Goal: Information Seeking & Learning: Learn about a topic

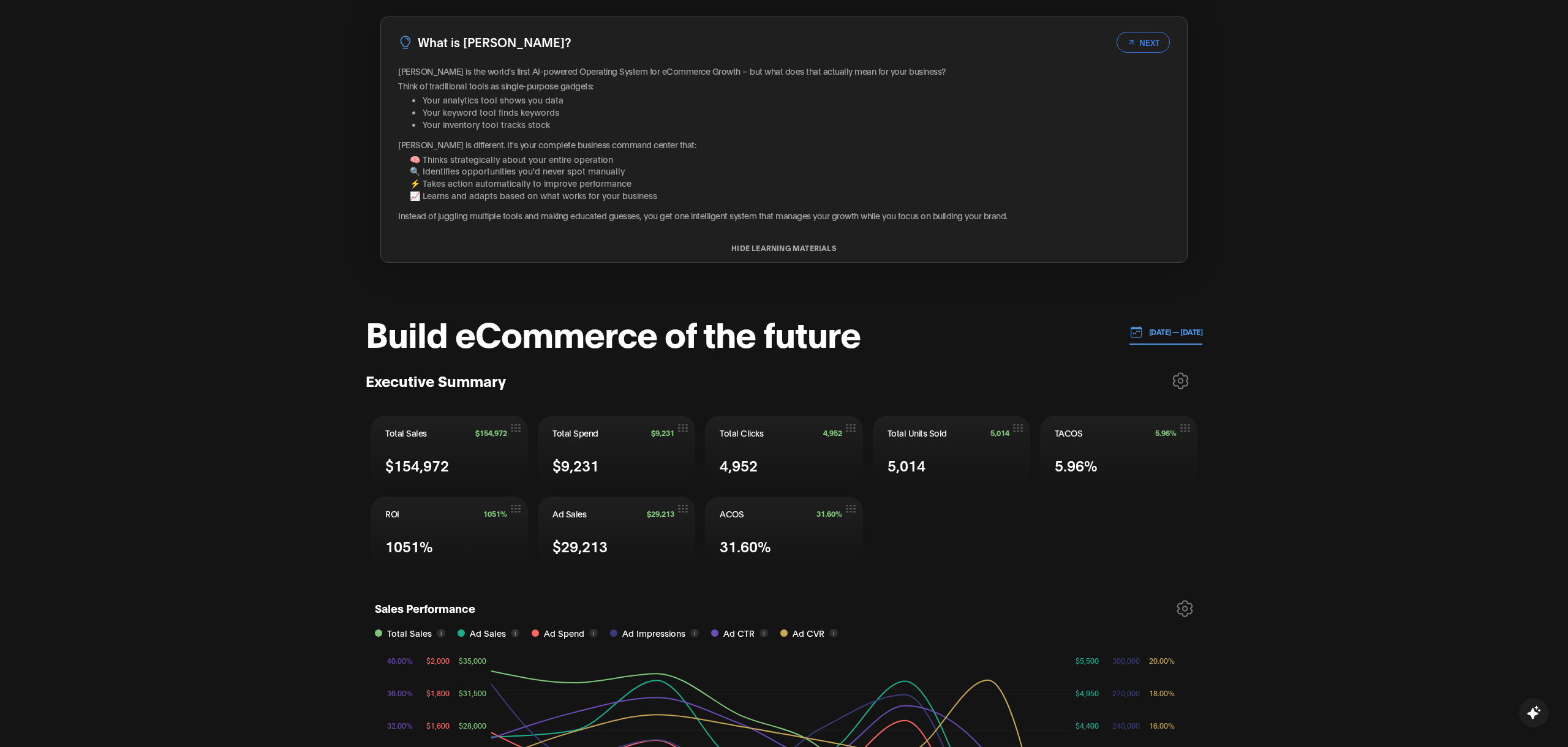
scroll to position [171, 0]
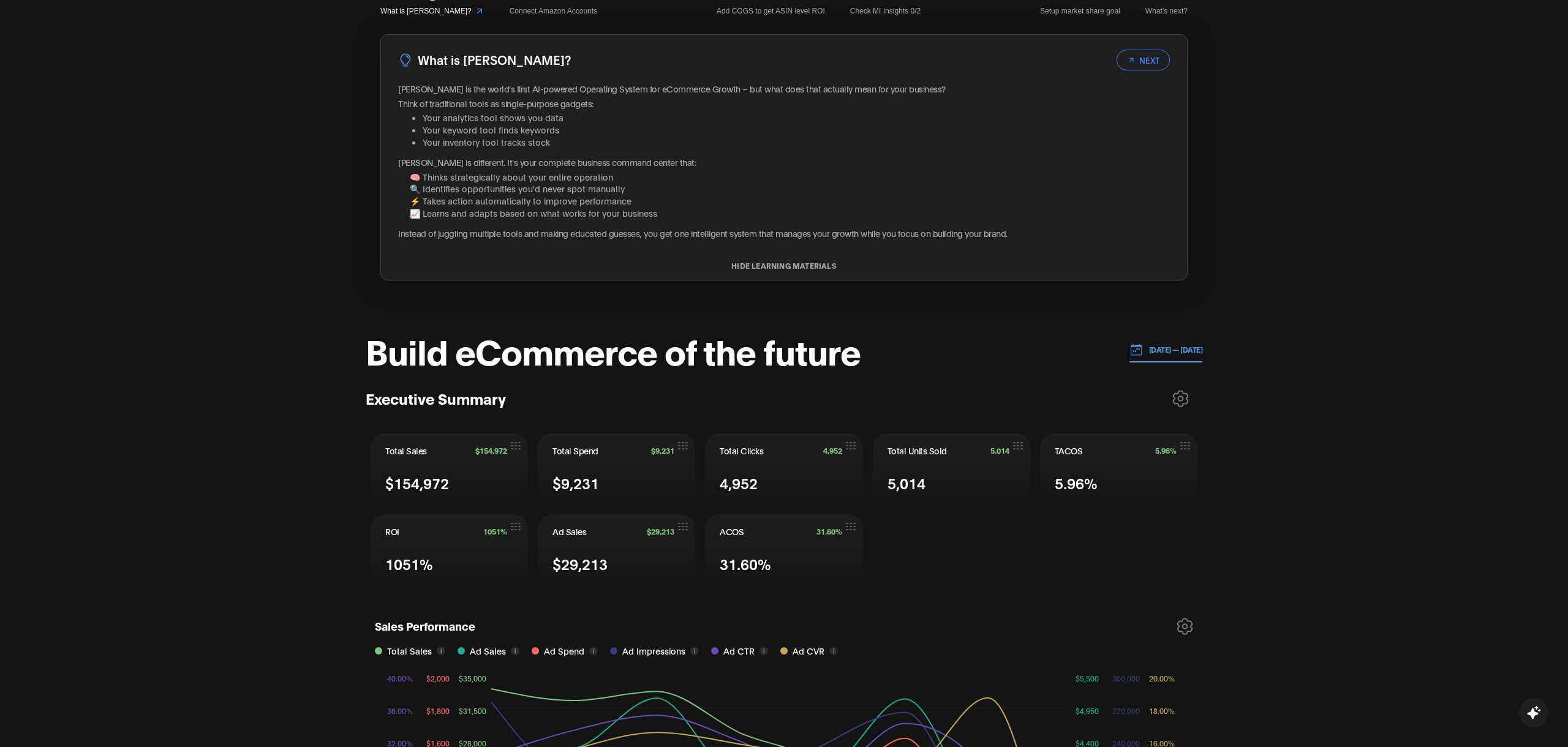
click at [1175, 353] on p "[DATE] — [DATE]" at bounding box center [1173, 350] width 60 height 11
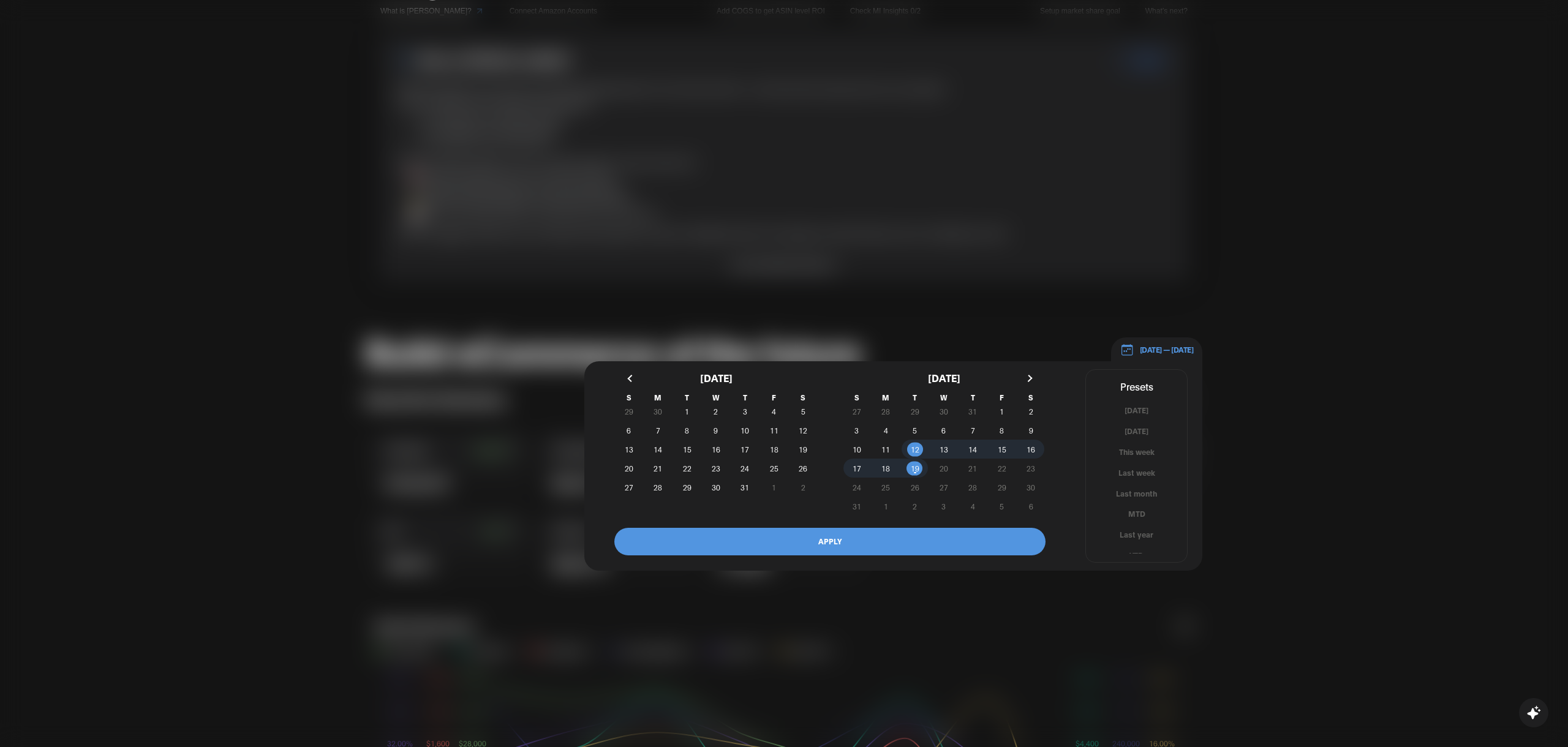
scroll to position [7, 0]
click at [1133, 546] on button "YTD" at bounding box center [1136, 548] width 101 height 12
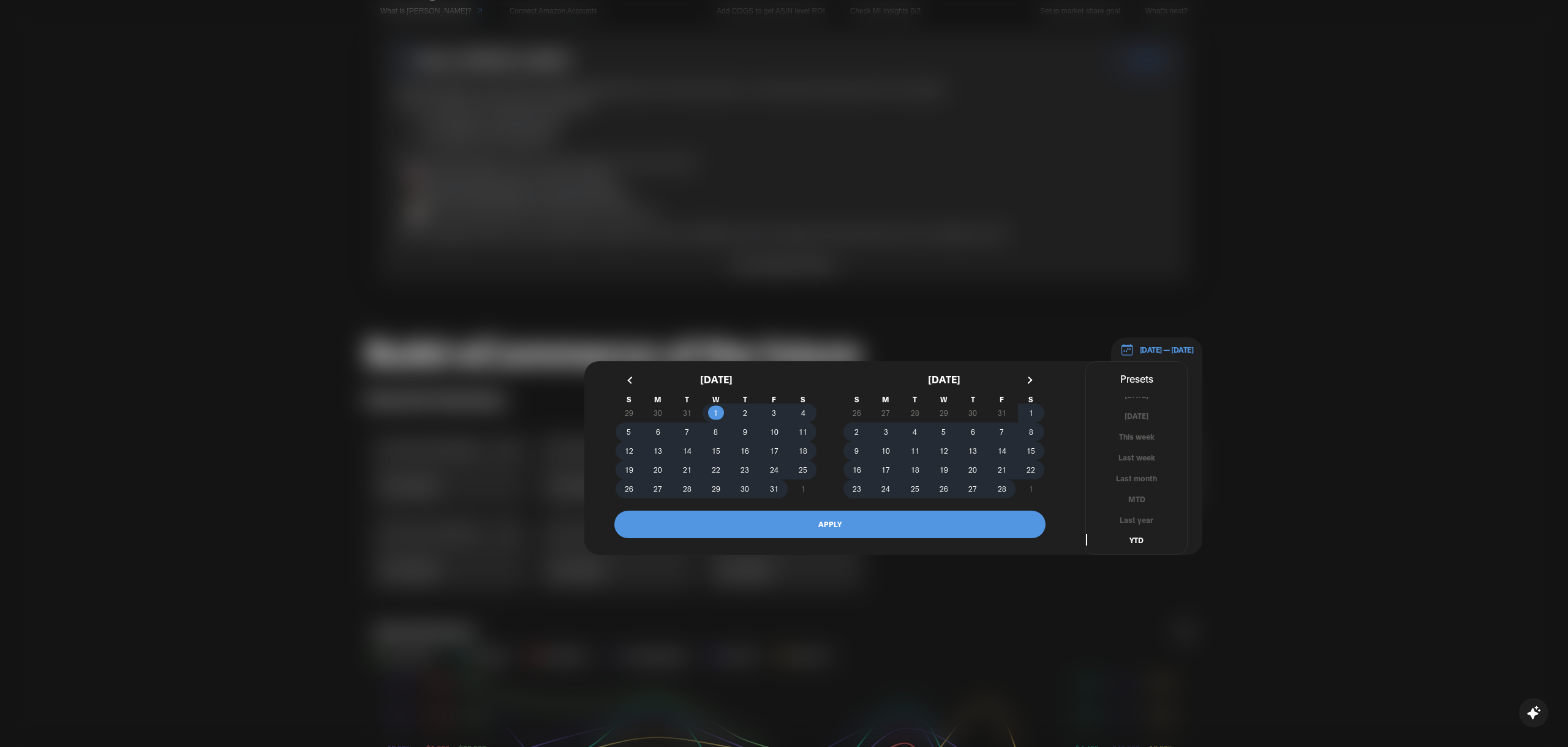
click at [918, 531] on button "APPLY" at bounding box center [830, 524] width 431 height 27
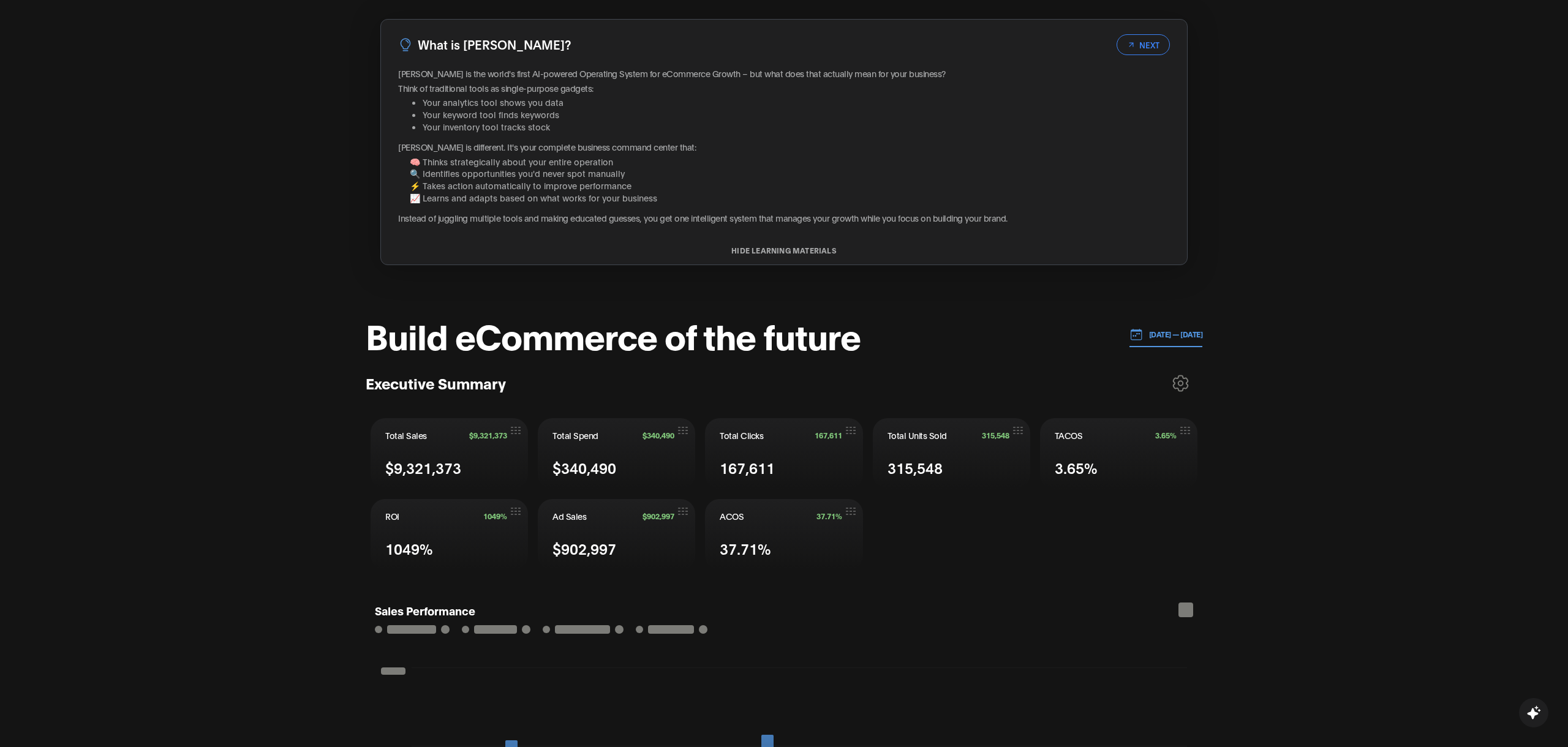
scroll to position [0, 0]
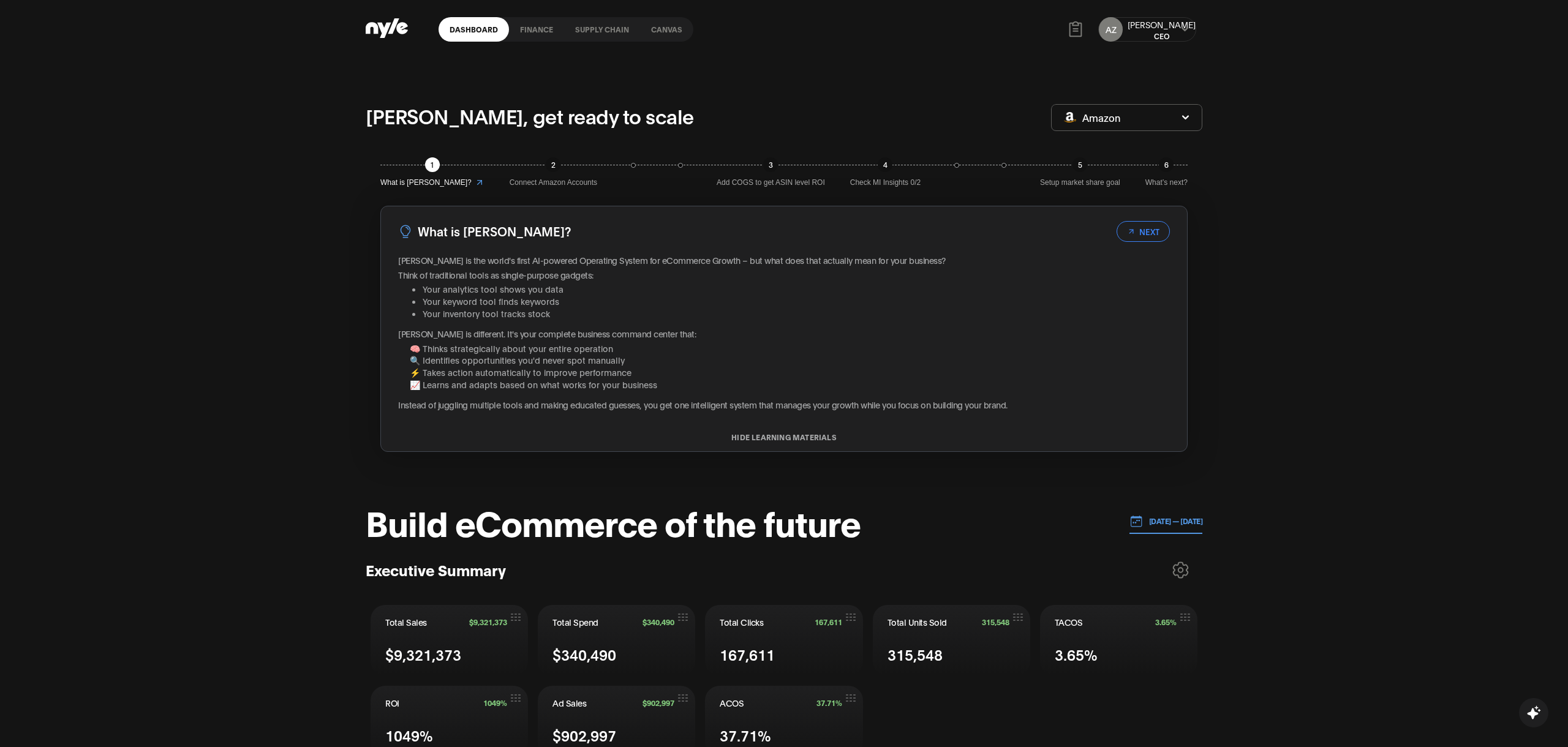
click at [541, 34] on link "finance" at bounding box center [537, 29] width 55 height 24
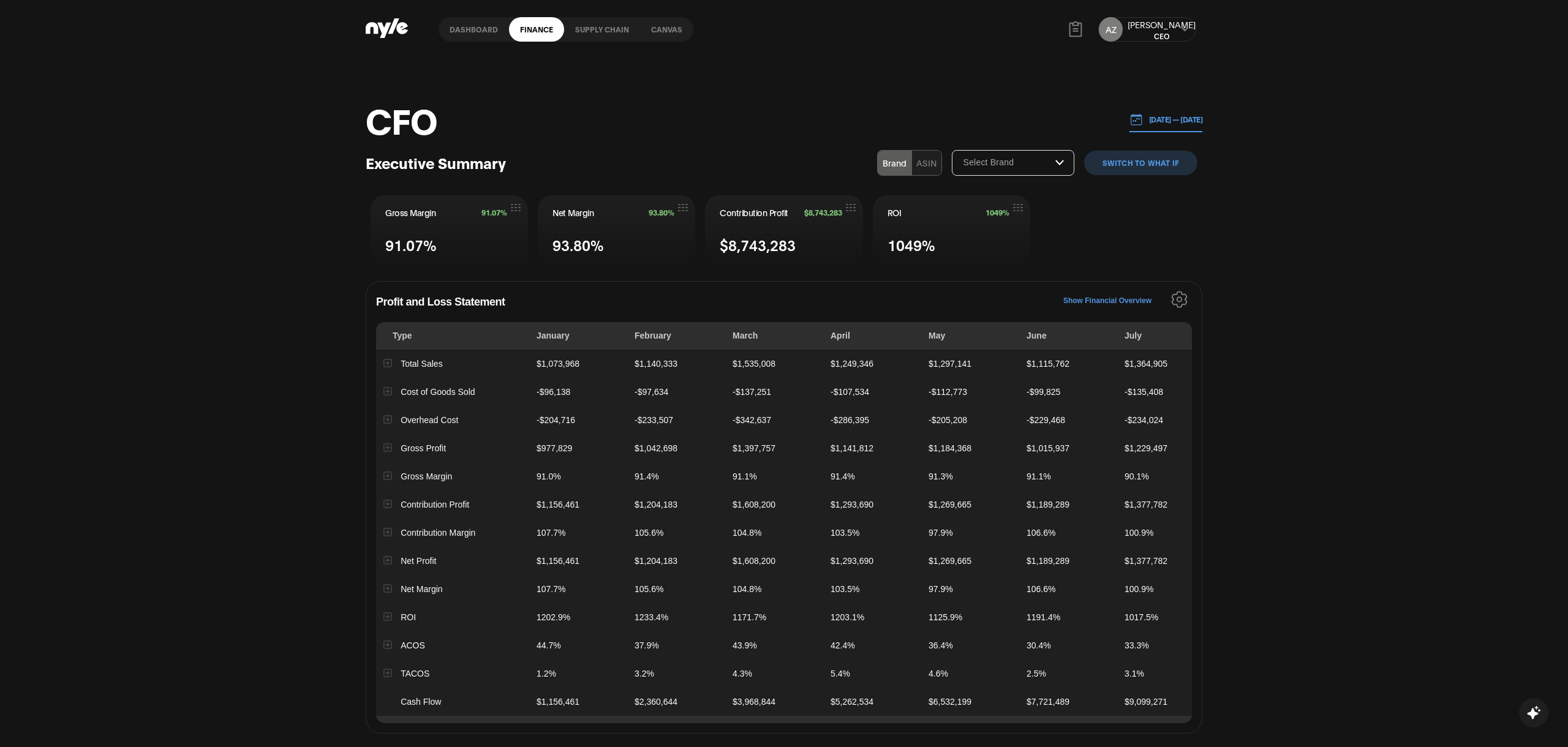
click at [598, 25] on link "Supply chain" at bounding box center [602, 29] width 76 height 24
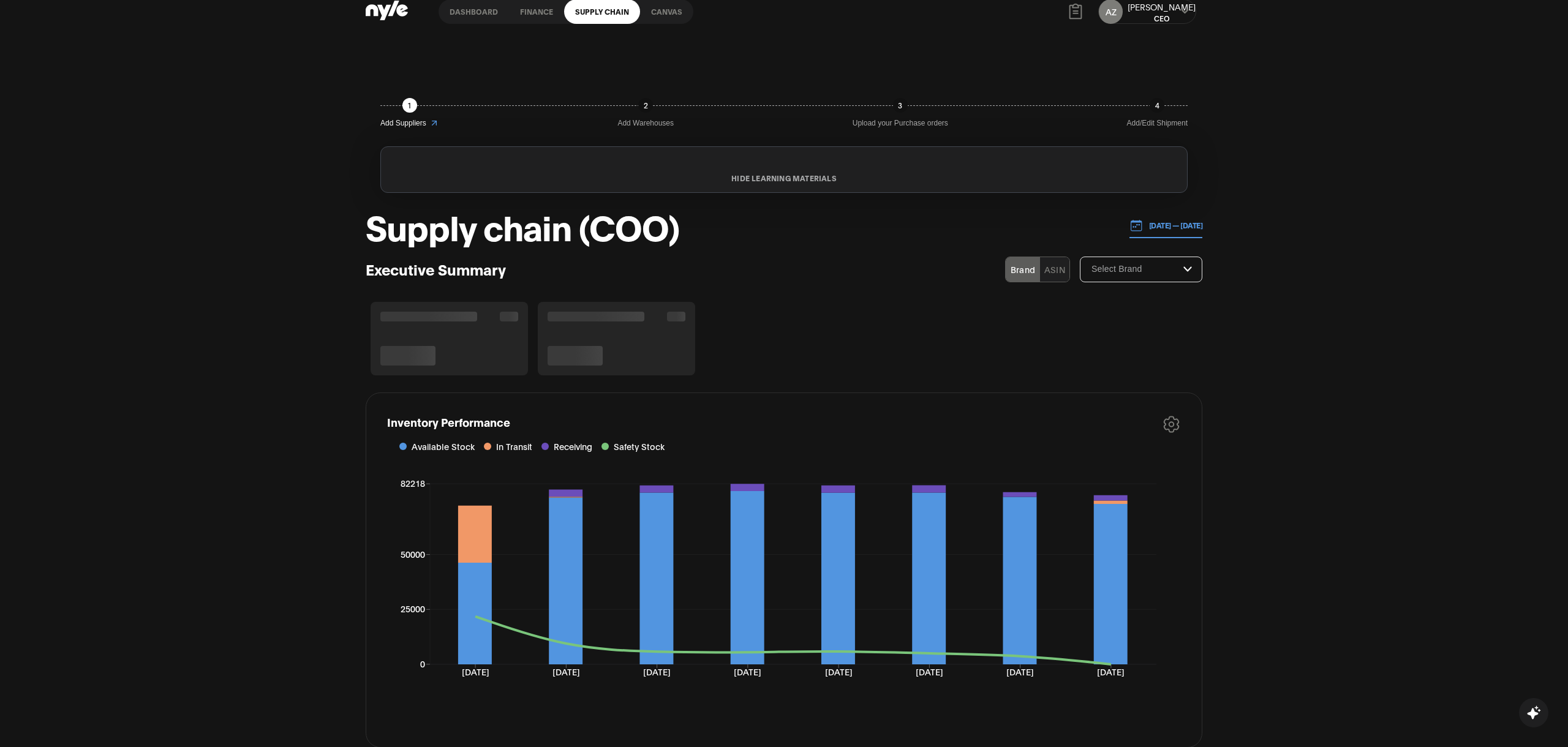
scroll to position [14, 0]
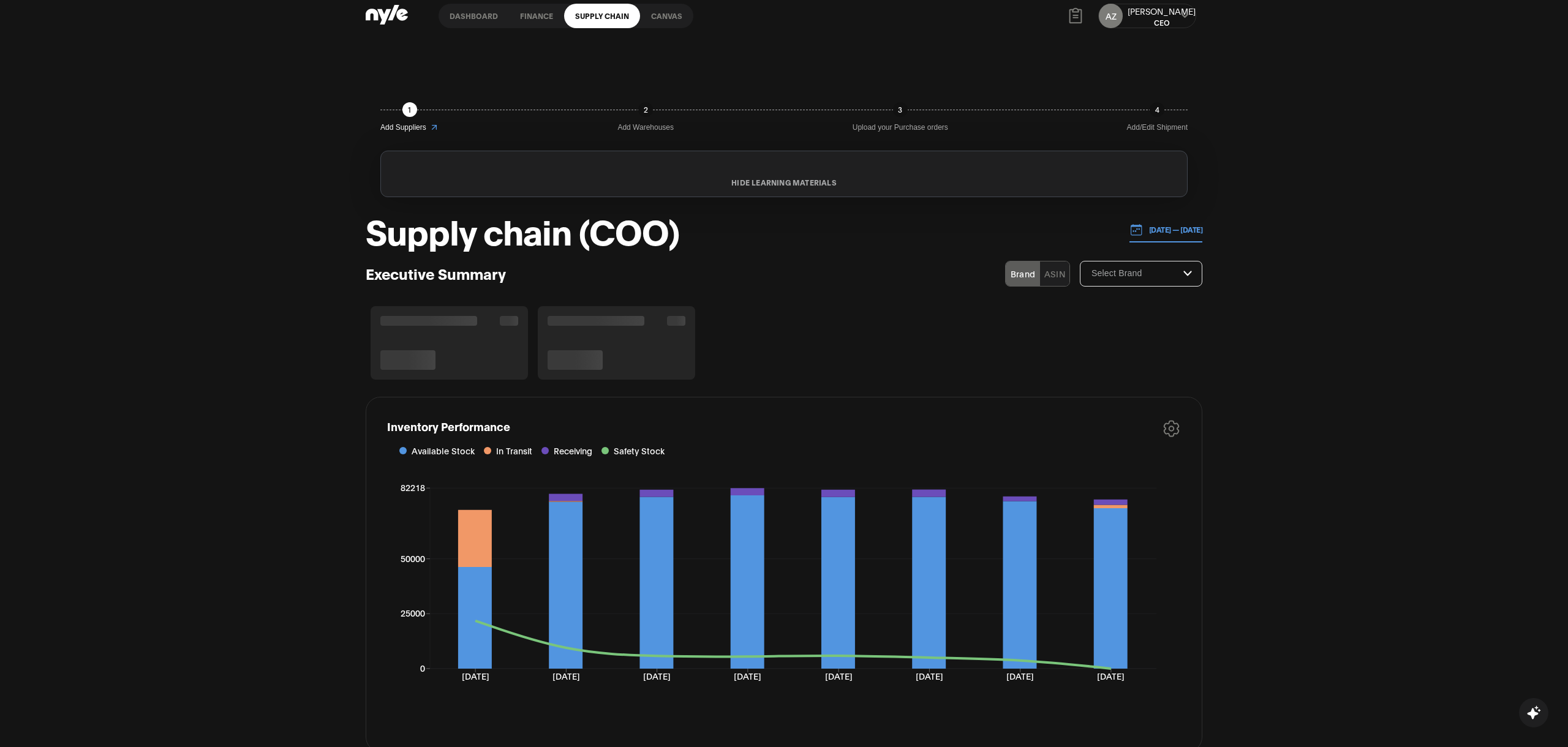
click at [1173, 431] on icon "button" at bounding box center [1171, 429] width 16 height 17
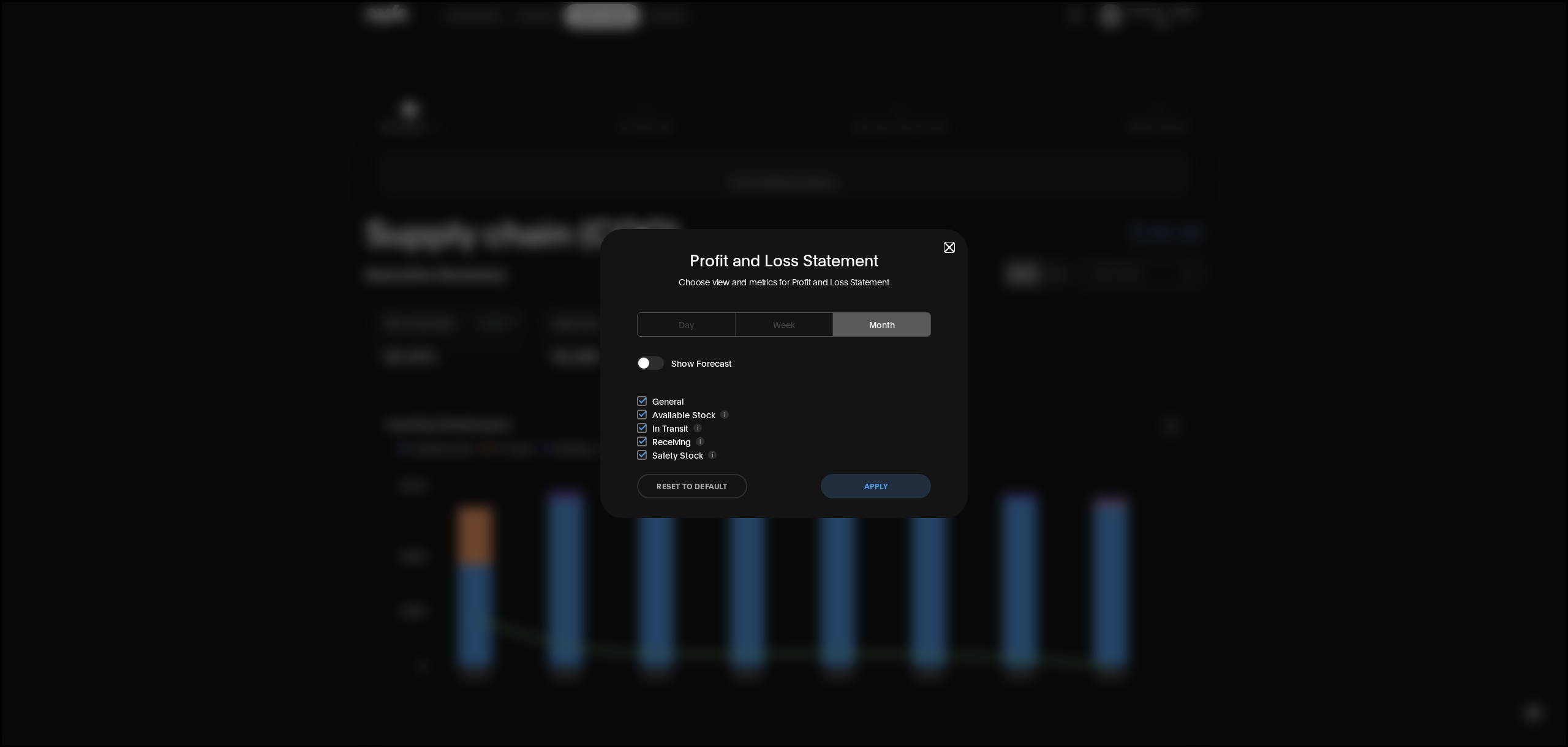
click at [945, 250] on span "button" at bounding box center [949, 247] width 8 height 8
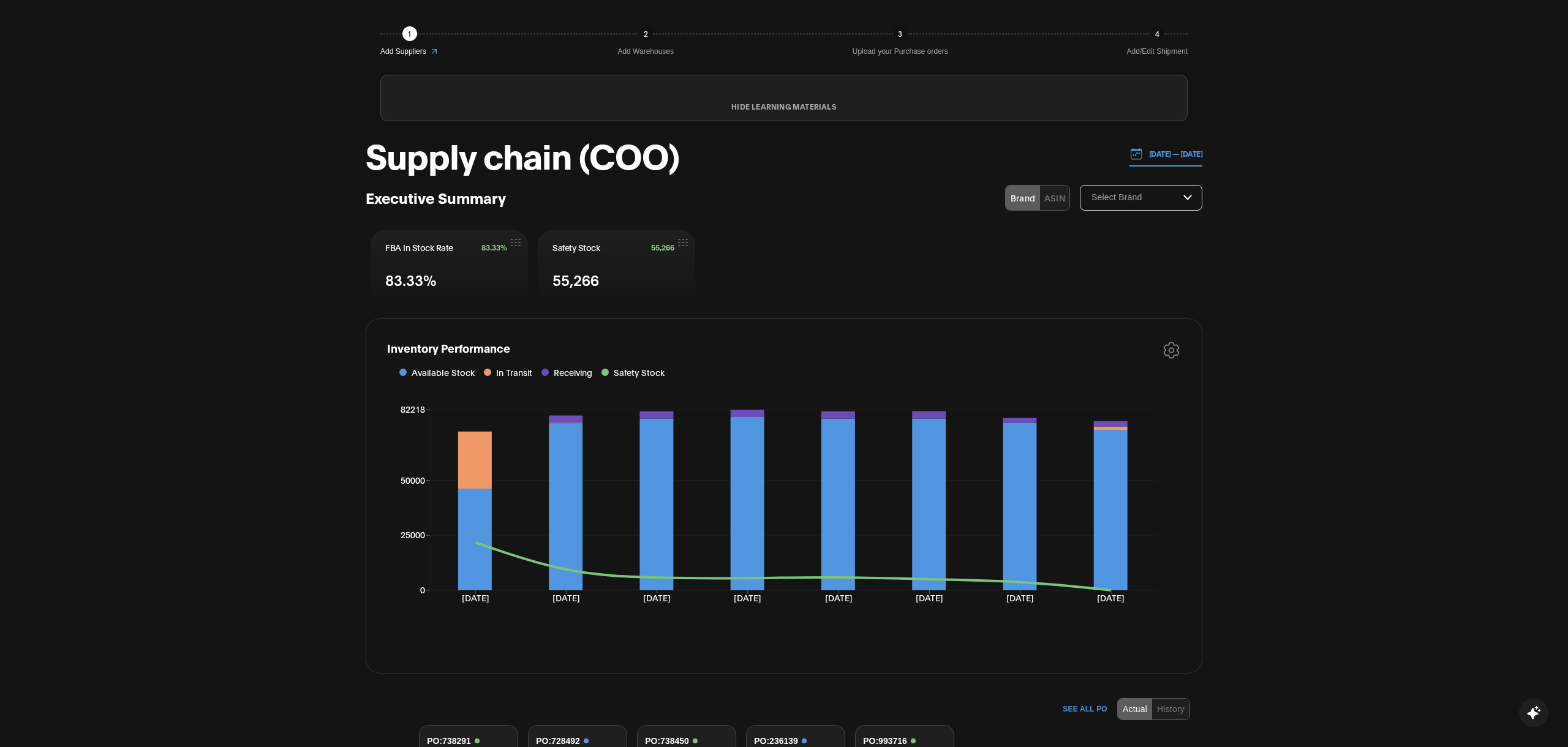
scroll to position [118, 0]
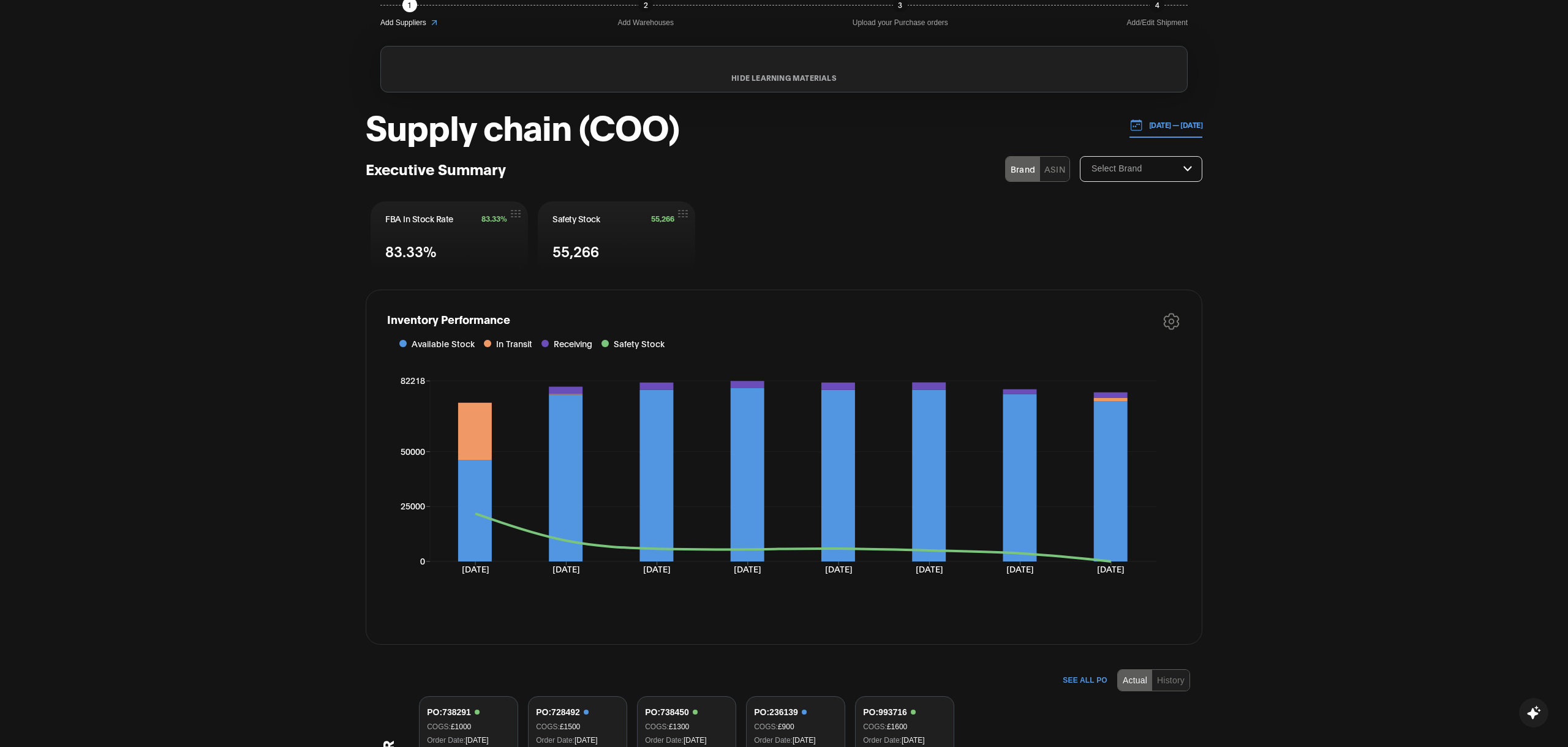
click at [1176, 324] on icon "button" at bounding box center [1171, 322] width 16 height 17
click at [1175, 311] on button "button" at bounding box center [1171, 321] width 20 height 20
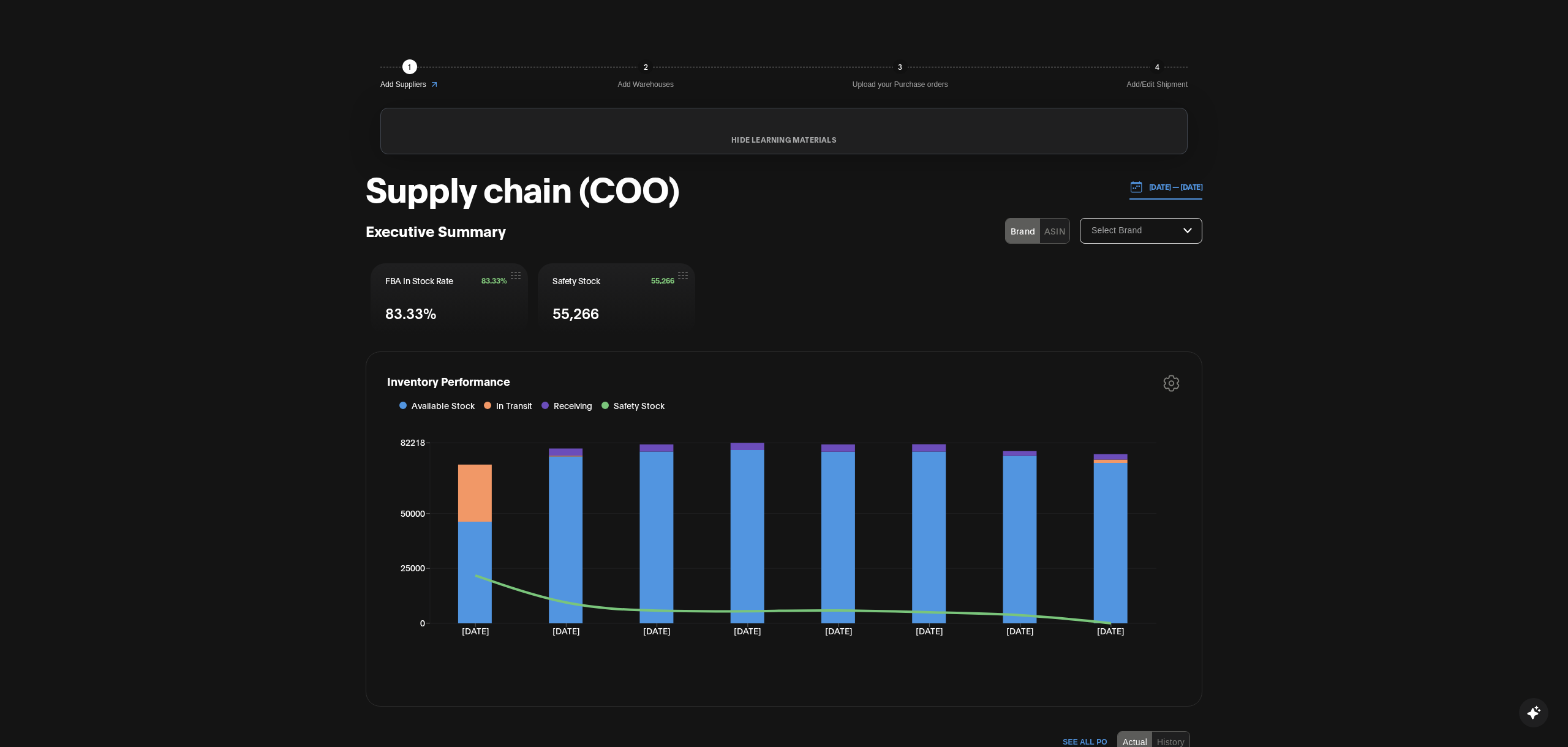
scroll to position [0, 0]
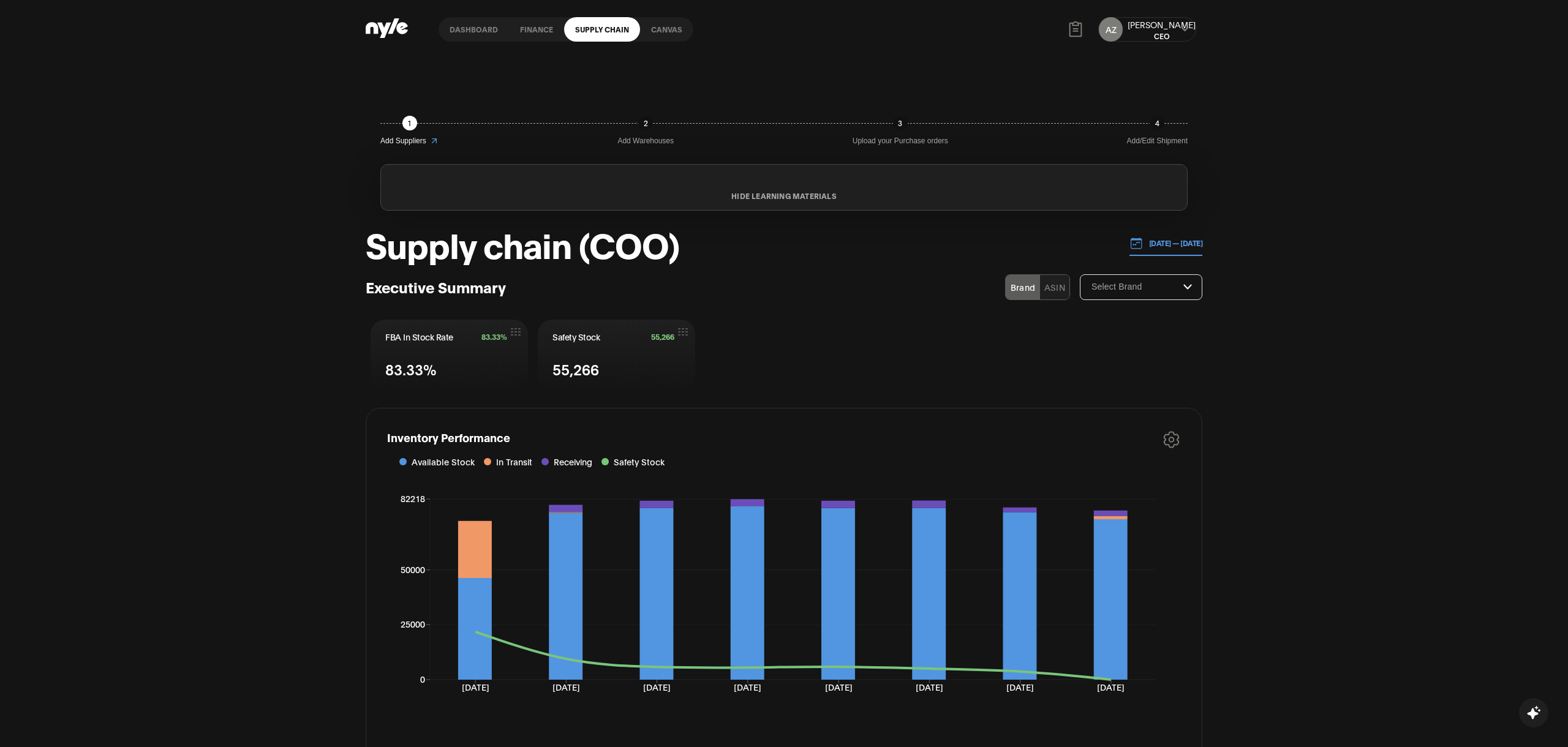
click at [670, 24] on link "Canvas" at bounding box center [667, 29] width 54 height 24
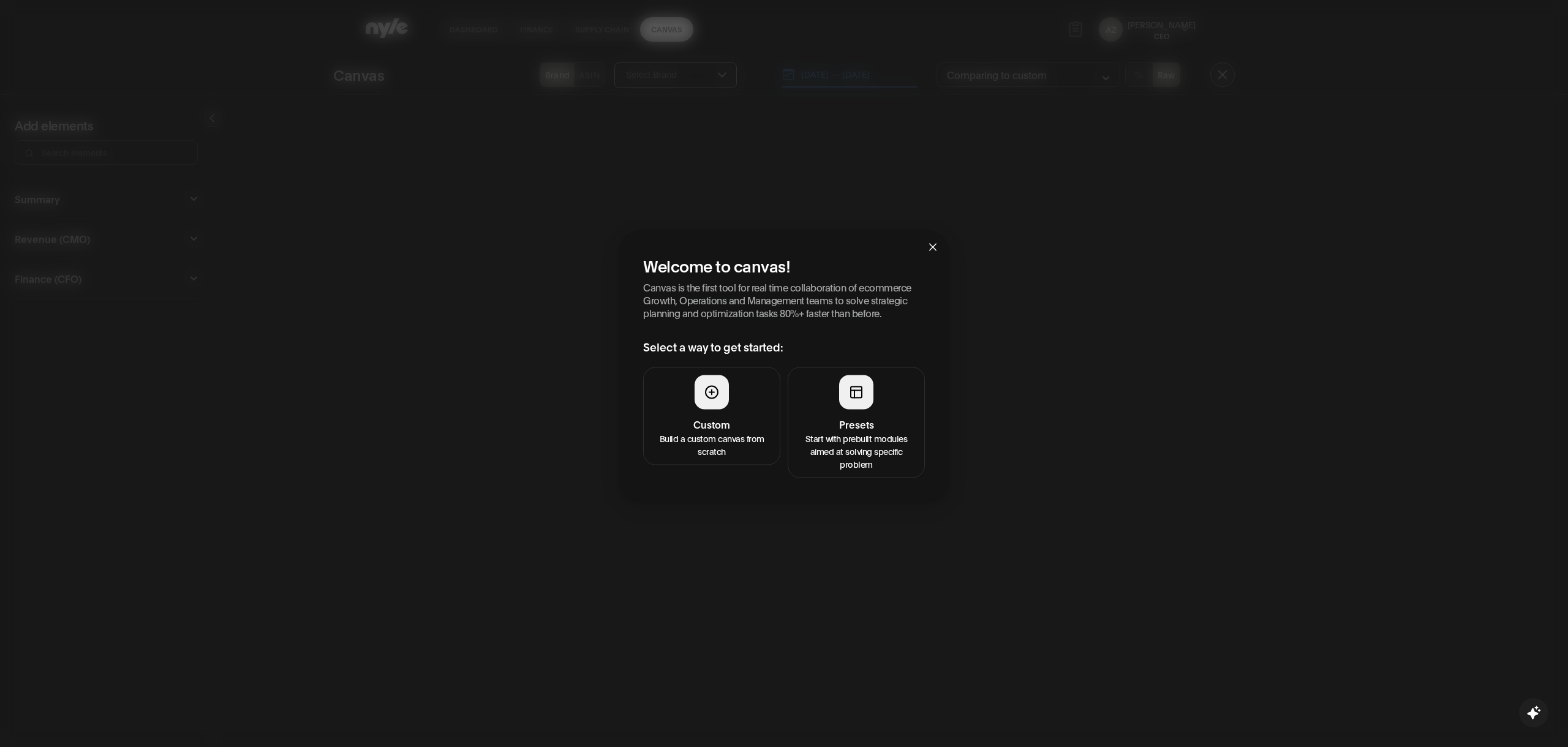
click at [869, 417] on h4 "Presets" at bounding box center [856, 424] width 122 height 14
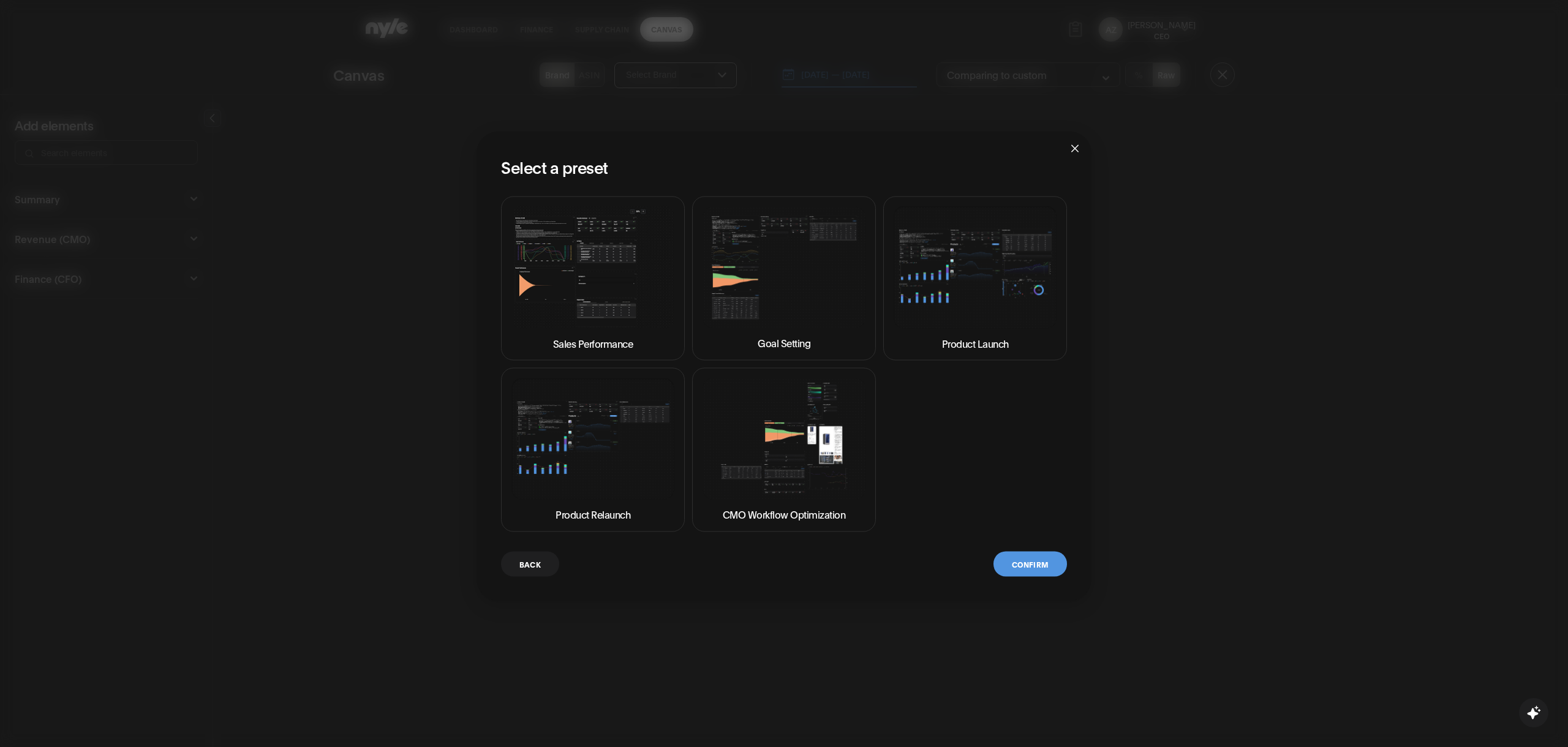
click at [609, 286] on img at bounding box center [592, 267] width 163 height 122
click at [1041, 560] on button "Confirm" at bounding box center [1030, 564] width 73 height 25
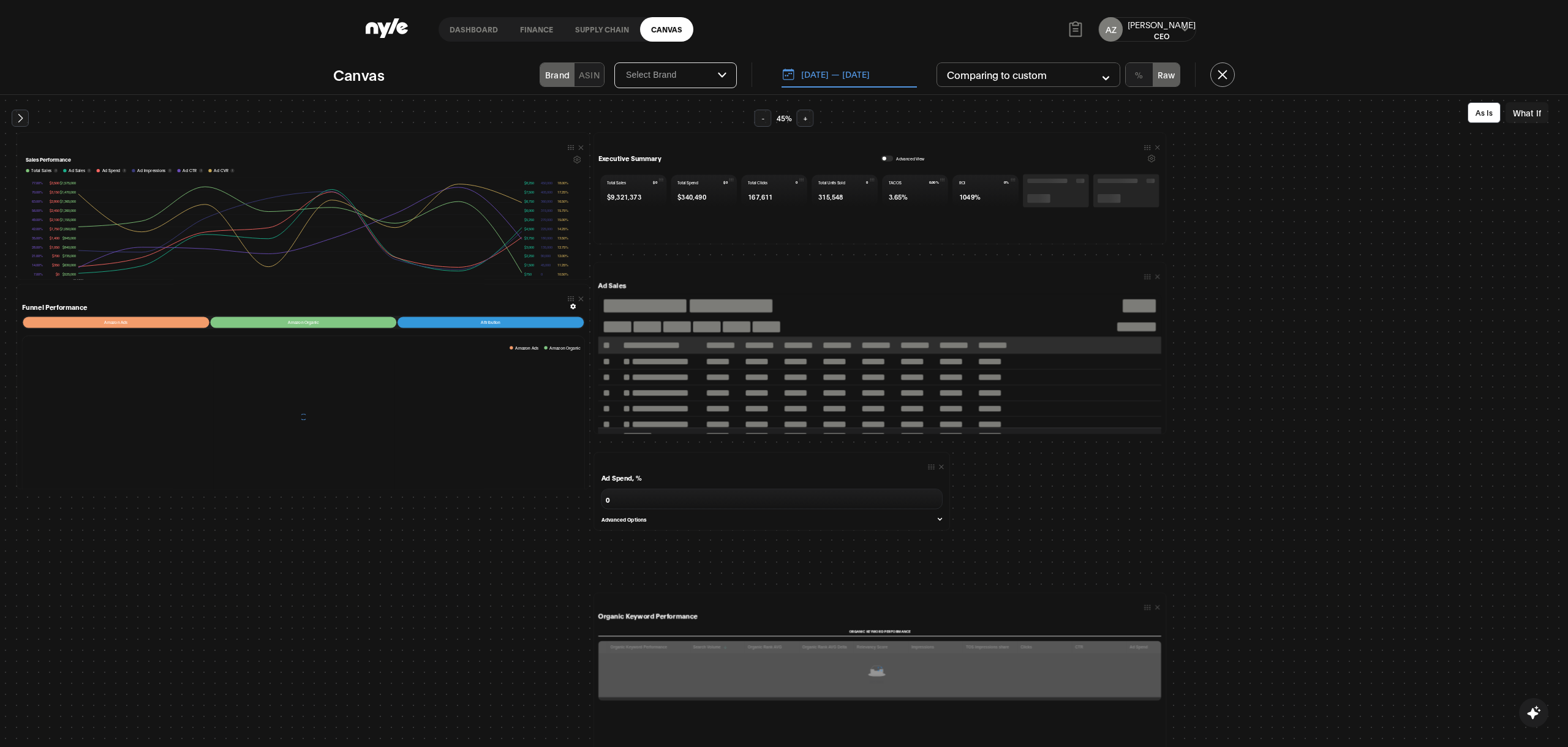
scroll to position [14, 0]
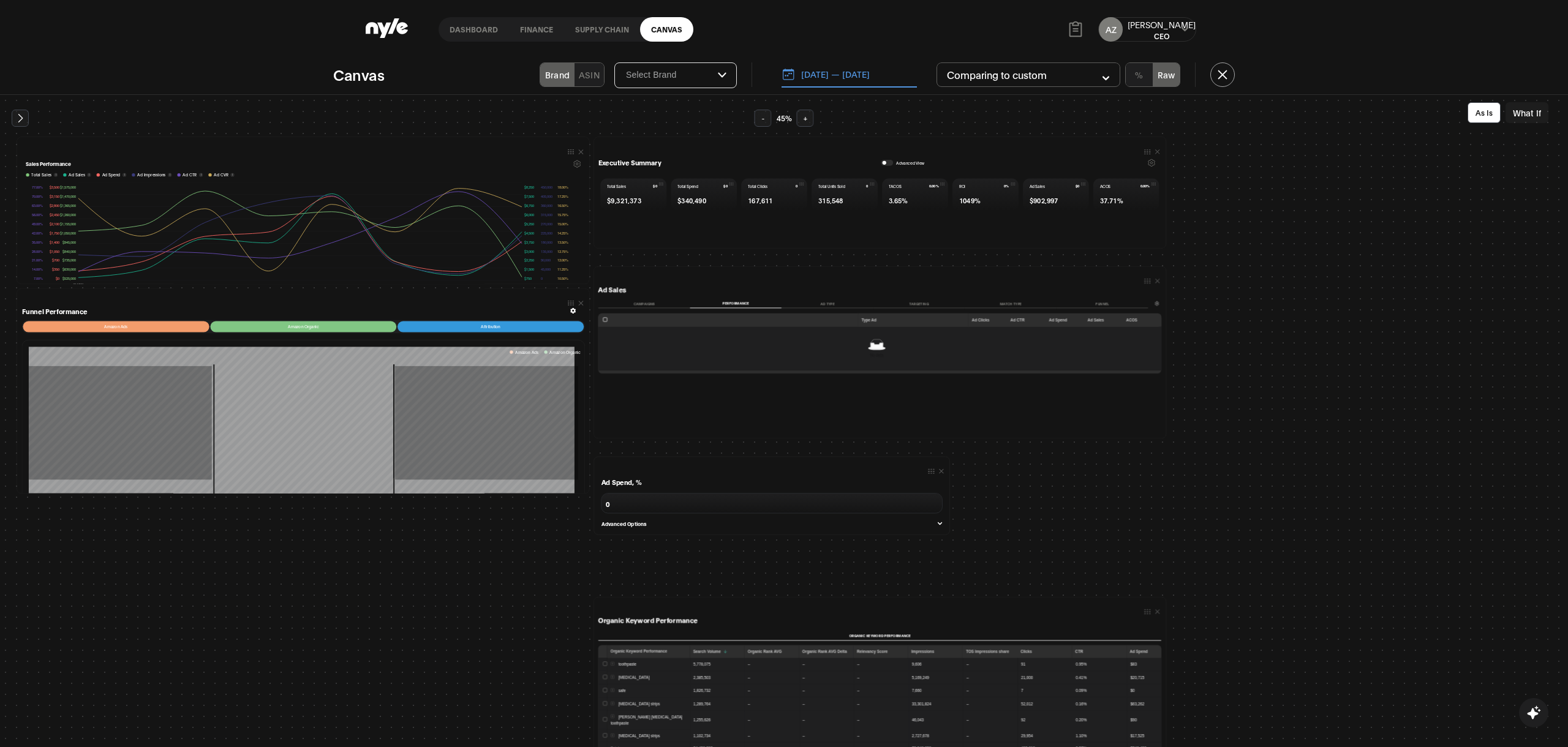
click at [601, 73] on button "ASIN" at bounding box center [589, 75] width 29 height 24
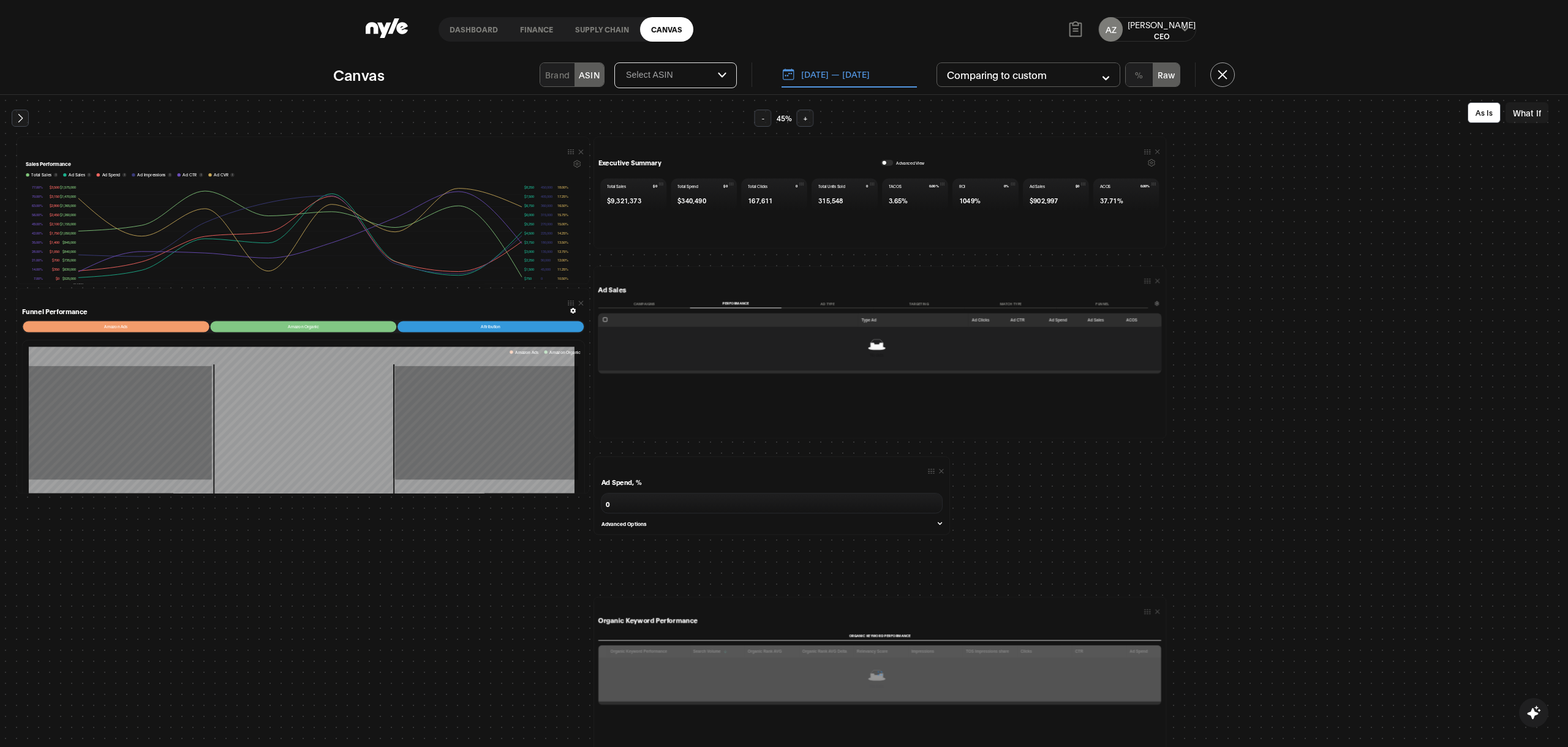
click at [664, 76] on input "Select Brand" at bounding box center [671, 75] width 93 height 11
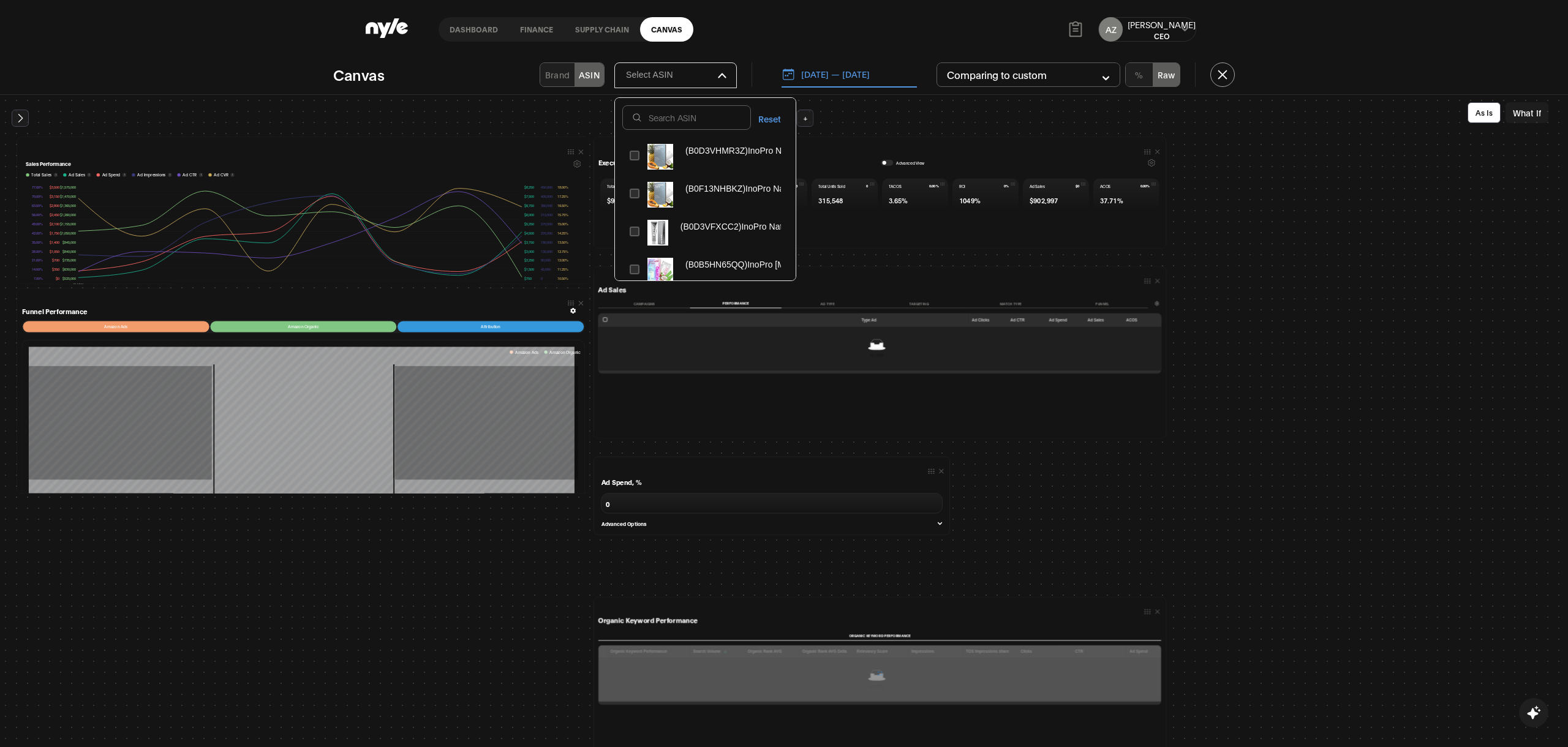
scroll to position [33, 0]
click at [636, 232] on button at bounding box center [635, 237] width 10 height 25
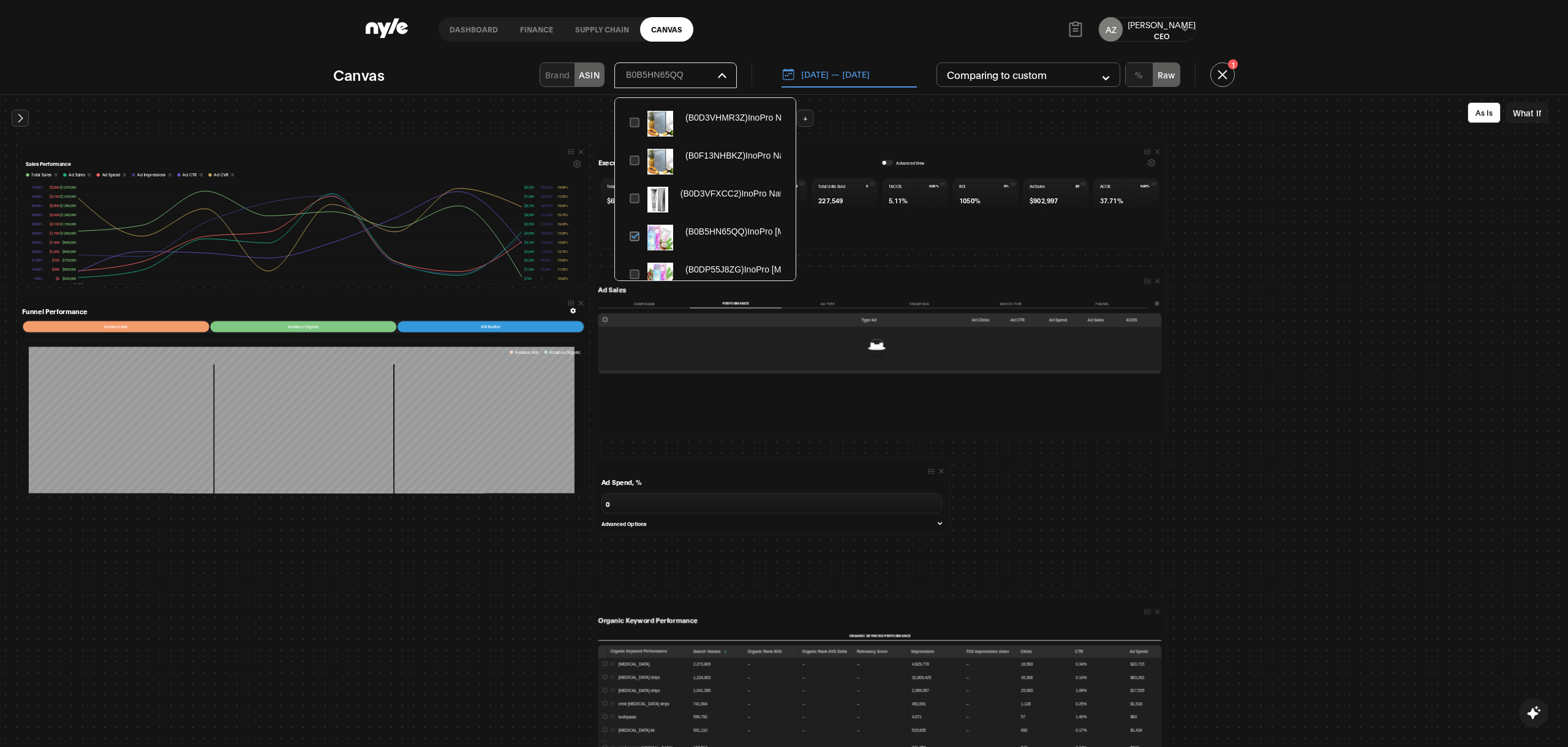
click at [574, 162] on icon at bounding box center [577, 163] width 7 height 7
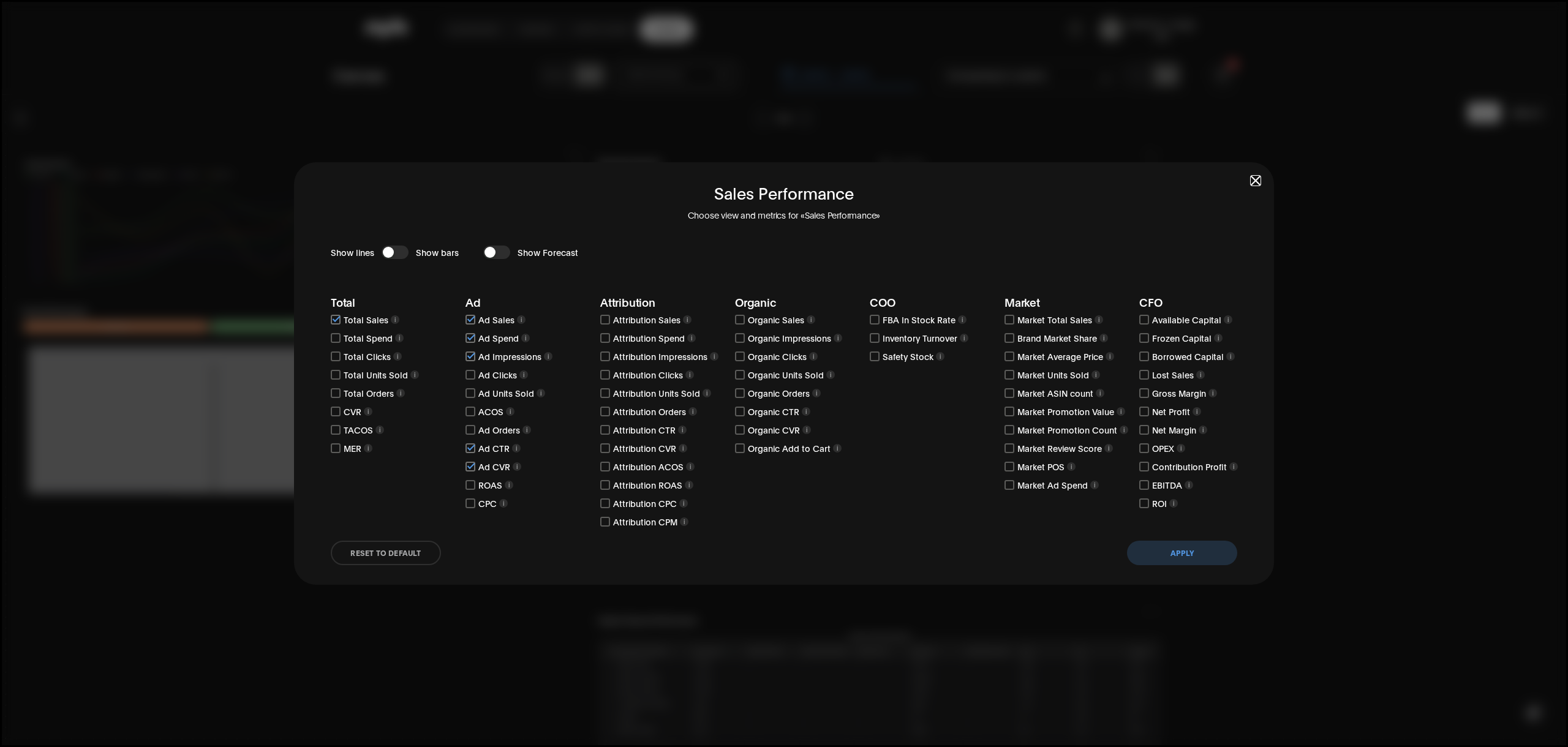
click at [467, 412] on input "checkbox" at bounding box center [470, 411] width 10 height 10
checkbox input "true"
click at [1202, 554] on button "Apply" at bounding box center [1182, 552] width 110 height 24
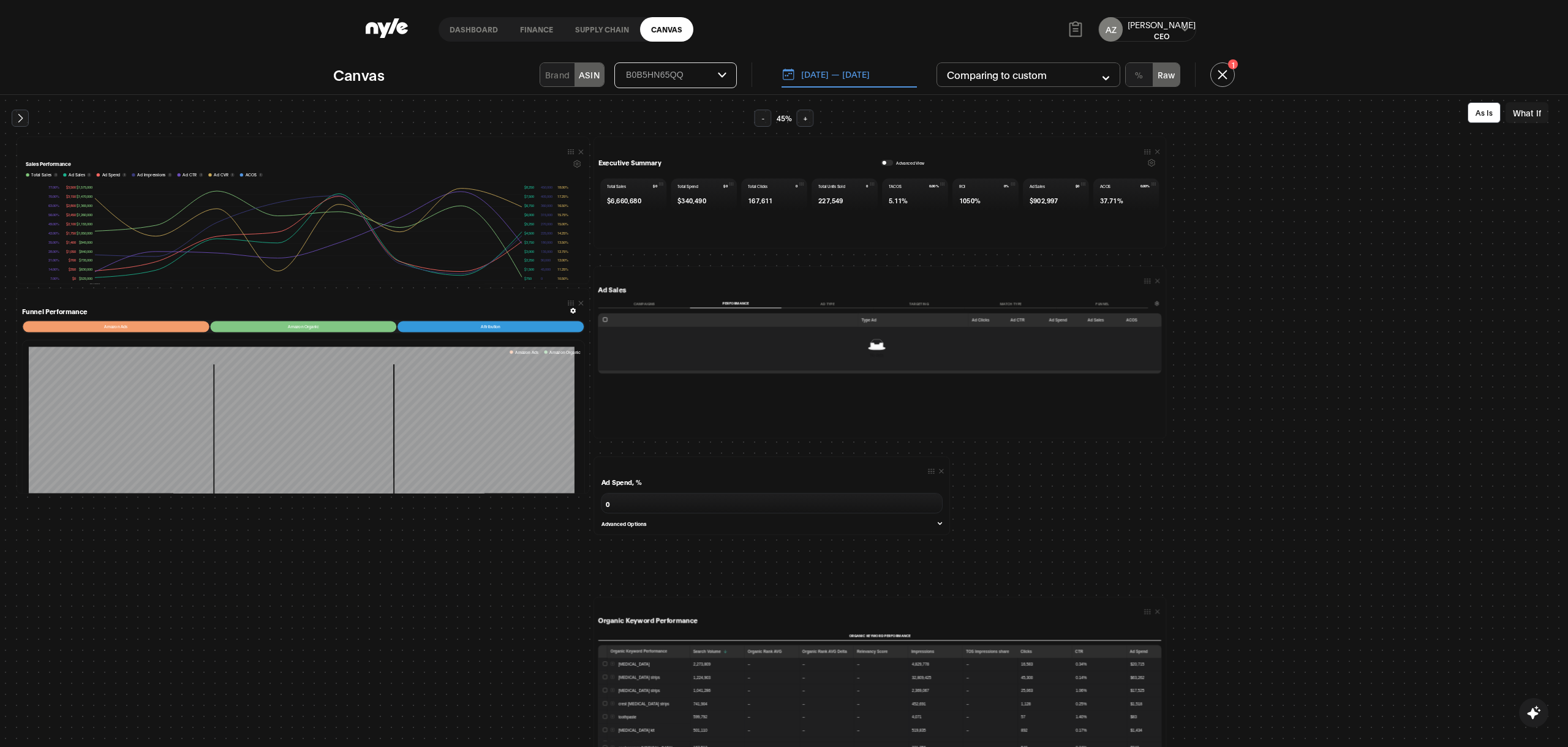
click at [656, 300] on button "Campaigns" at bounding box center [644, 303] width 92 height 9
click at [882, 163] on div "button" at bounding box center [884, 162] width 4 height 4
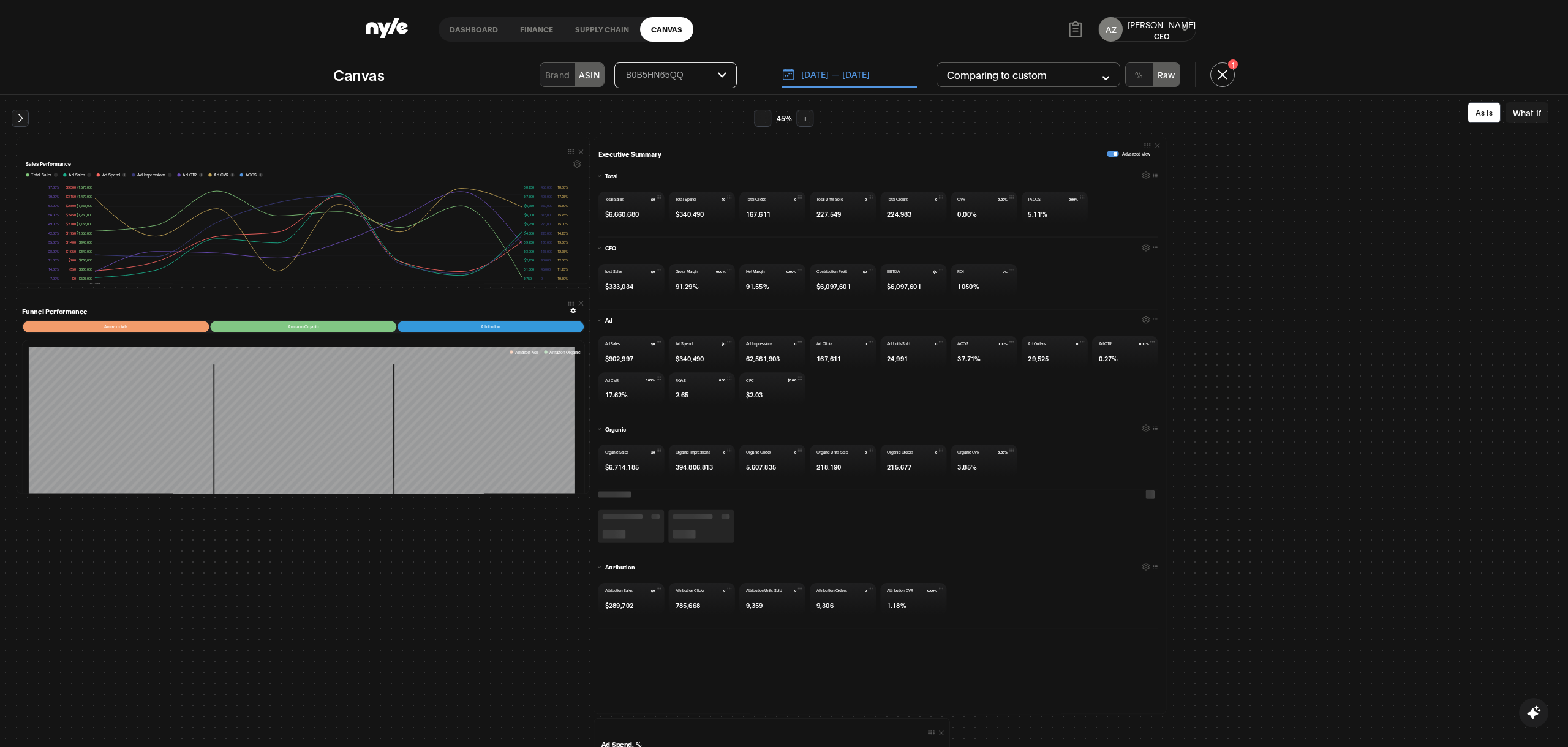
scroll to position [10, 0]
click at [682, 67] on button "Select Brand" at bounding box center [676, 75] width 122 height 21
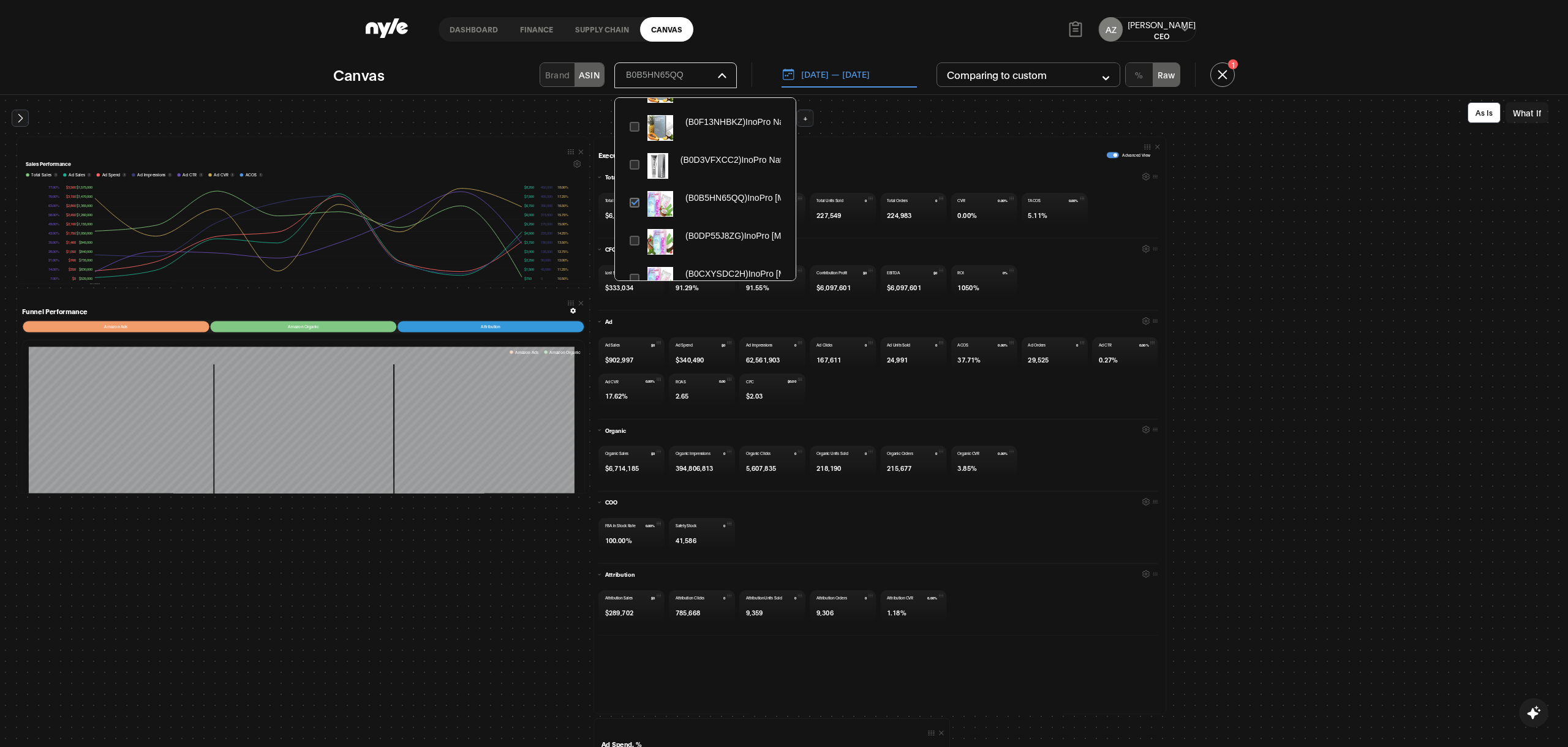
scroll to position [72, 0]
click at [637, 160] on button at bounding box center [635, 161] width 10 height 25
click at [637, 192] on button at bounding box center [635, 199] width 10 height 25
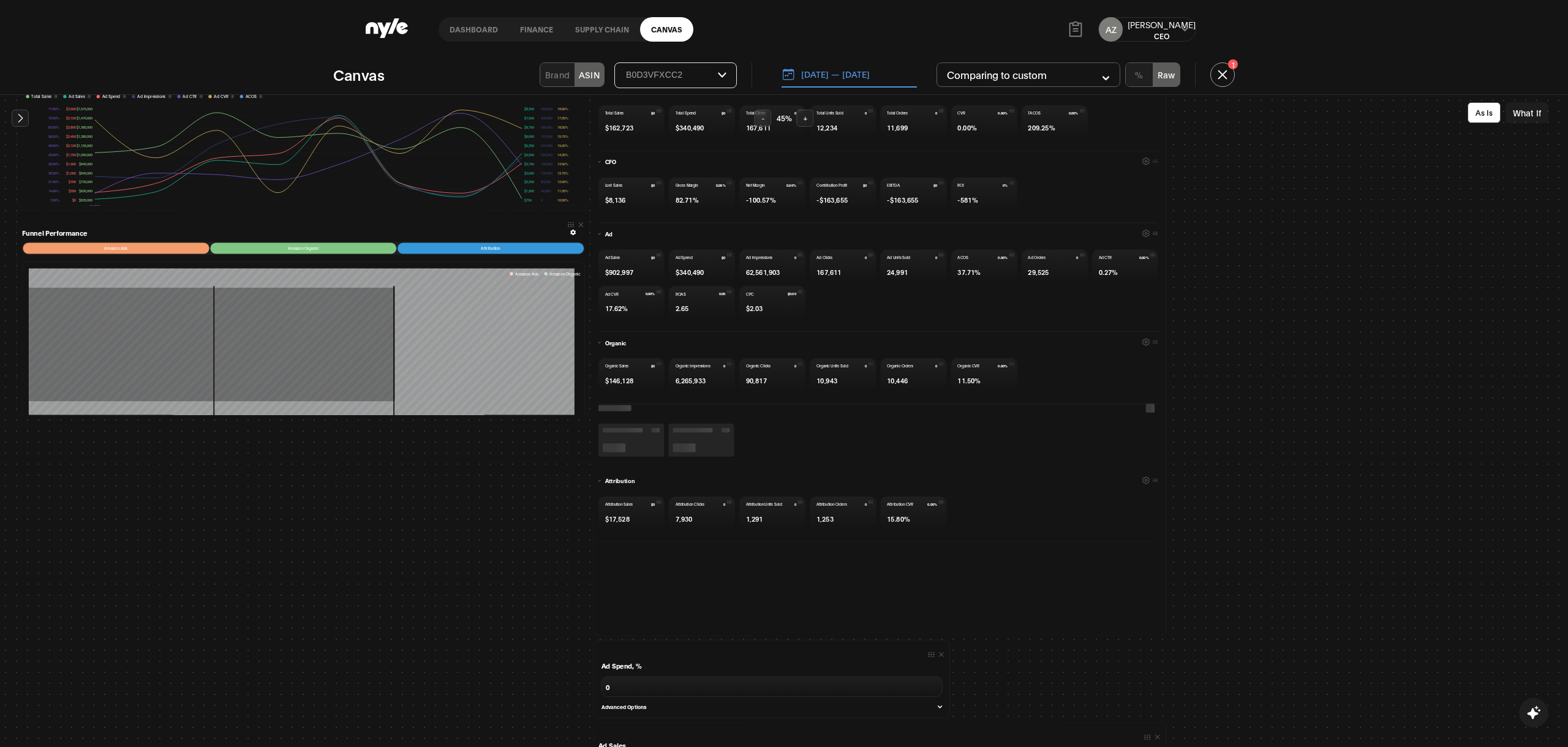
scroll to position [13, 0]
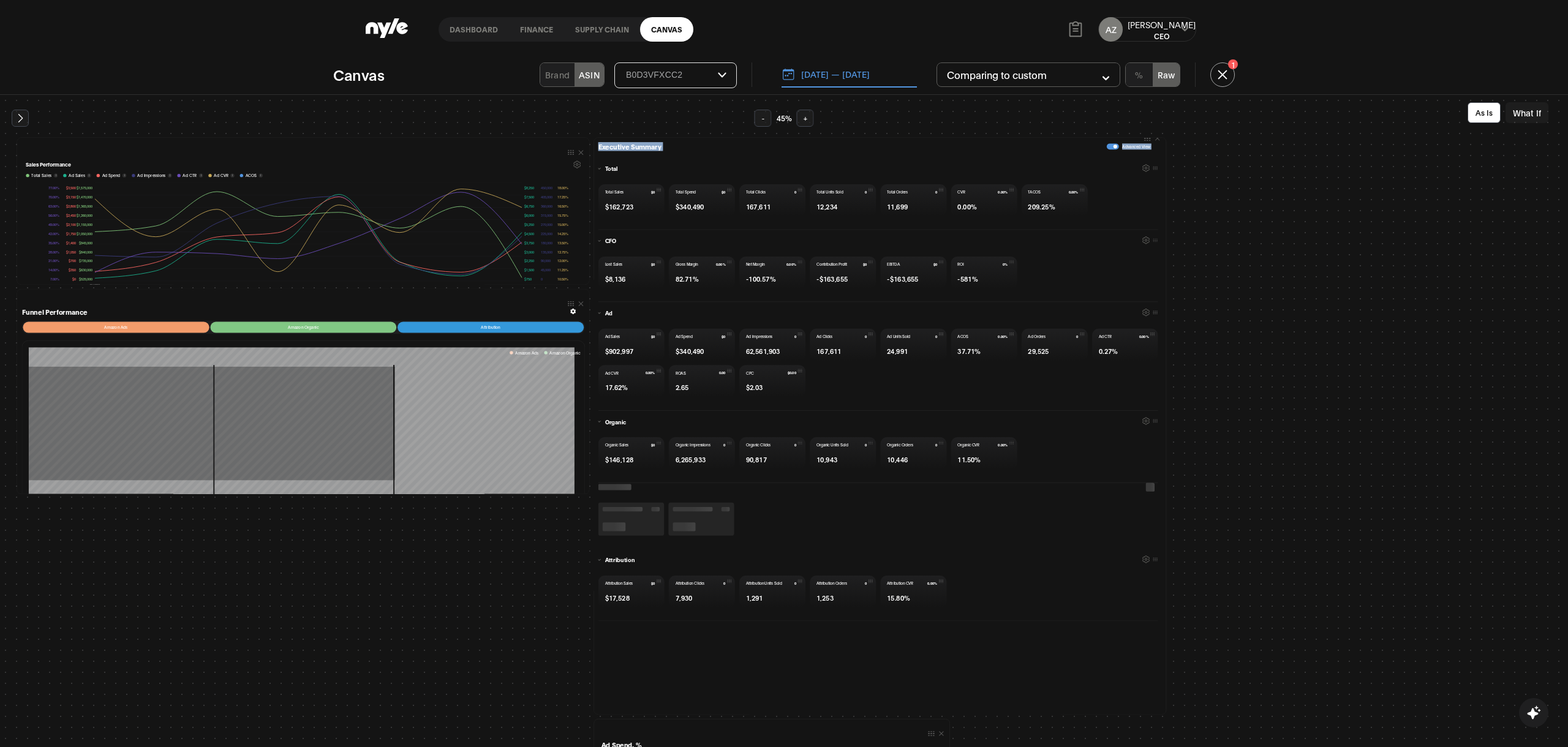
drag, startPoint x: 584, startPoint y: 394, endPoint x: 1052, endPoint y: 569, distance: 499.6
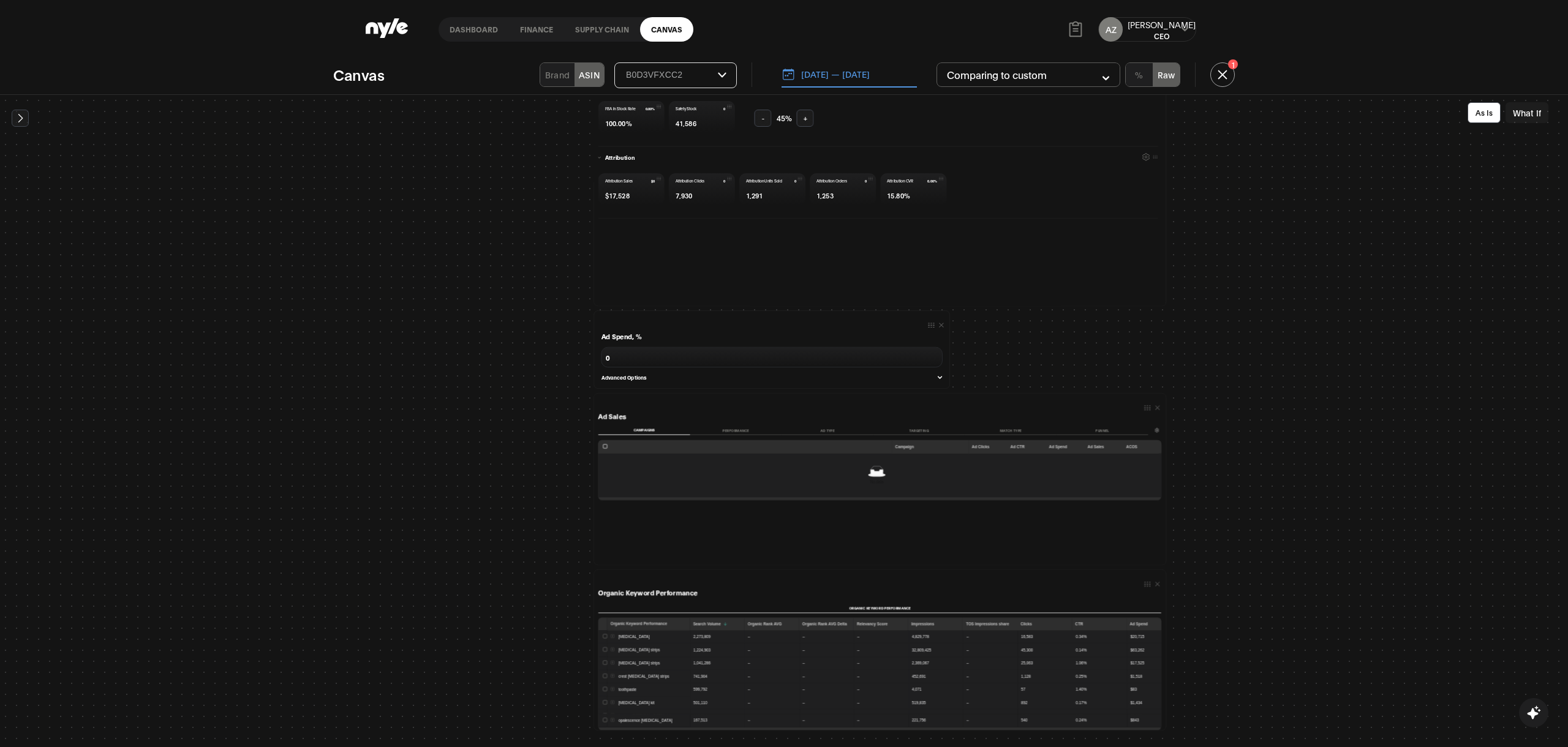
scroll to position [387, 0]
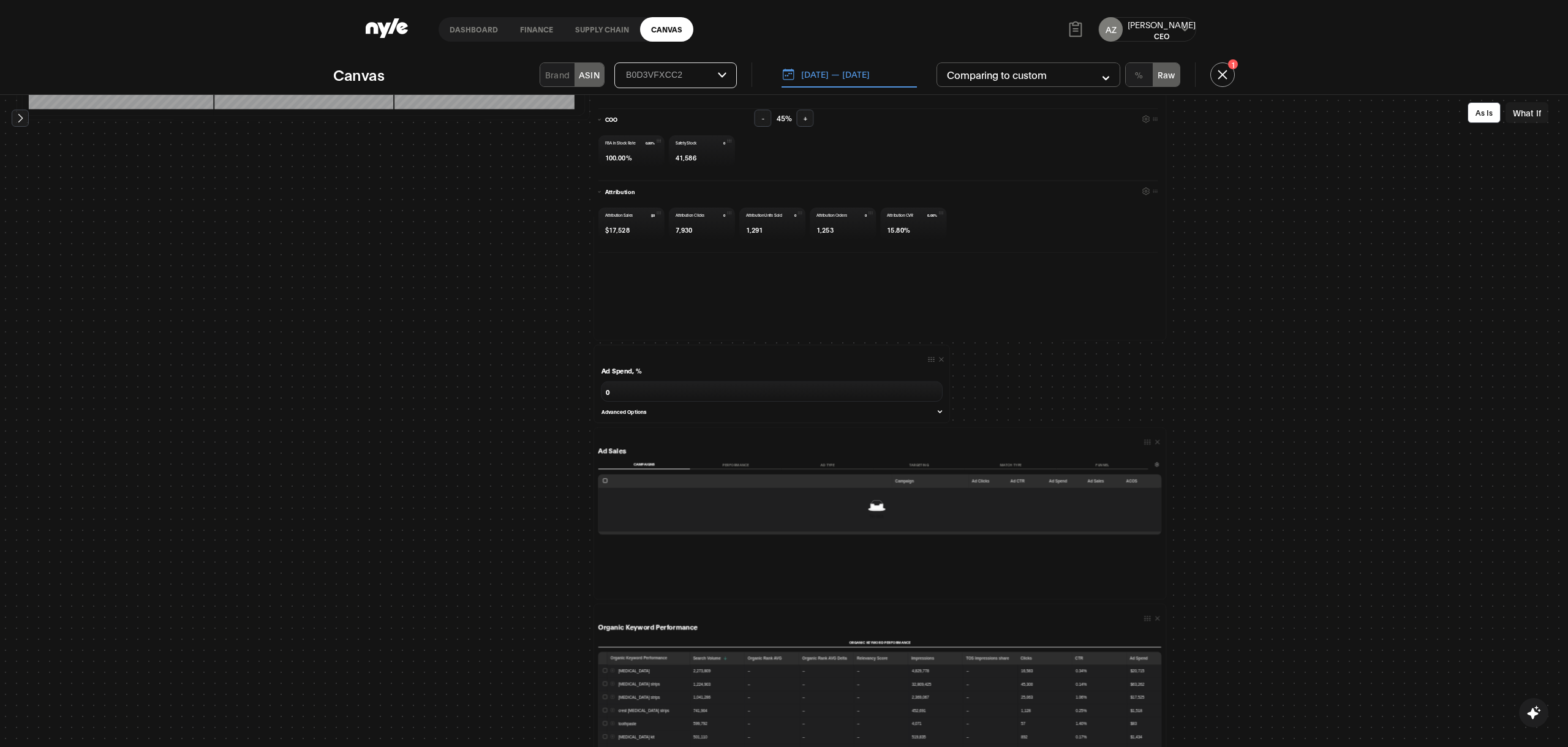
click at [741, 467] on button "Performance" at bounding box center [736, 465] width 92 height 9
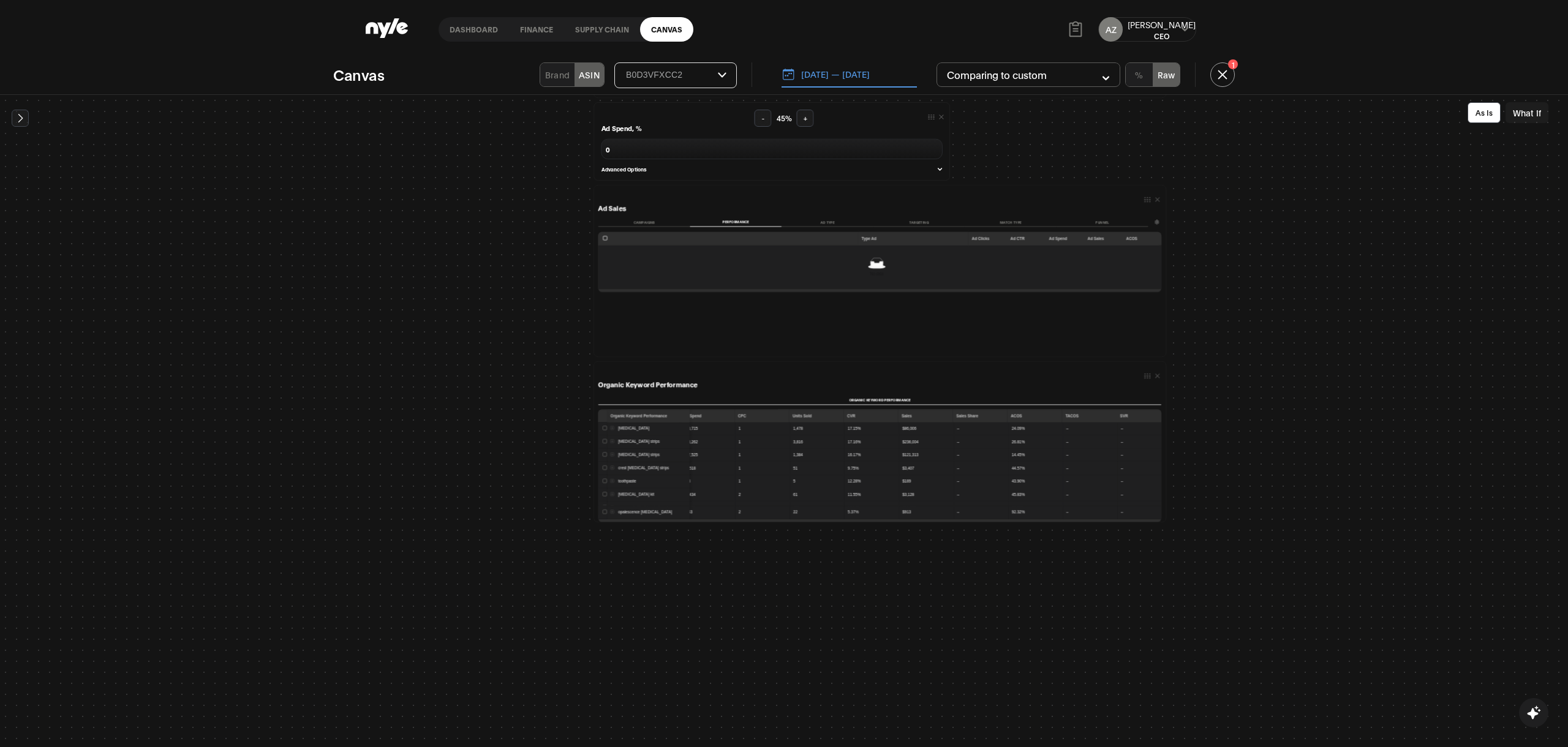
scroll to position [0, 1042]
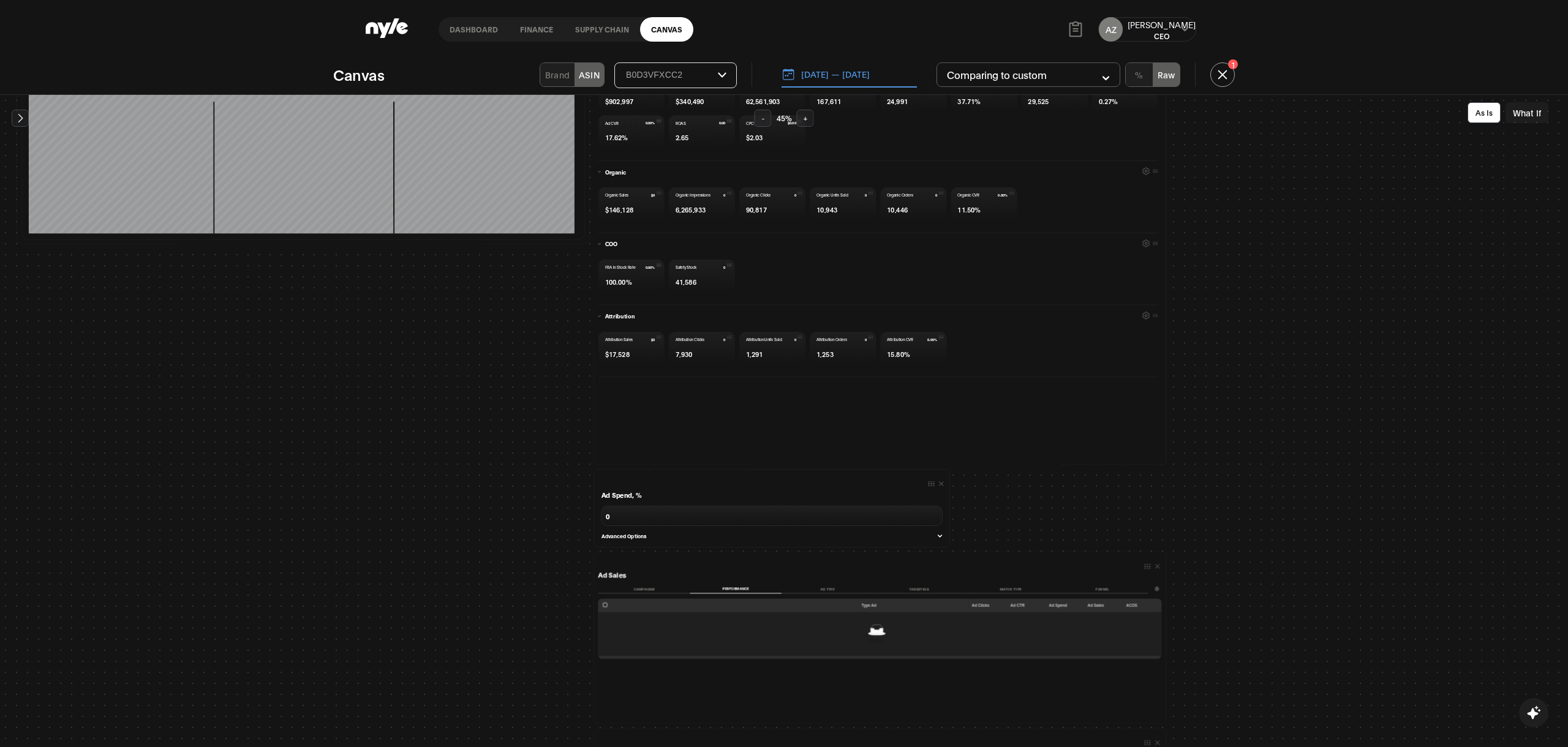
click at [646, 589] on button "Campaigns" at bounding box center [644, 589] width 92 height 9
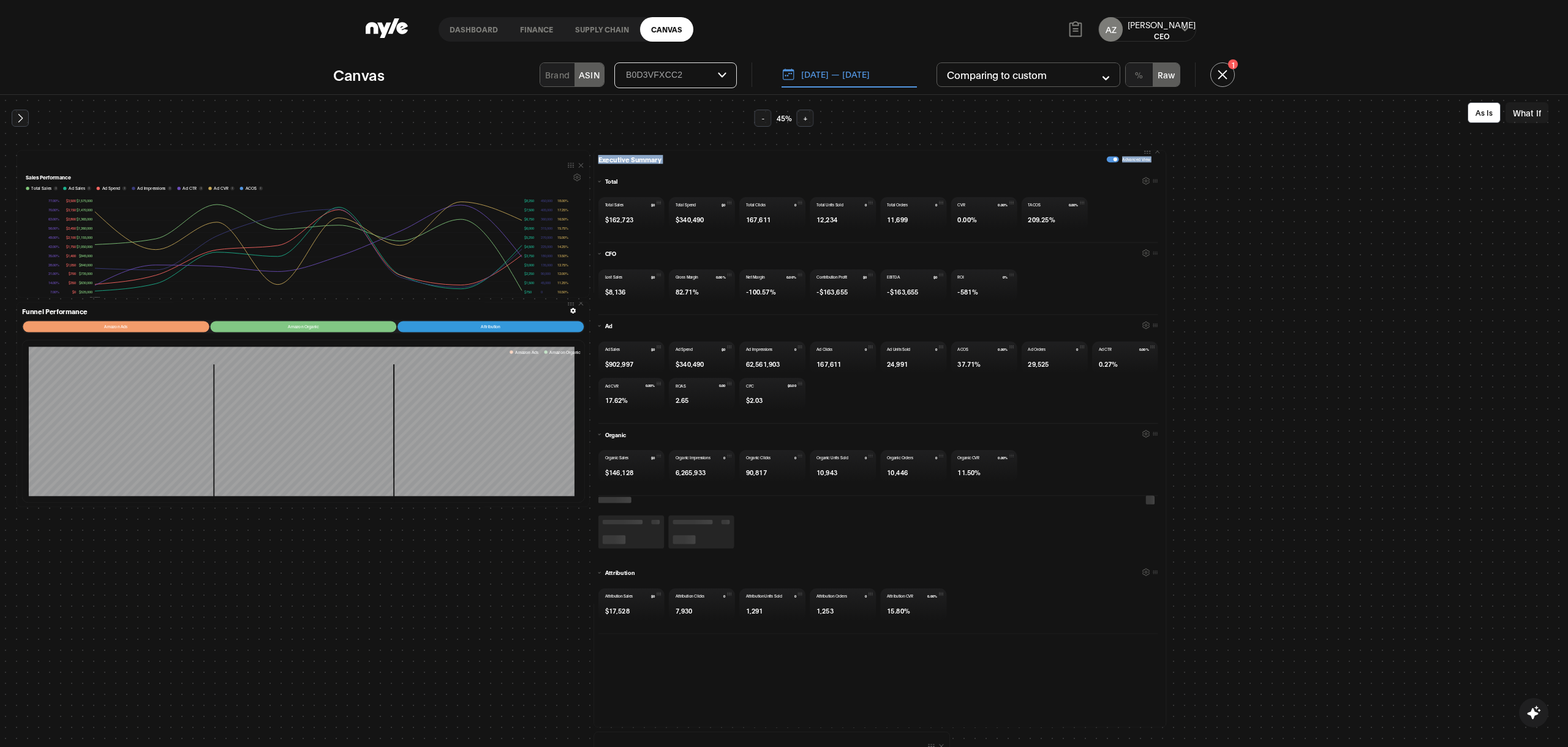
click at [862, 83] on button "[DATE] — [DATE]" at bounding box center [849, 75] width 135 height 25
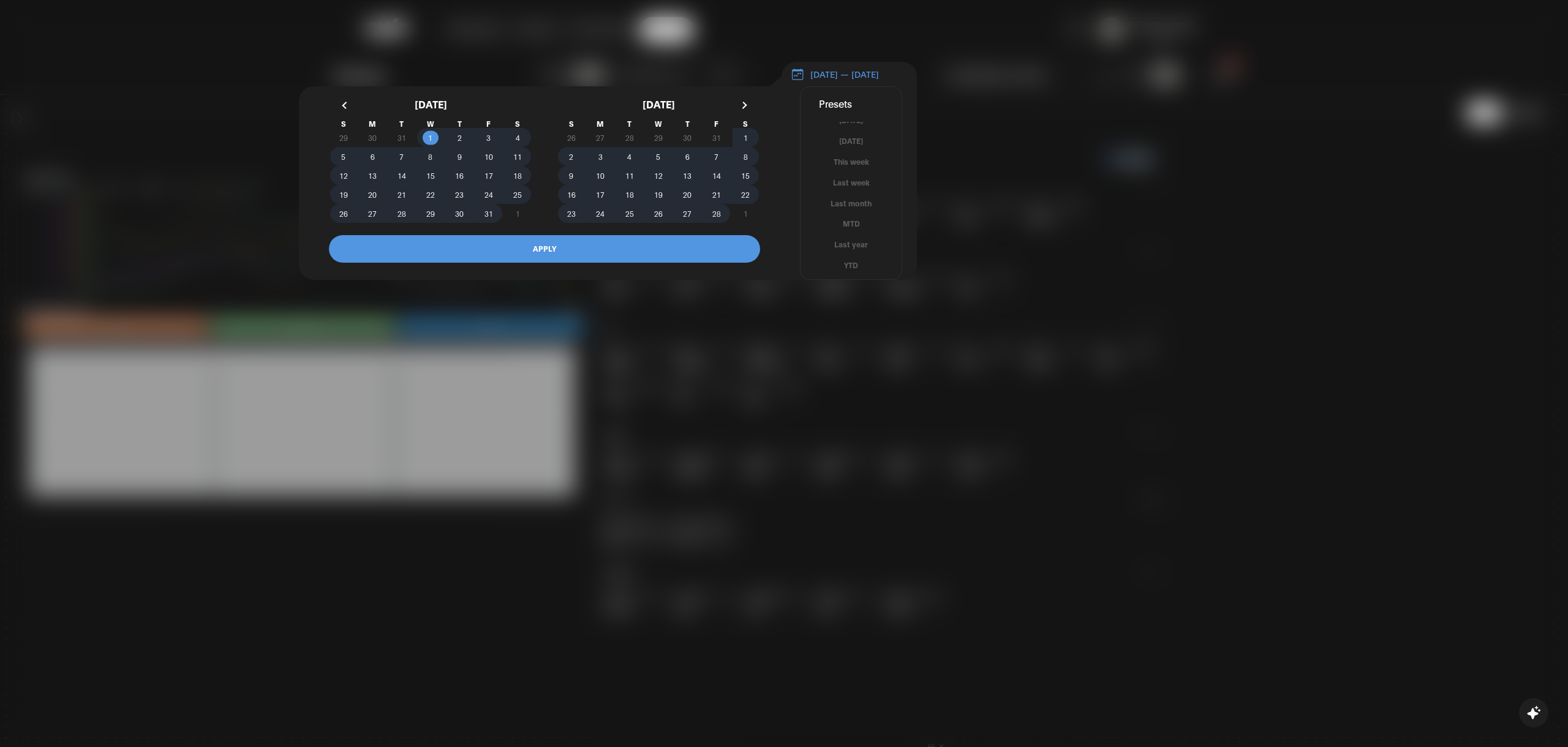
click at [345, 112] on button "button" at bounding box center [346, 105] width 22 height 22
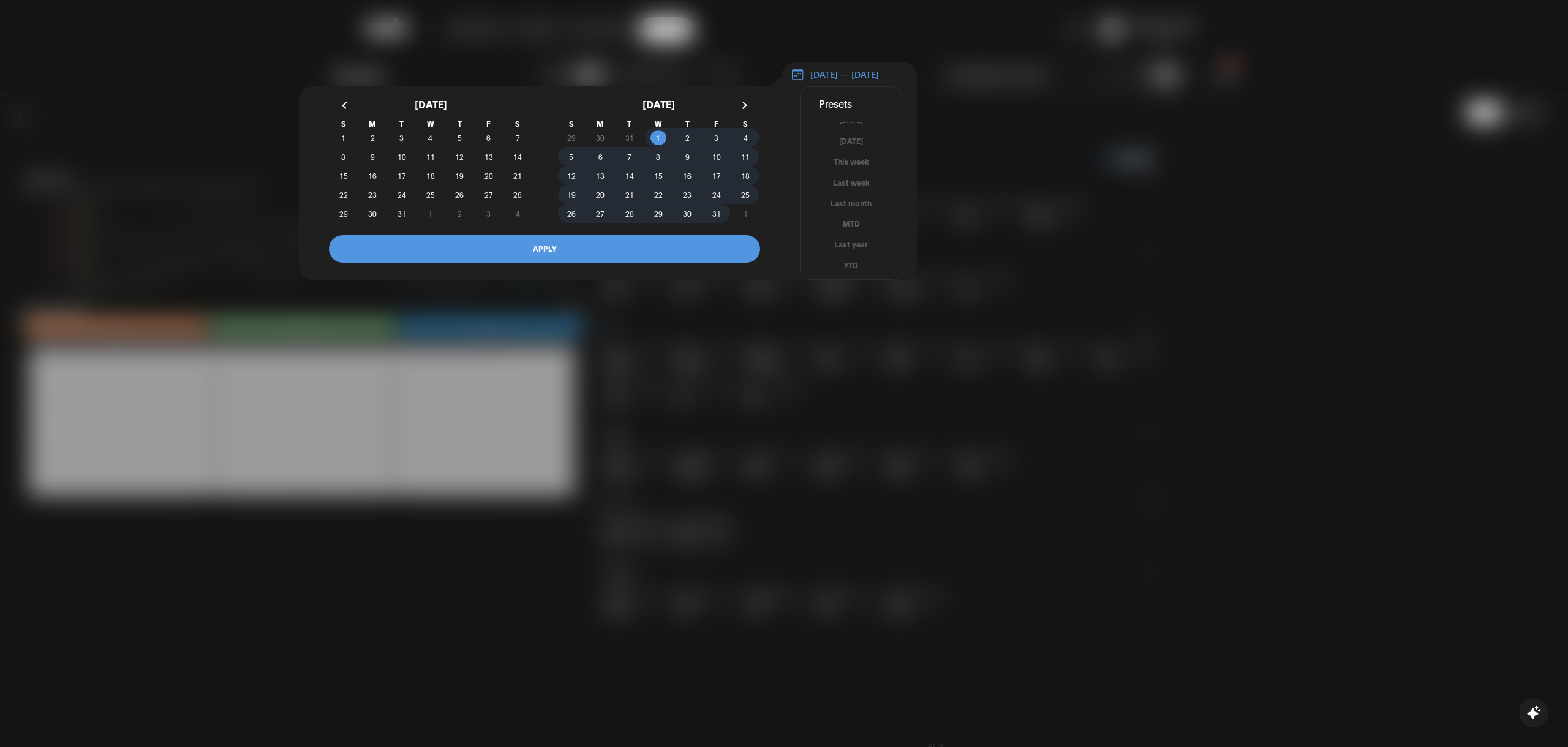
click at [345, 112] on button "button" at bounding box center [346, 105] width 22 height 22
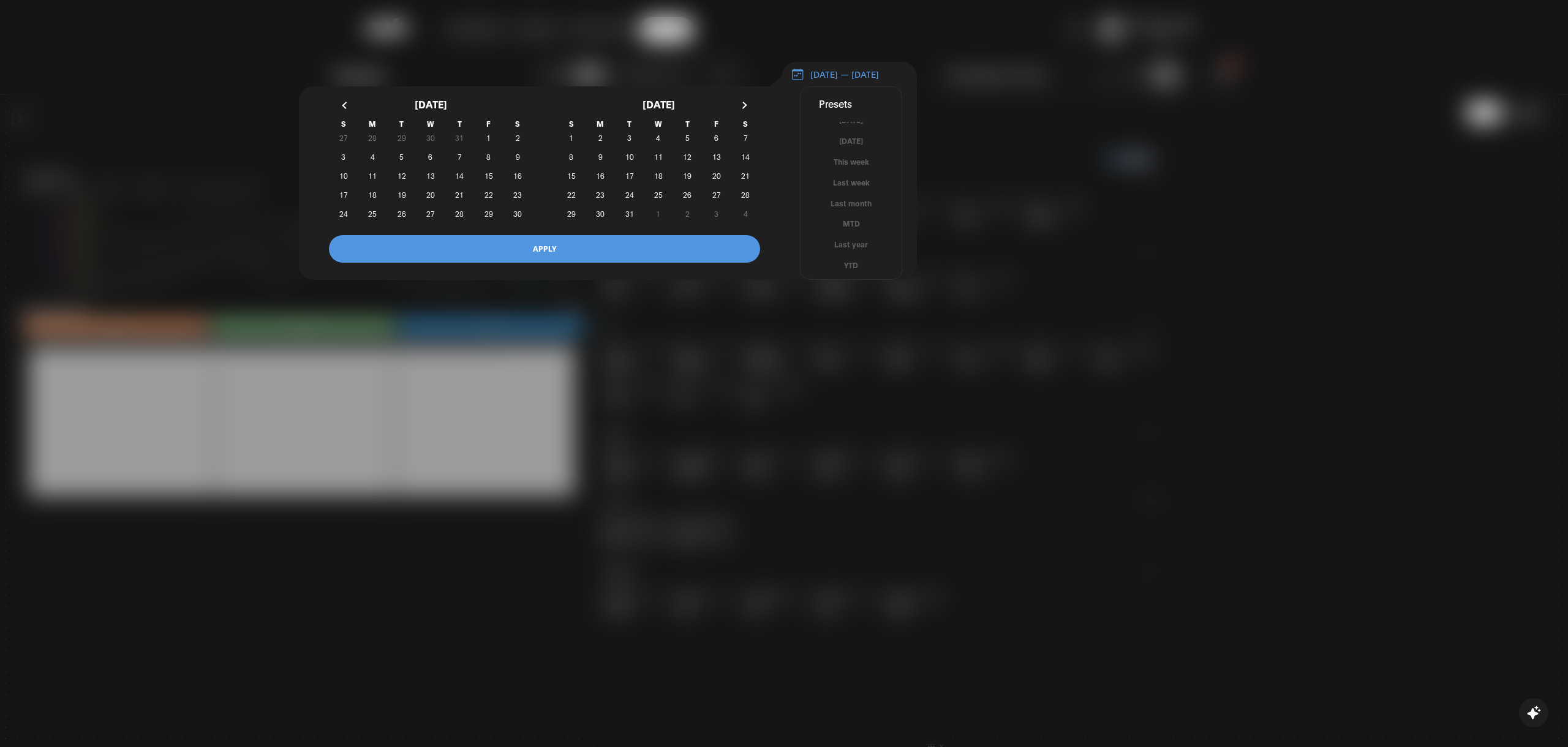
click at [751, 111] on button "button" at bounding box center [743, 105] width 22 height 22
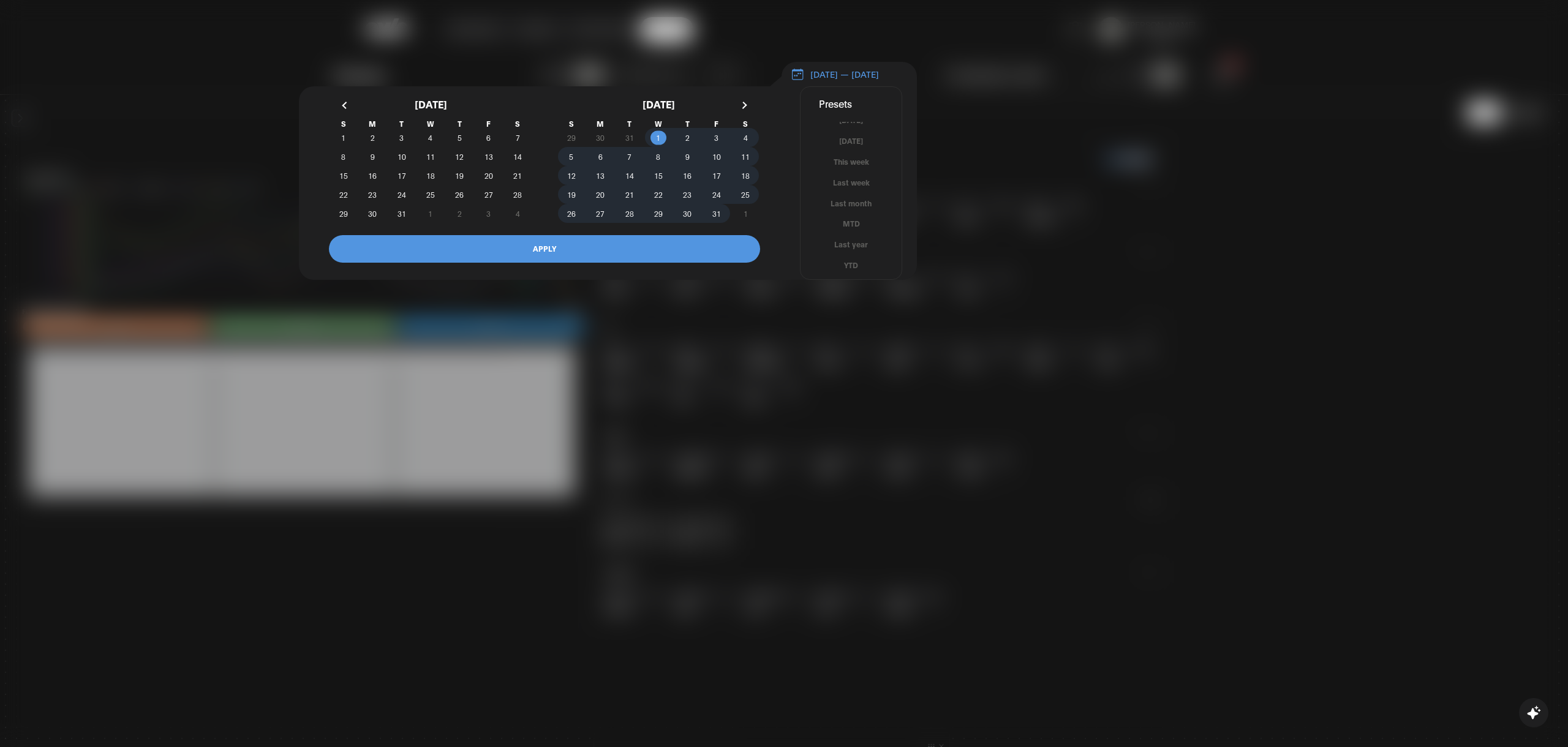
click at [751, 111] on button "button" at bounding box center [743, 105] width 22 height 22
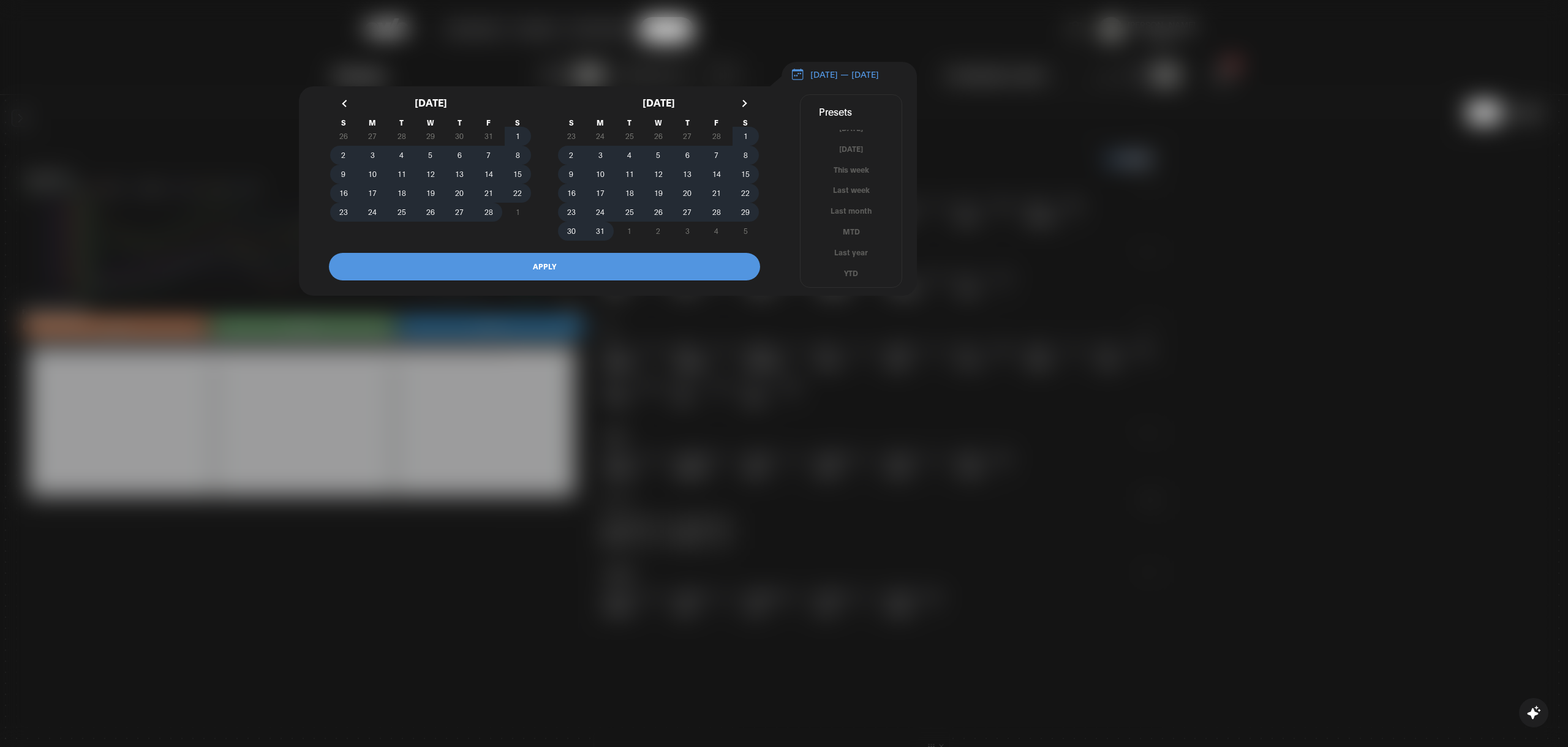
click at [751, 111] on button "button" at bounding box center [743, 103] width 22 height 22
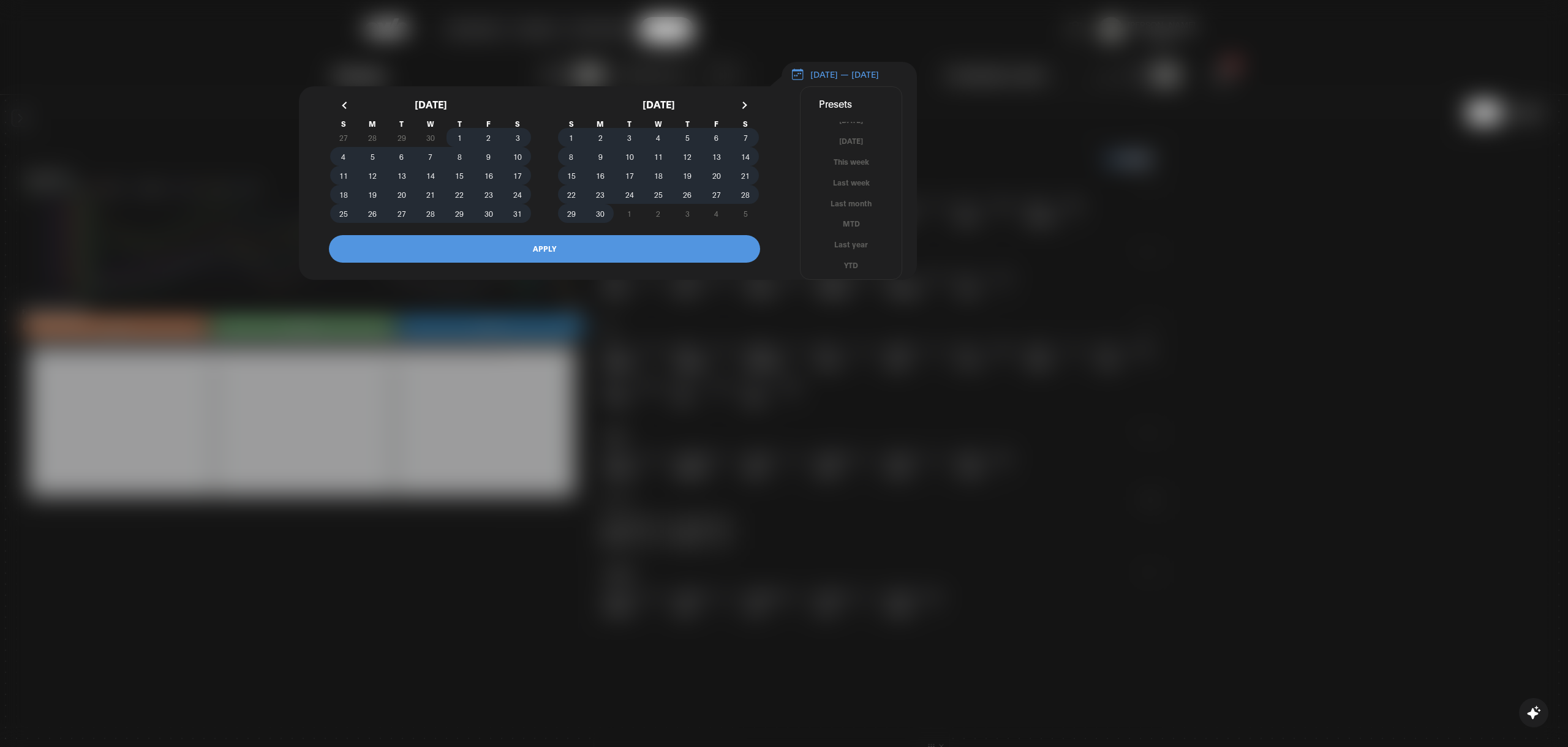
click at [751, 111] on button "button" at bounding box center [743, 105] width 22 height 22
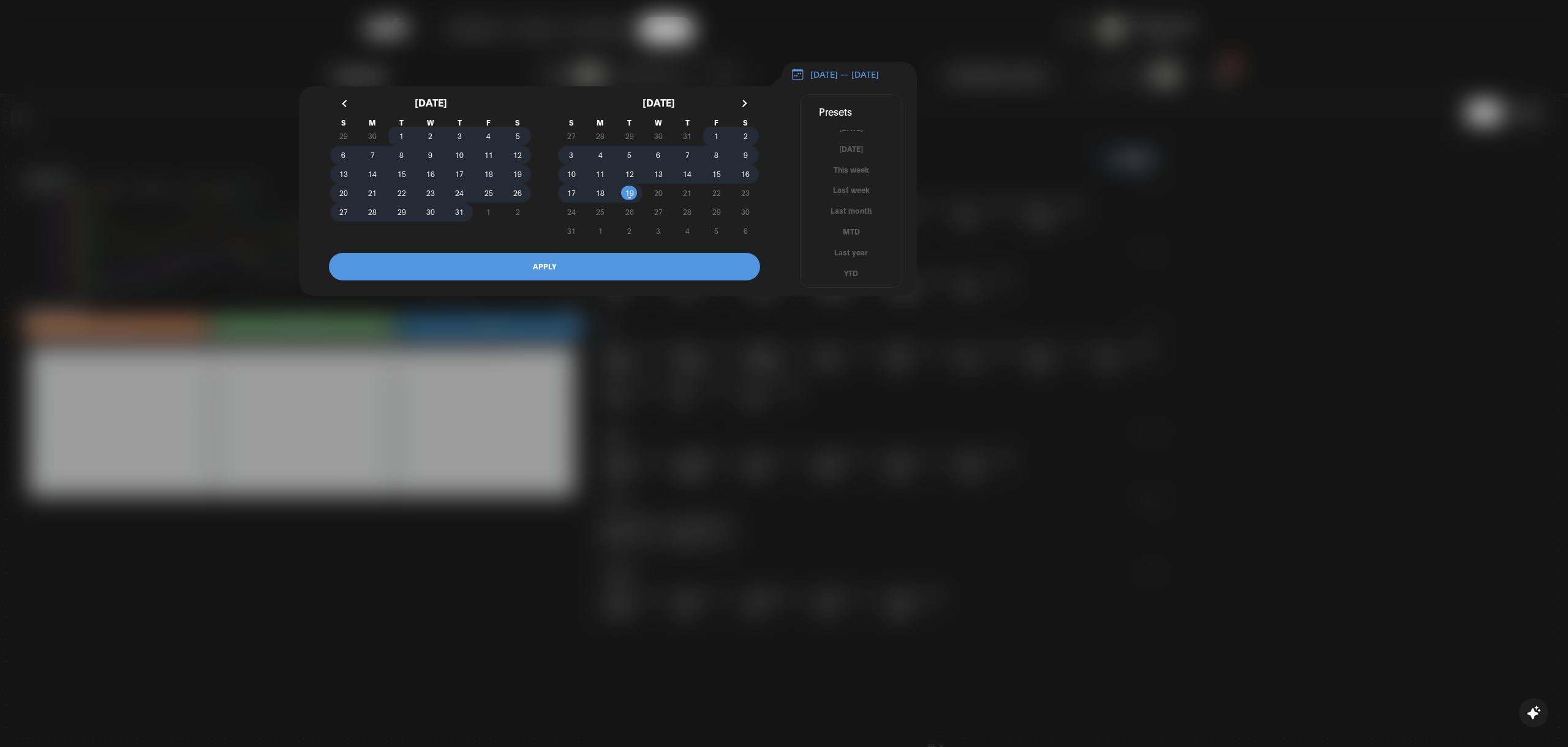
click at [751, 111] on button "button" at bounding box center [743, 103] width 22 height 22
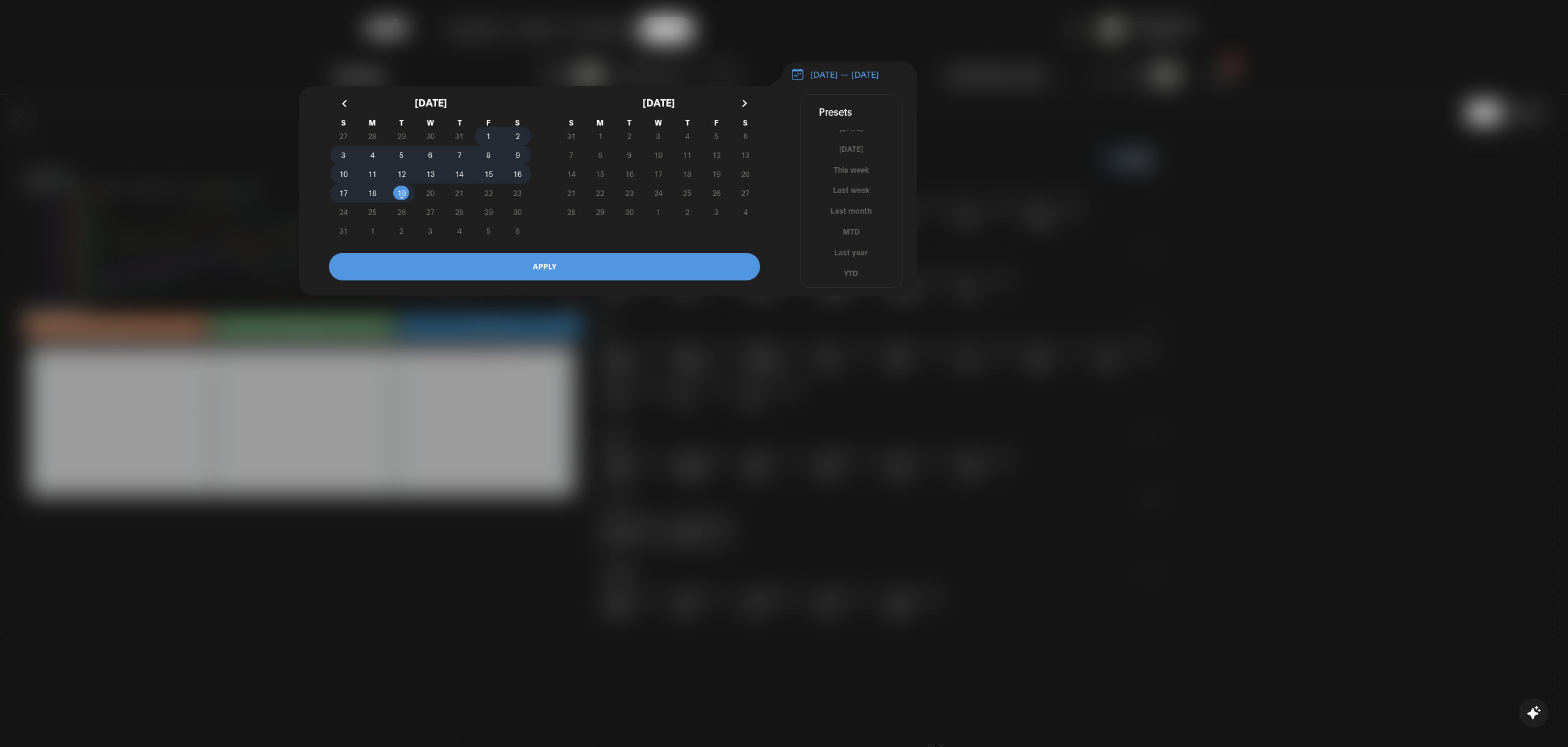
click at [351, 105] on button "button" at bounding box center [346, 103] width 22 height 22
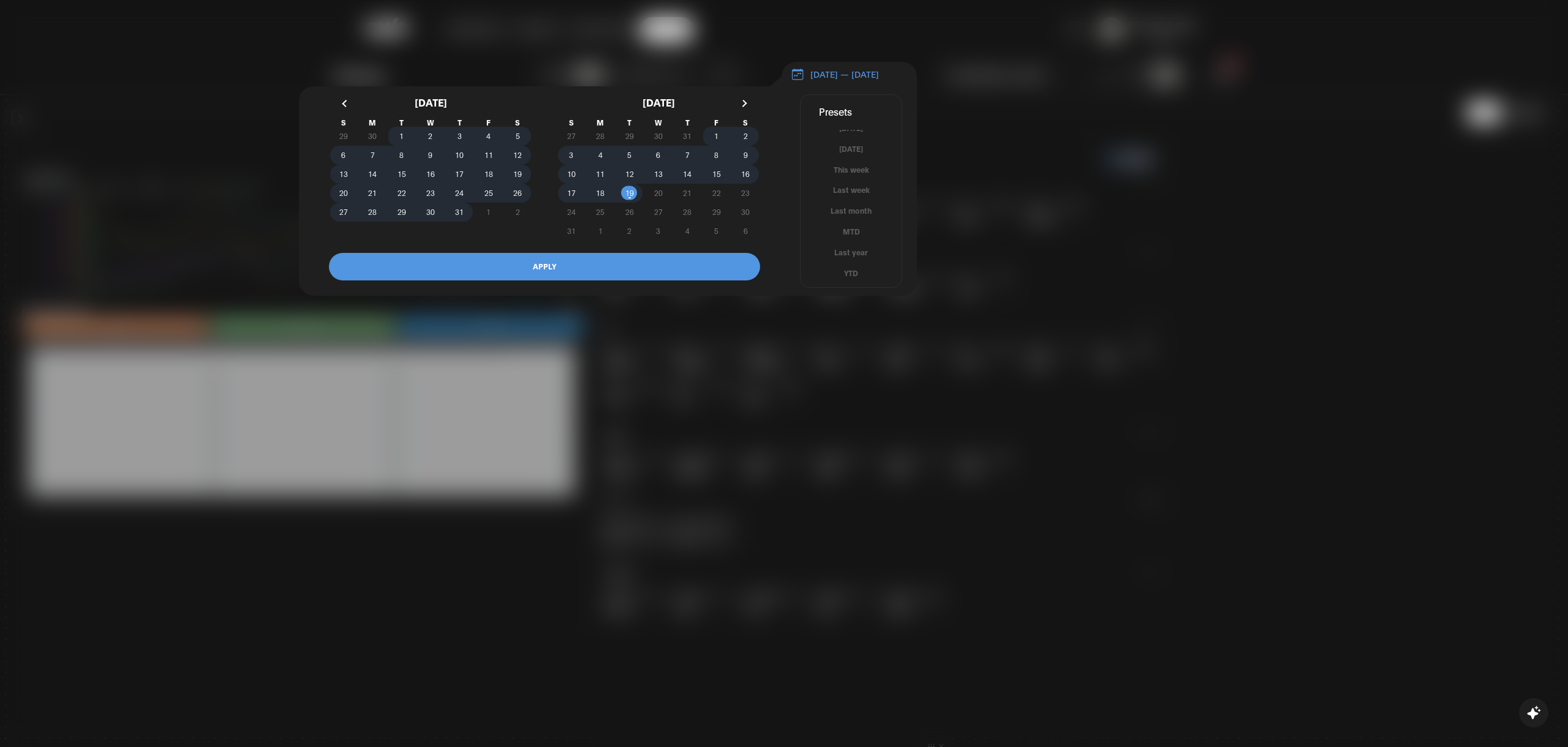
click at [351, 105] on button "button" at bounding box center [346, 103] width 22 height 22
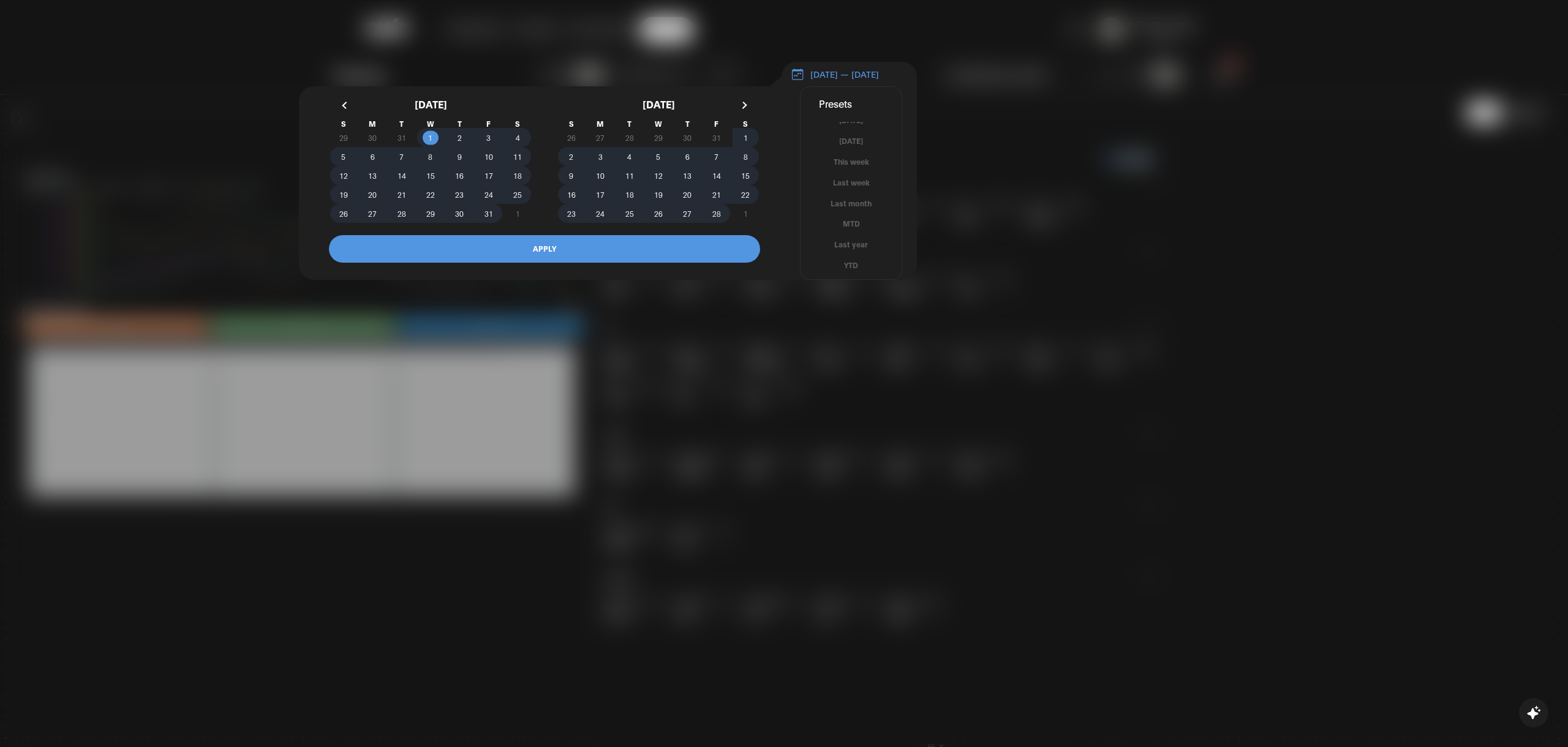
click at [742, 112] on button "button" at bounding box center [743, 105] width 22 height 22
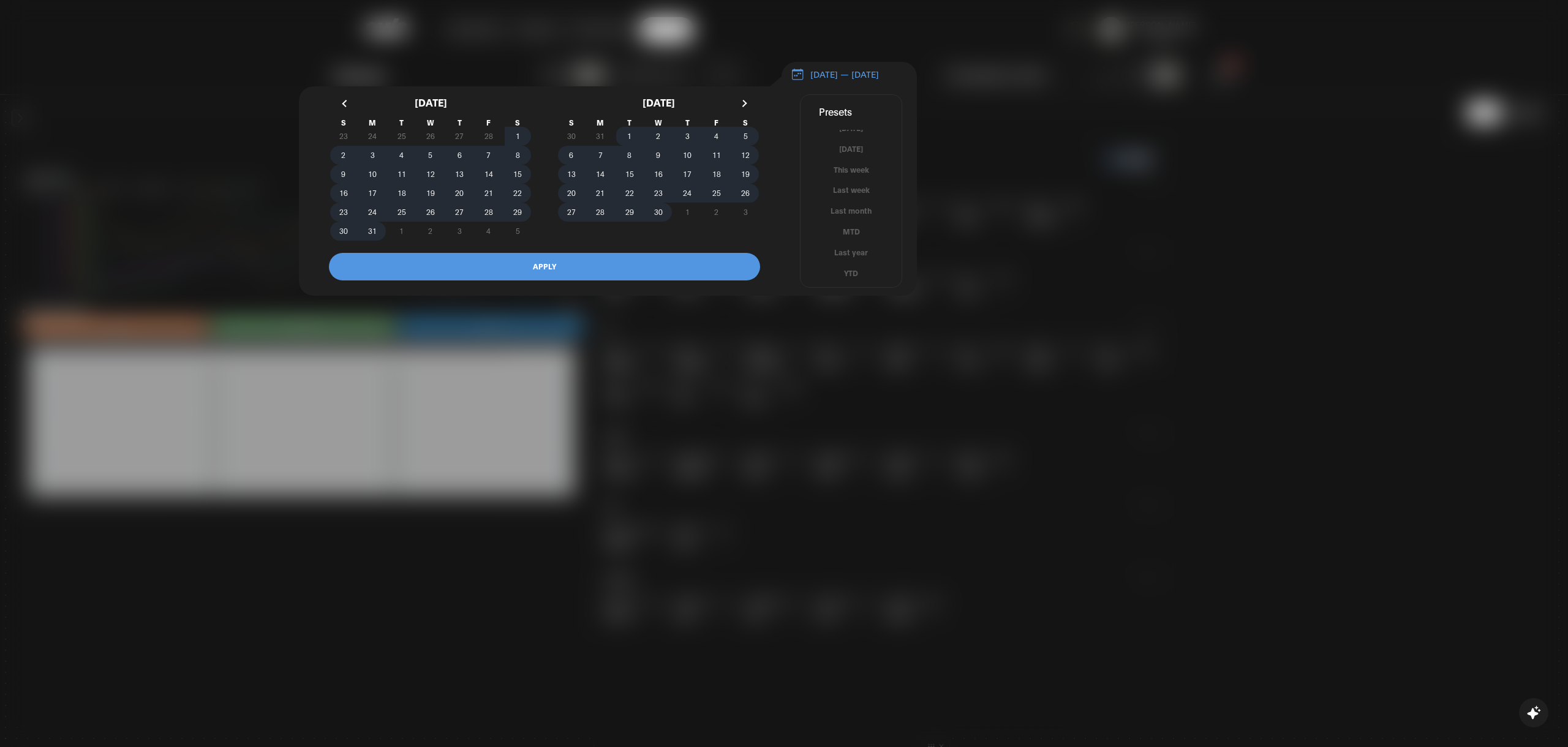
click at [742, 112] on button "button" at bounding box center [743, 103] width 22 height 22
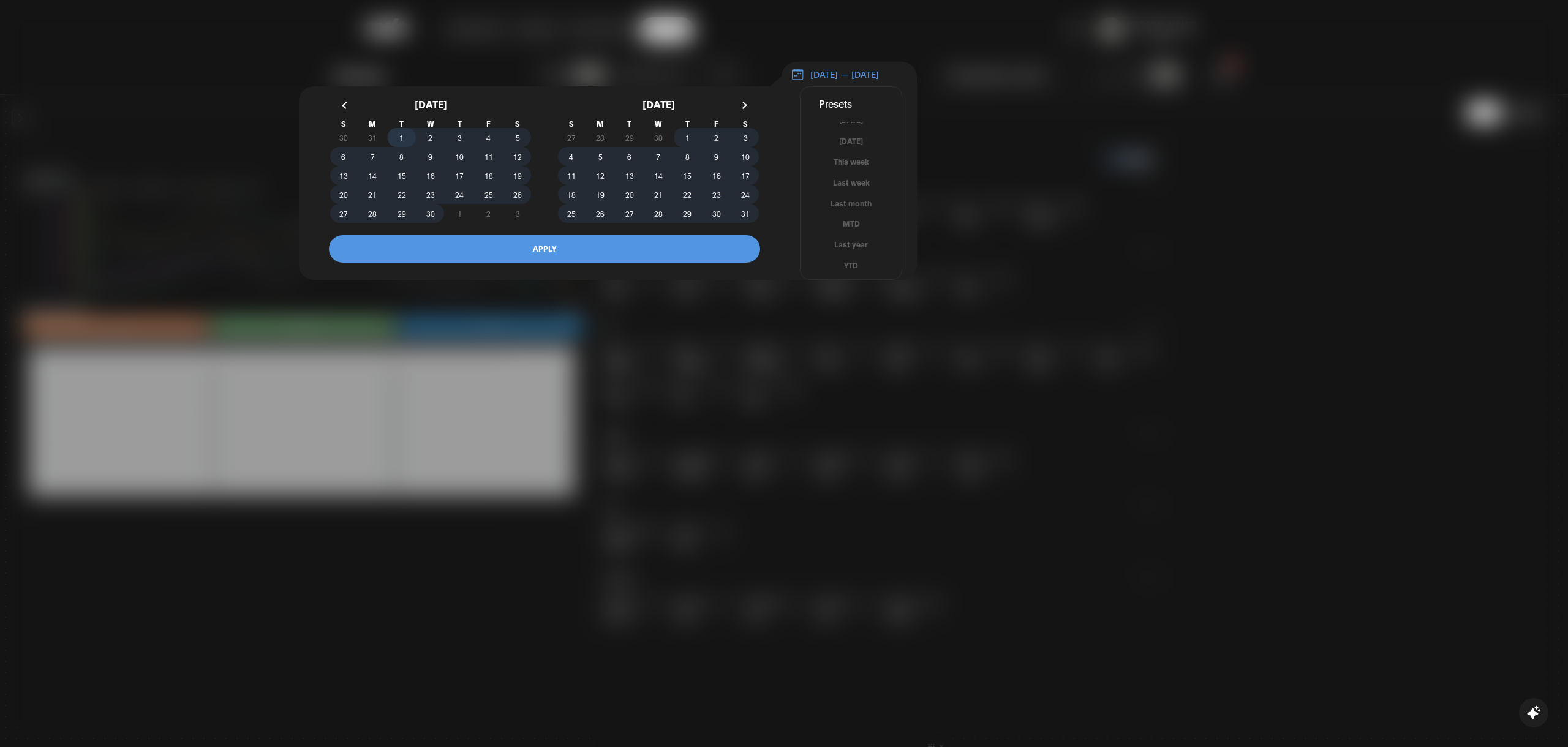
click at [391, 143] on span "1" at bounding box center [401, 138] width 29 height 13
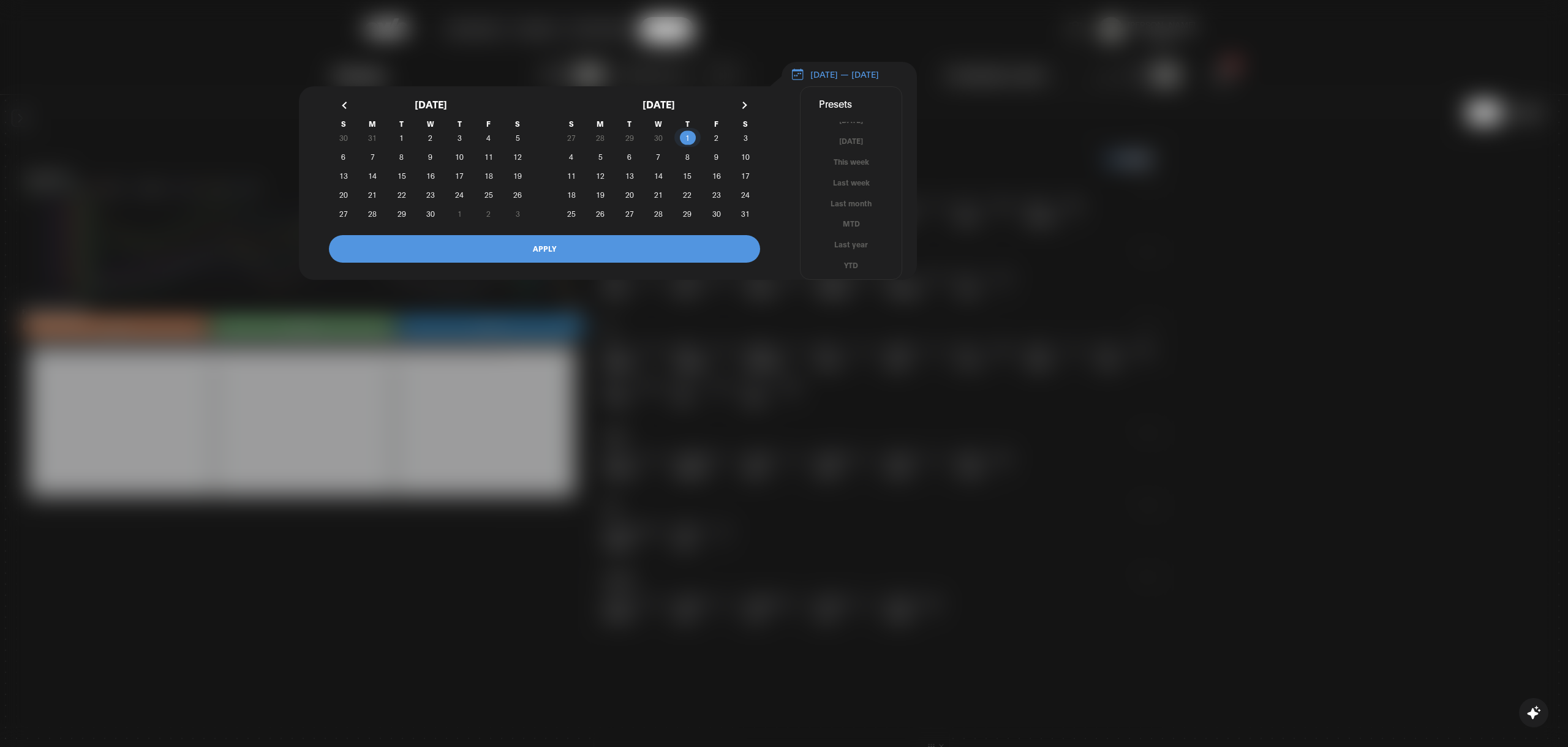
click at [691, 140] on span "1" at bounding box center [688, 138] width 29 height 13
click at [687, 142] on span "1" at bounding box center [688, 138] width 5 height 22
click at [744, 112] on button "button" at bounding box center [743, 105] width 22 height 22
click at [746, 116] on button "button" at bounding box center [743, 105] width 22 height 22
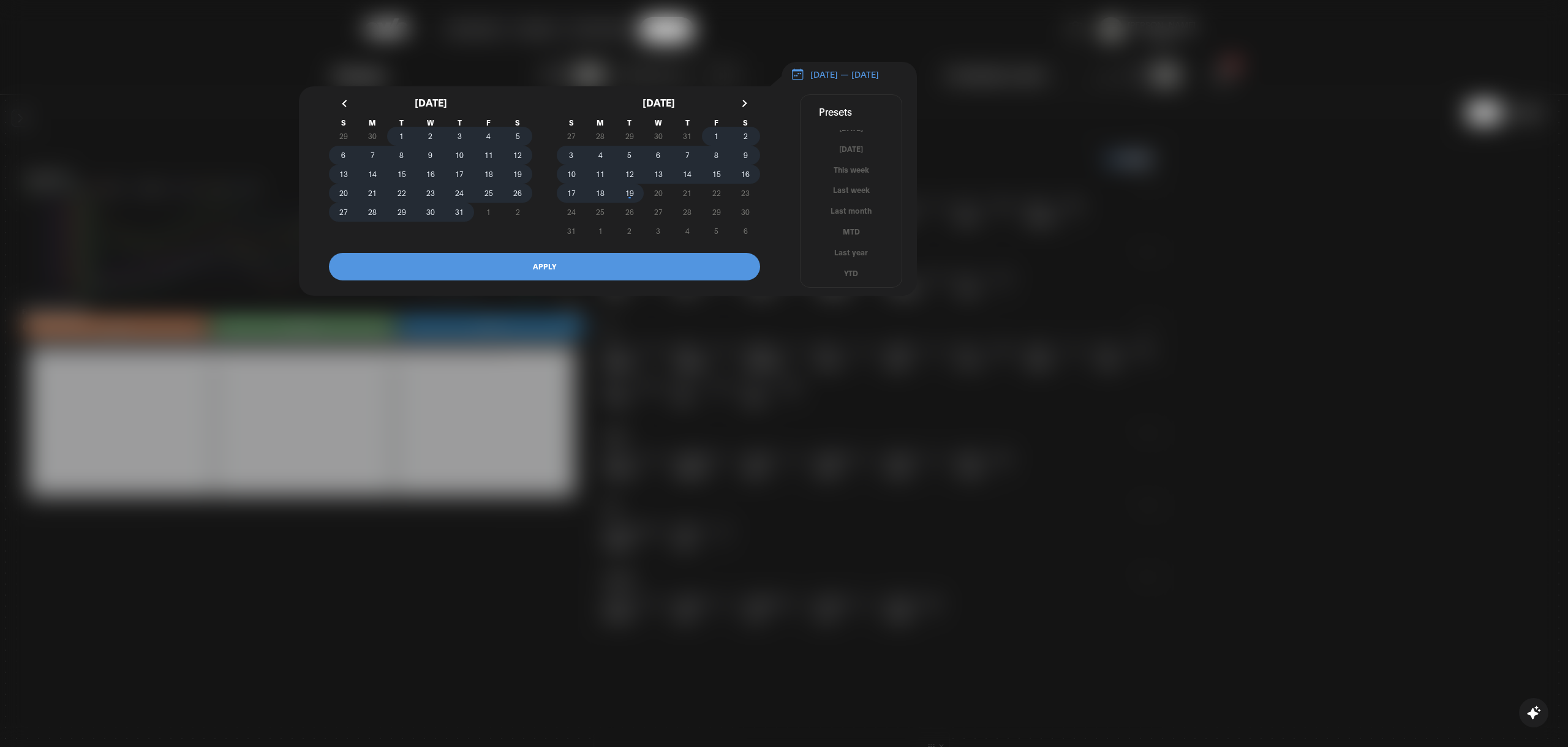
click at [623, 199] on span "19" at bounding box center [629, 193] width 29 height 13
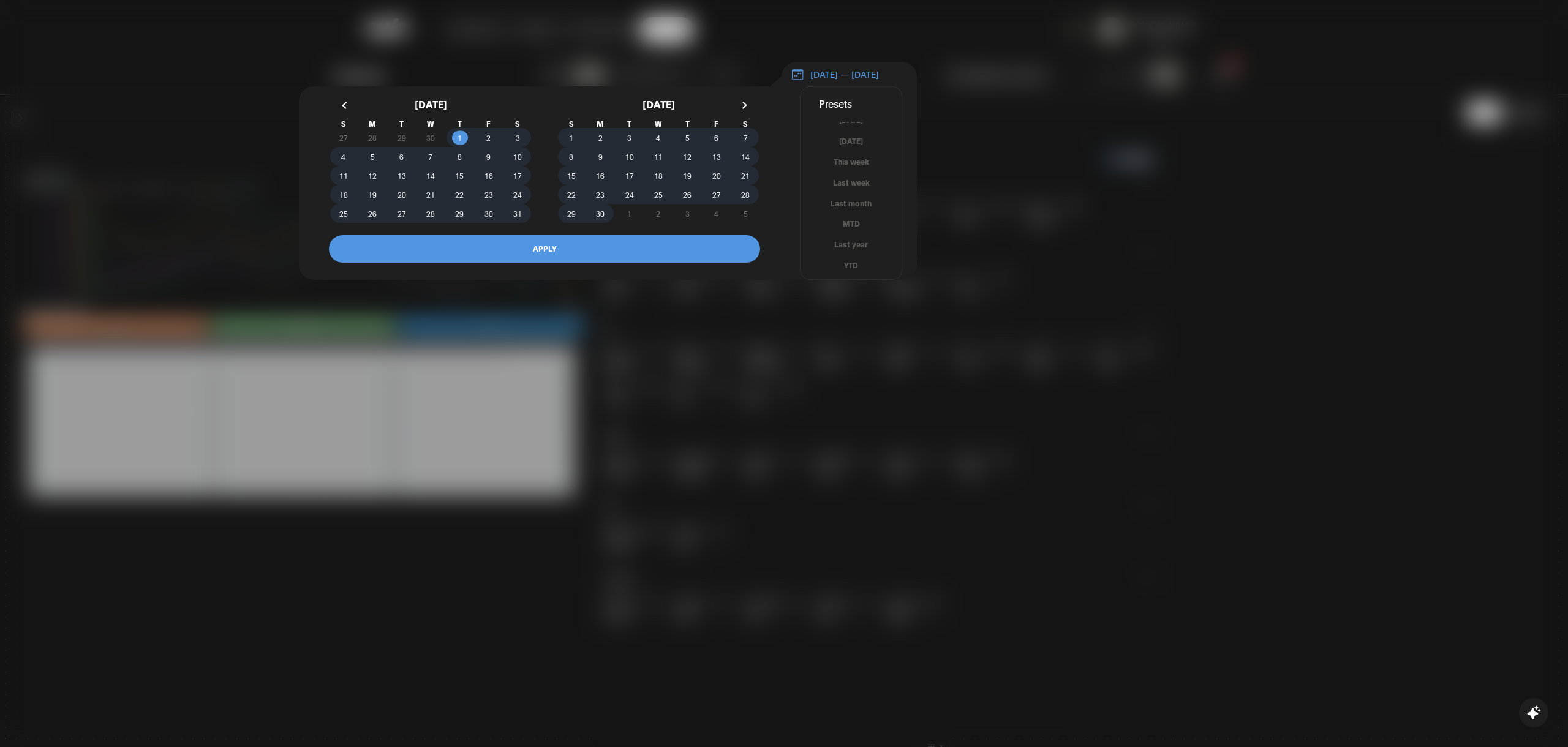
click at [578, 261] on button "APPLY" at bounding box center [544, 249] width 431 height 27
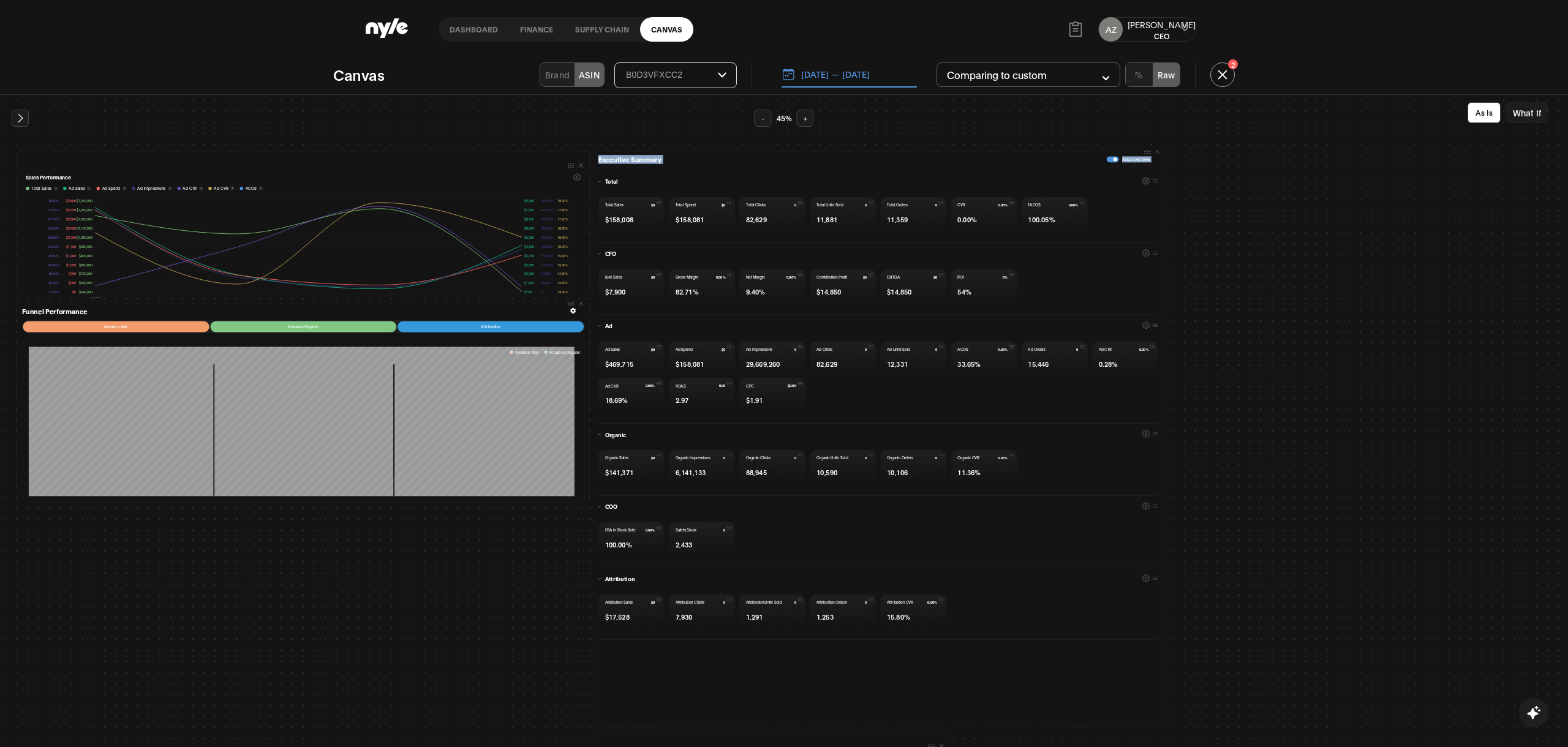
click at [680, 75] on input "Select Brand" at bounding box center [671, 75] width 93 height 11
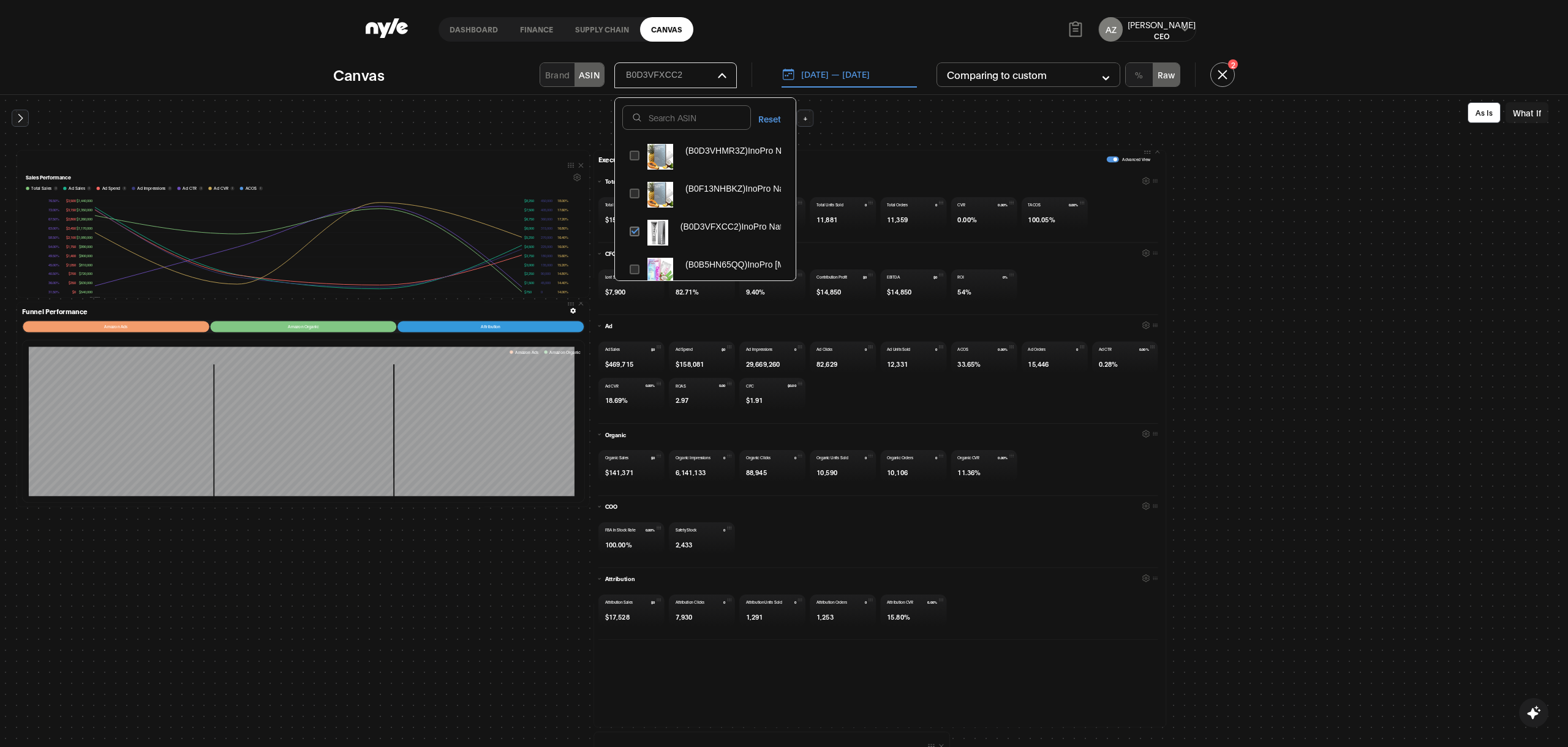
click at [763, 117] on button "Reset" at bounding box center [769, 118] width 37 height 26
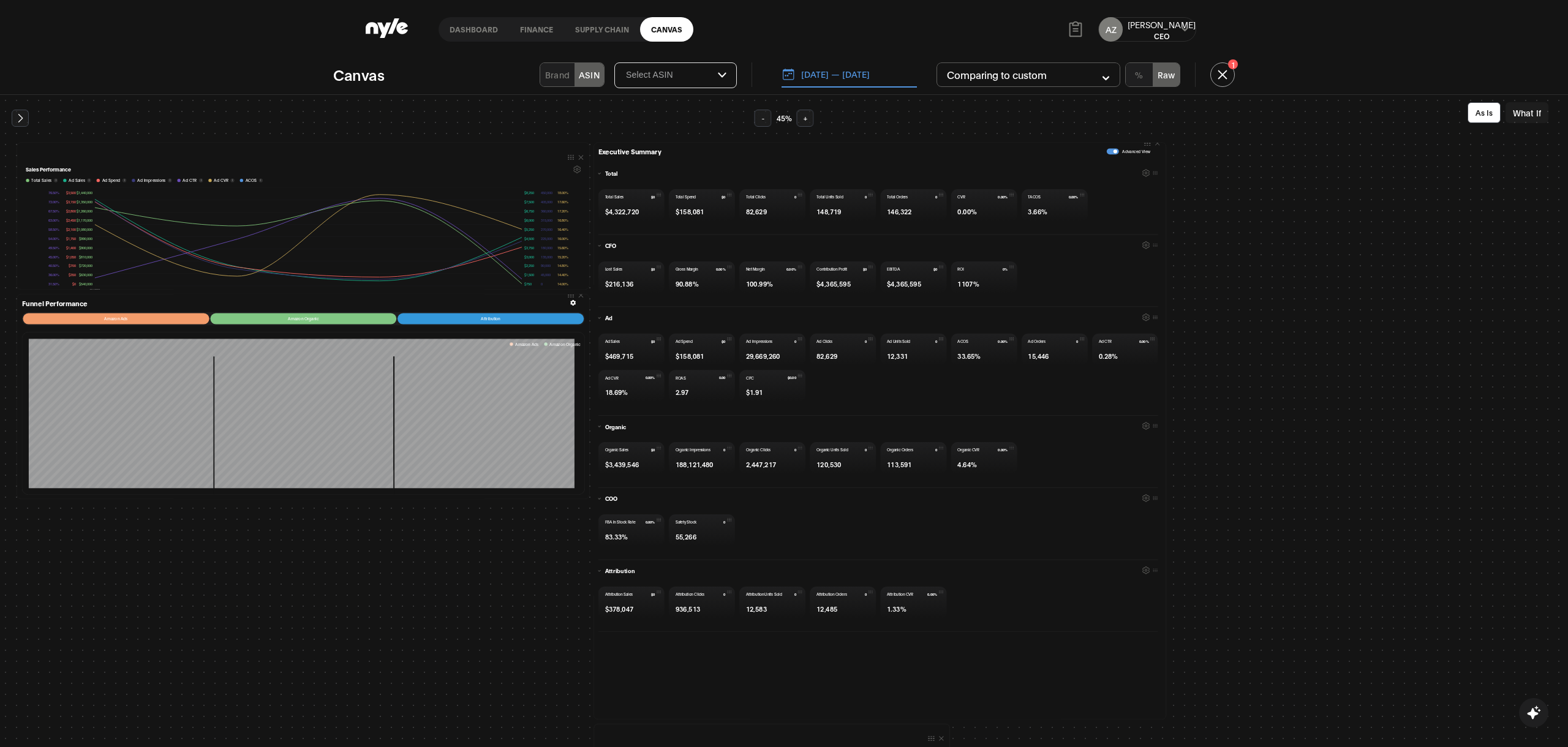
scroll to position [0, 0]
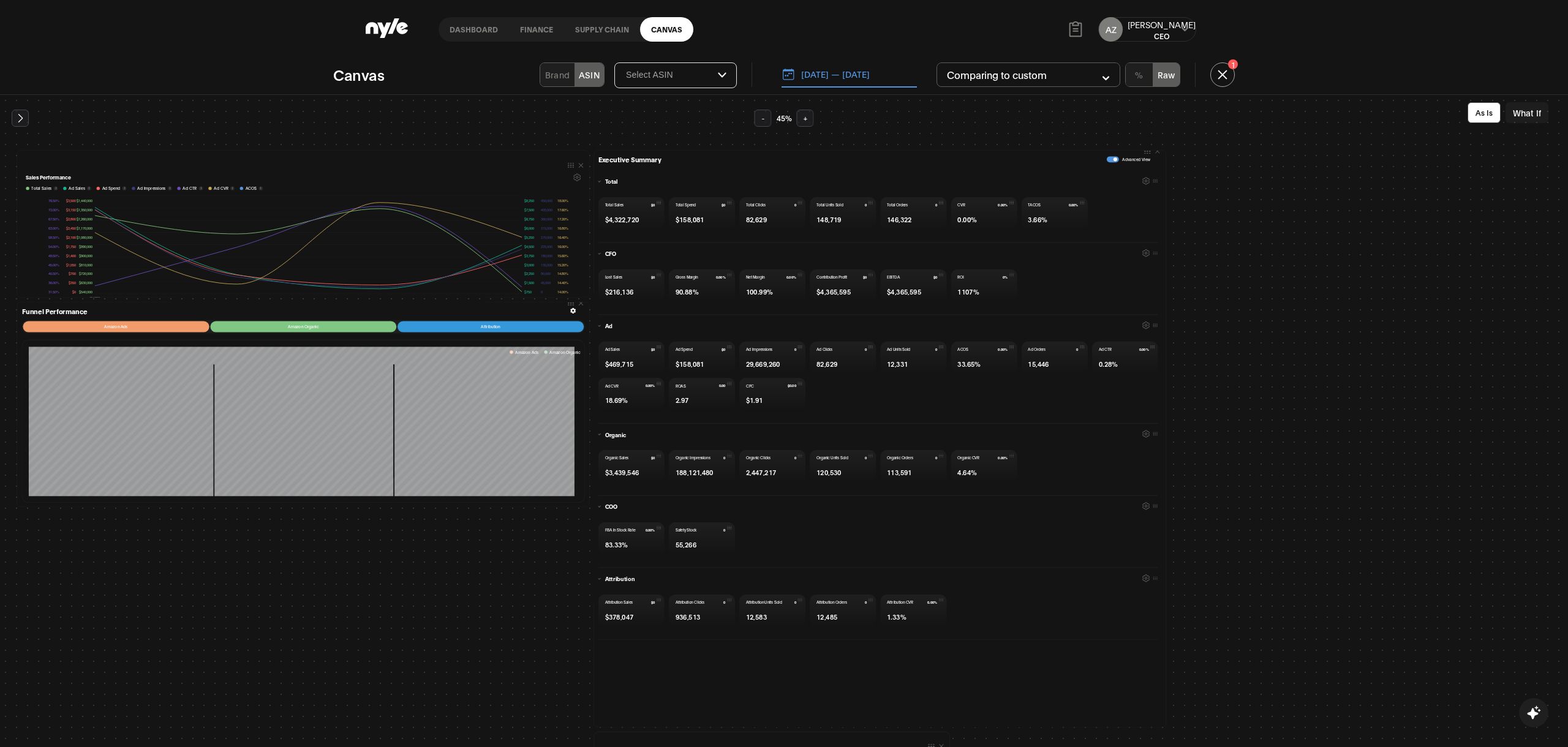
click at [20, 114] on icon at bounding box center [20, 118] width 12 height 12
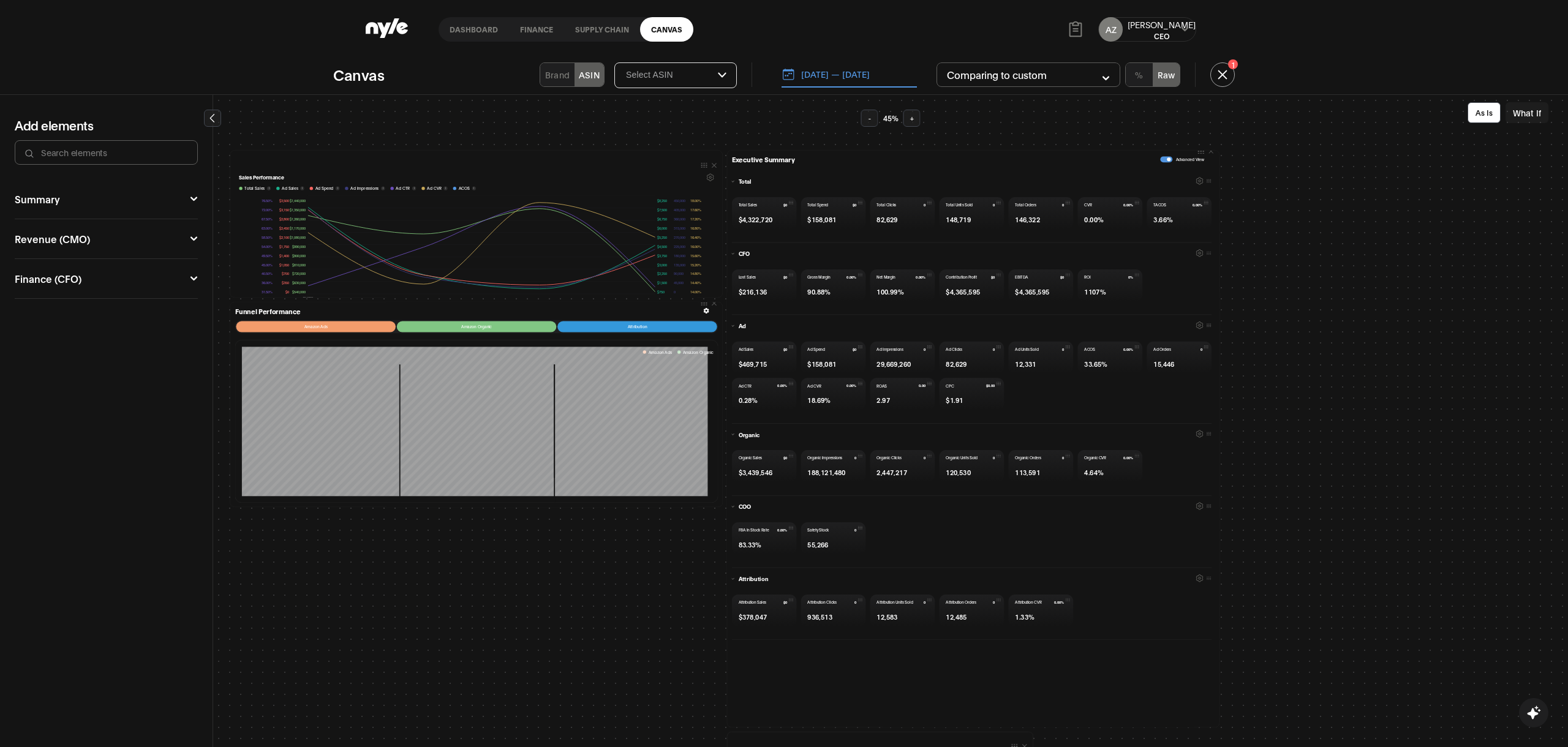
click at [1533, 116] on button "What If" at bounding box center [1527, 112] width 43 height 21
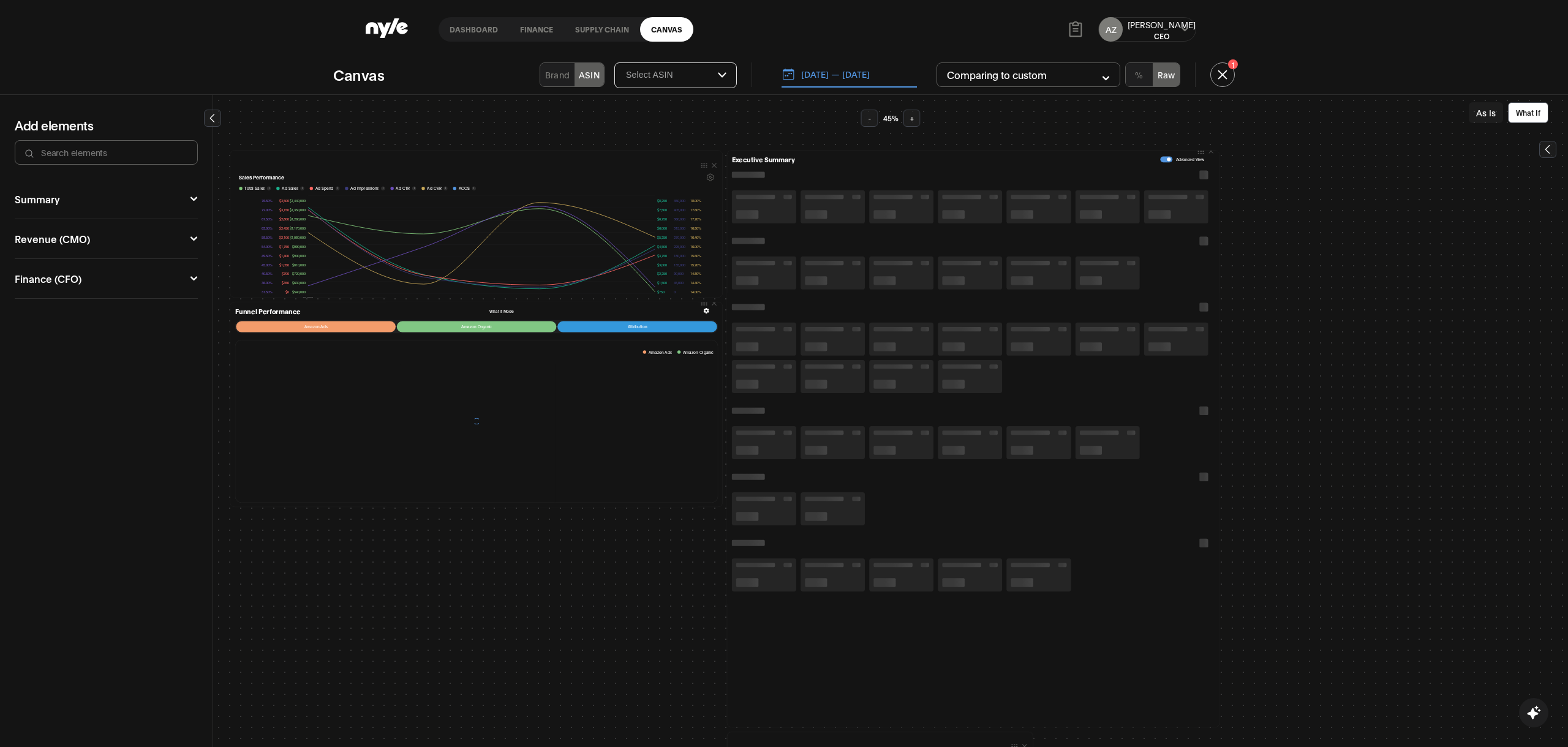
click at [1488, 112] on button "As Is" at bounding box center [1486, 112] width 34 height 21
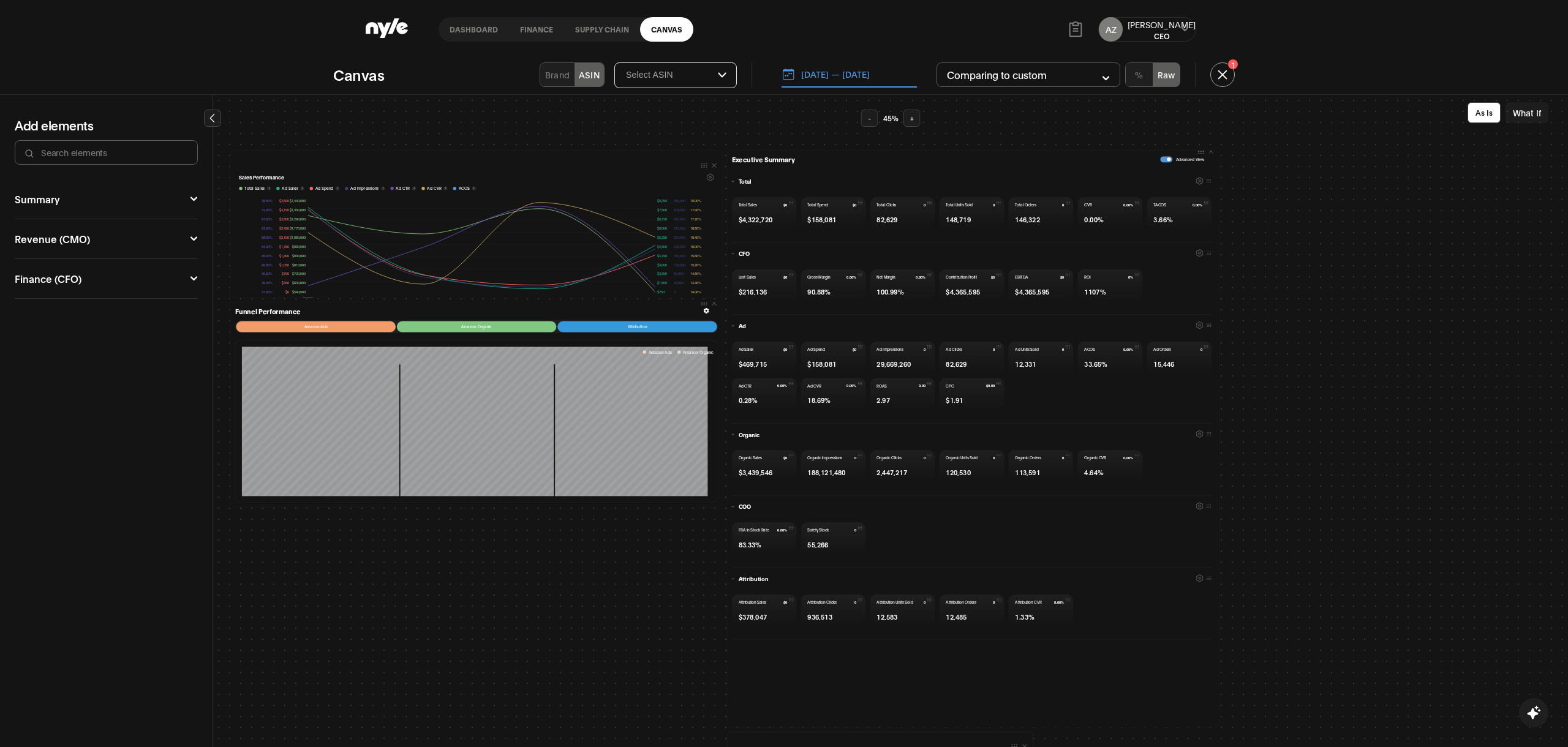
click at [1164, 73] on button "Raw" at bounding box center [1165, 75] width 27 height 24
click at [1143, 73] on button "%" at bounding box center [1139, 75] width 27 height 24
click at [1169, 73] on button "Raw" at bounding box center [1165, 75] width 27 height 24
click at [1148, 73] on button "%" at bounding box center [1139, 75] width 27 height 24
click at [1173, 70] on button "Raw" at bounding box center [1165, 75] width 27 height 24
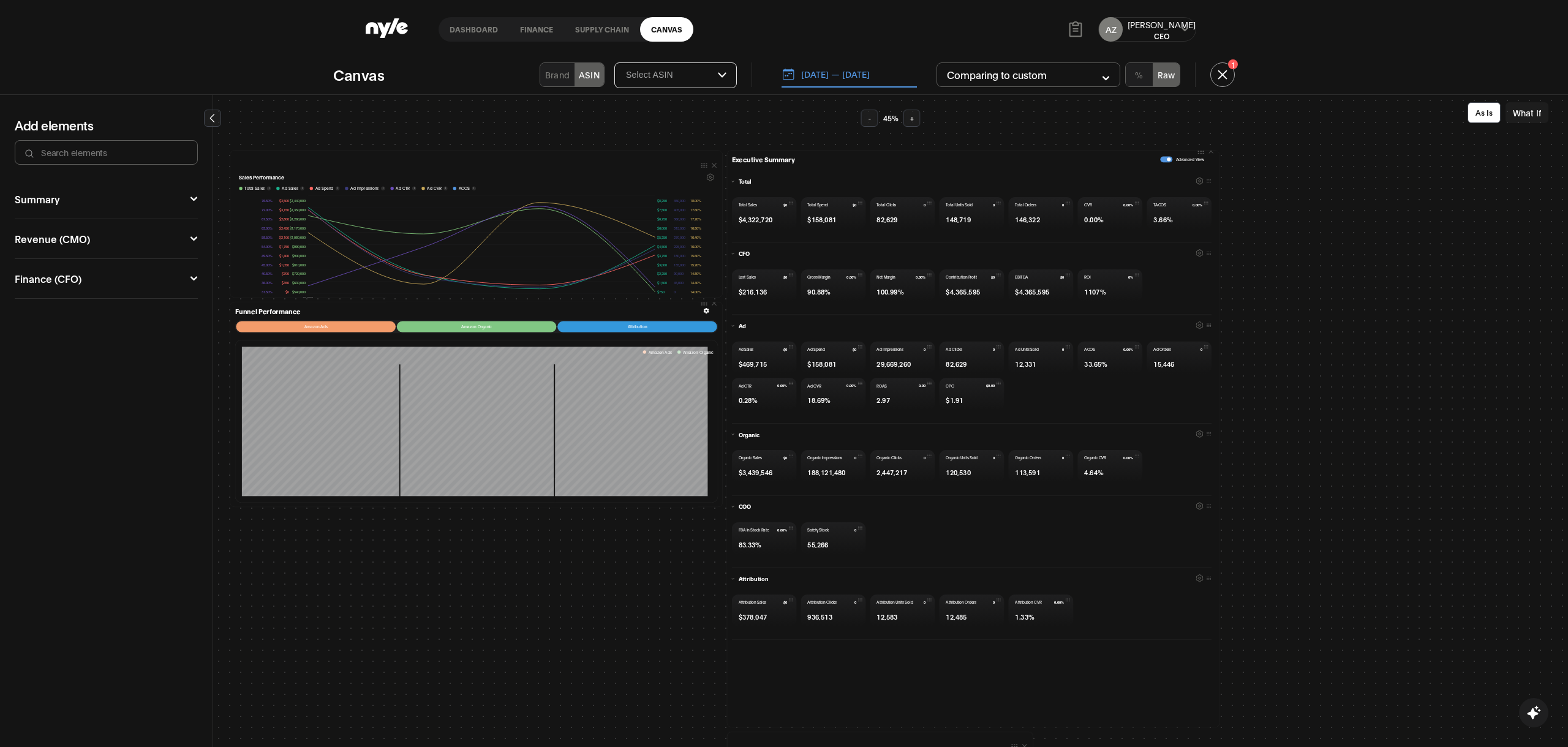
click at [1136, 78] on button "%" at bounding box center [1139, 75] width 27 height 24
click at [1165, 73] on button "Raw" at bounding box center [1165, 75] width 27 height 24
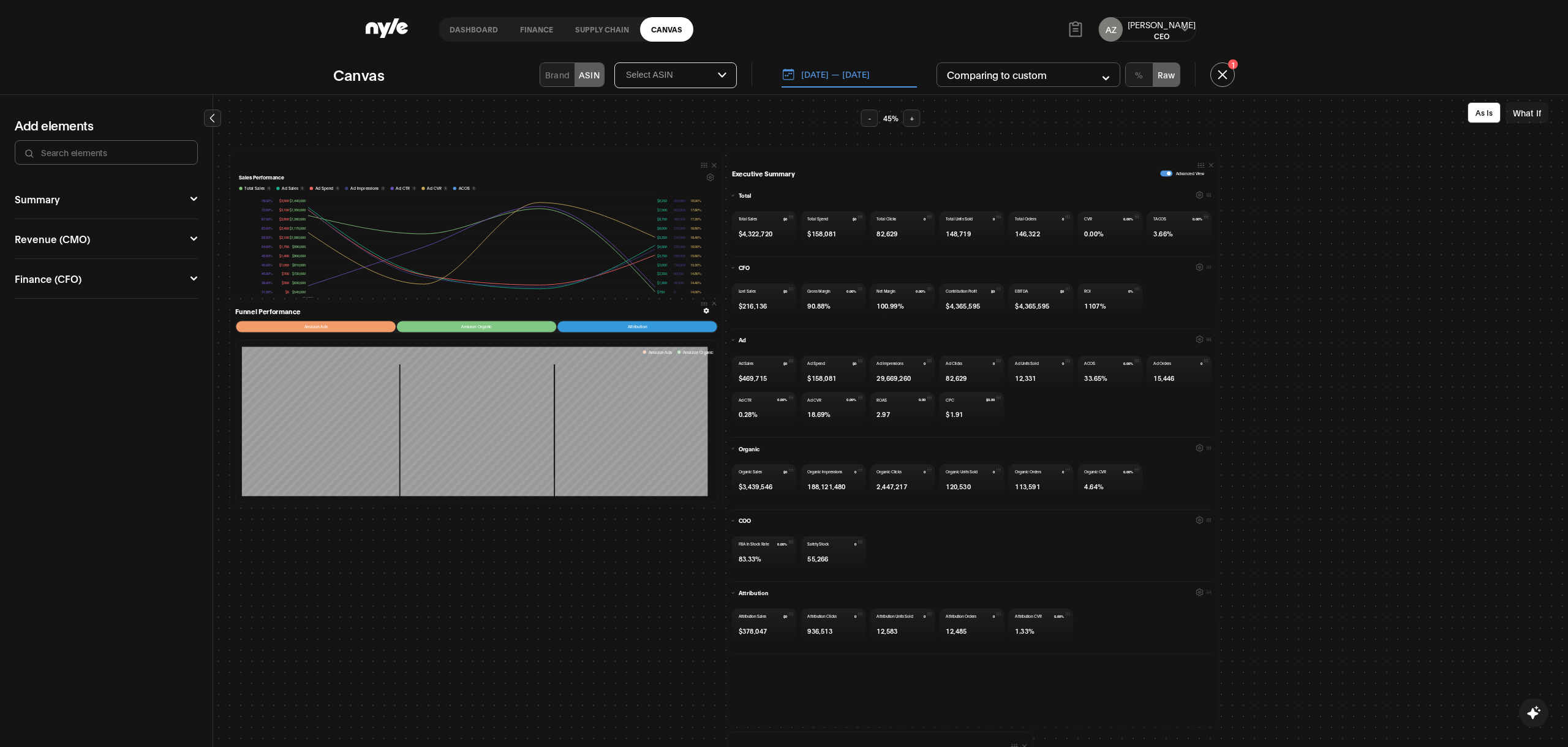
click at [1196, 194] on icon "button" at bounding box center [1199, 195] width 7 height 8
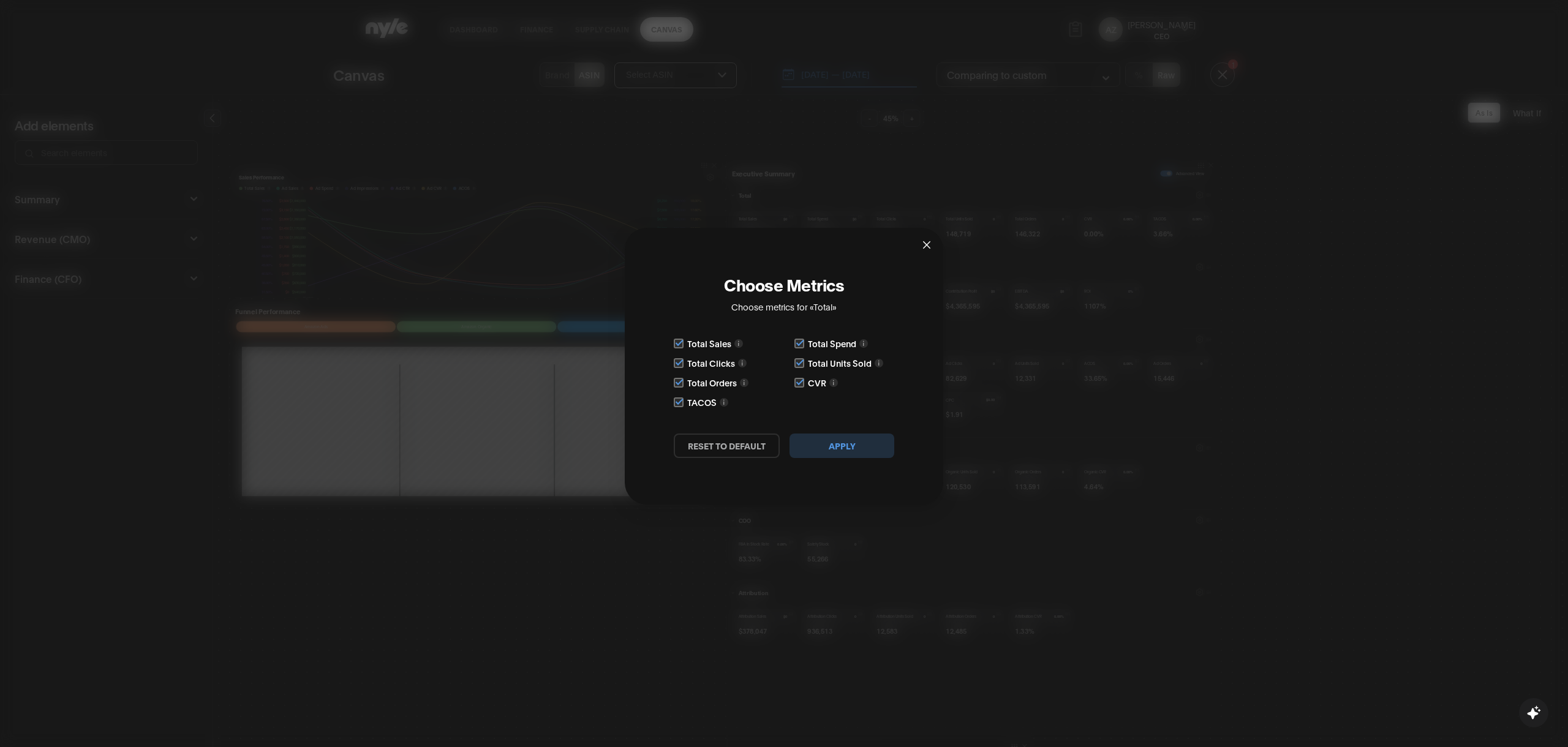
click at [921, 248] on span "Close" at bounding box center [926, 244] width 33 height 33
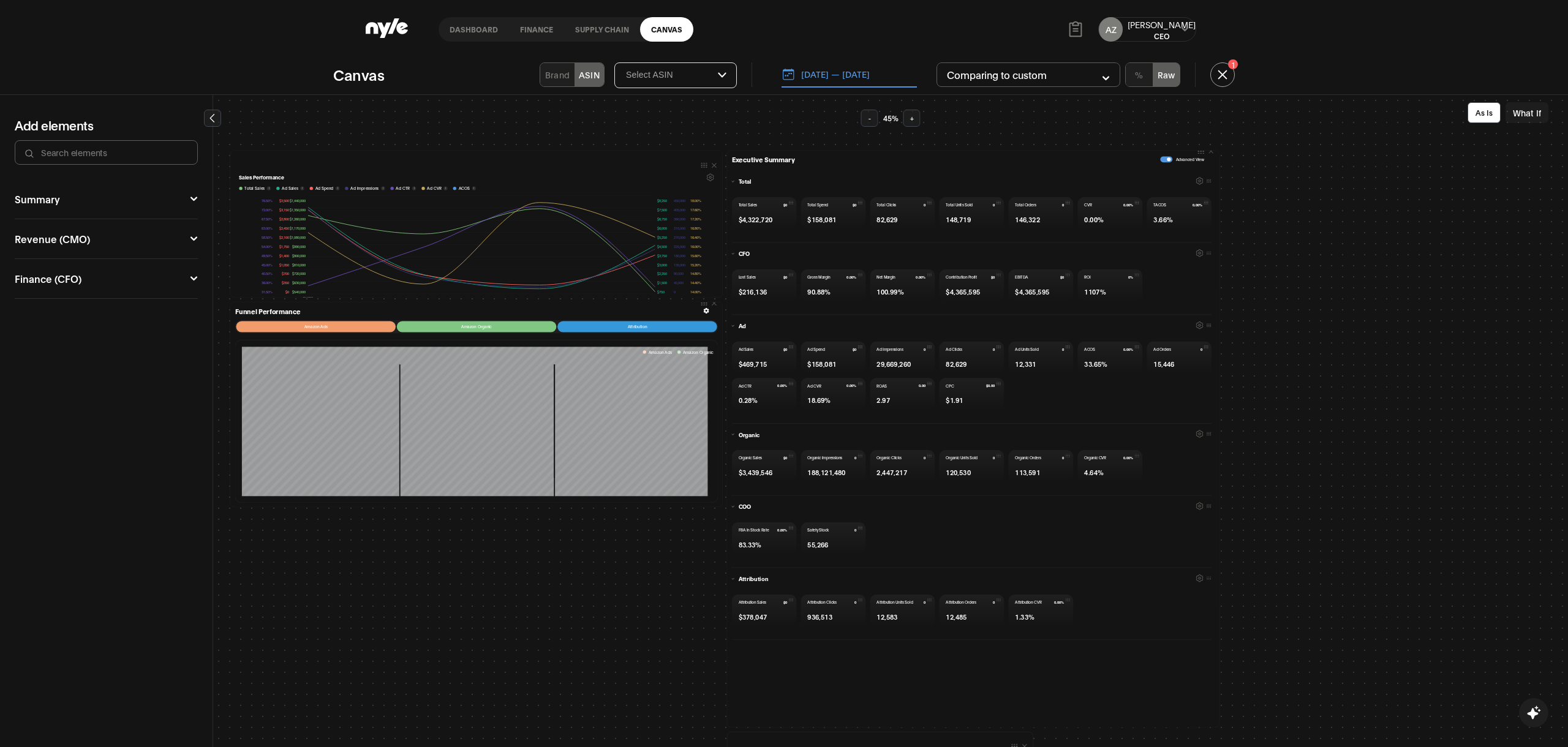
click at [190, 277] on icon at bounding box center [193, 278] width 8 height 7
click at [193, 235] on icon at bounding box center [193, 239] width 8 height 7
click at [198, 199] on div "Summary Executive Summary 1 Hide Summary Total Ad COO Market CFO Attribution Re…" at bounding box center [106, 464] width 212 height 569
click at [192, 199] on icon at bounding box center [193, 199] width 7 height 5
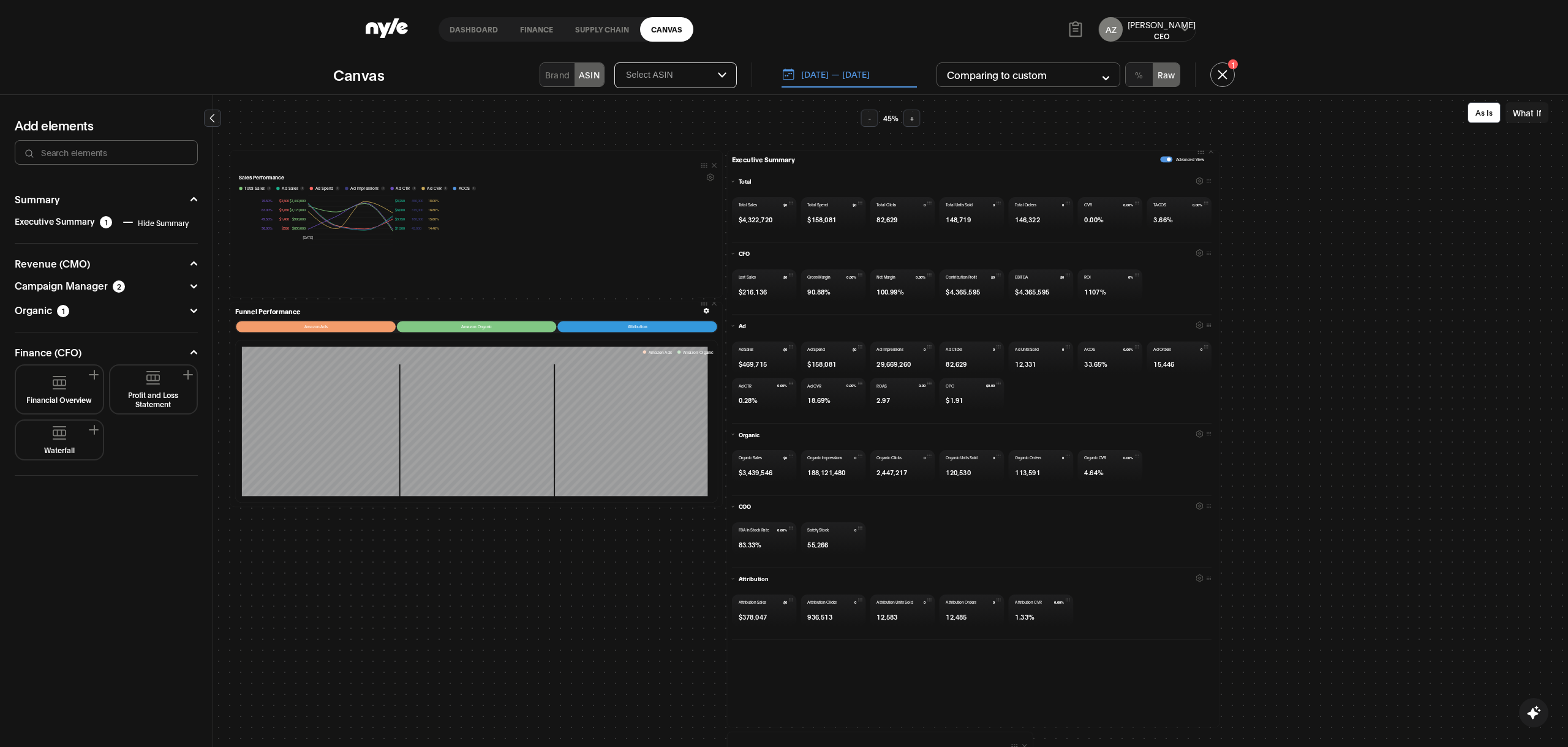
click at [1518, 115] on button "What If" at bounding box center [1527, 112] width 43 height 21
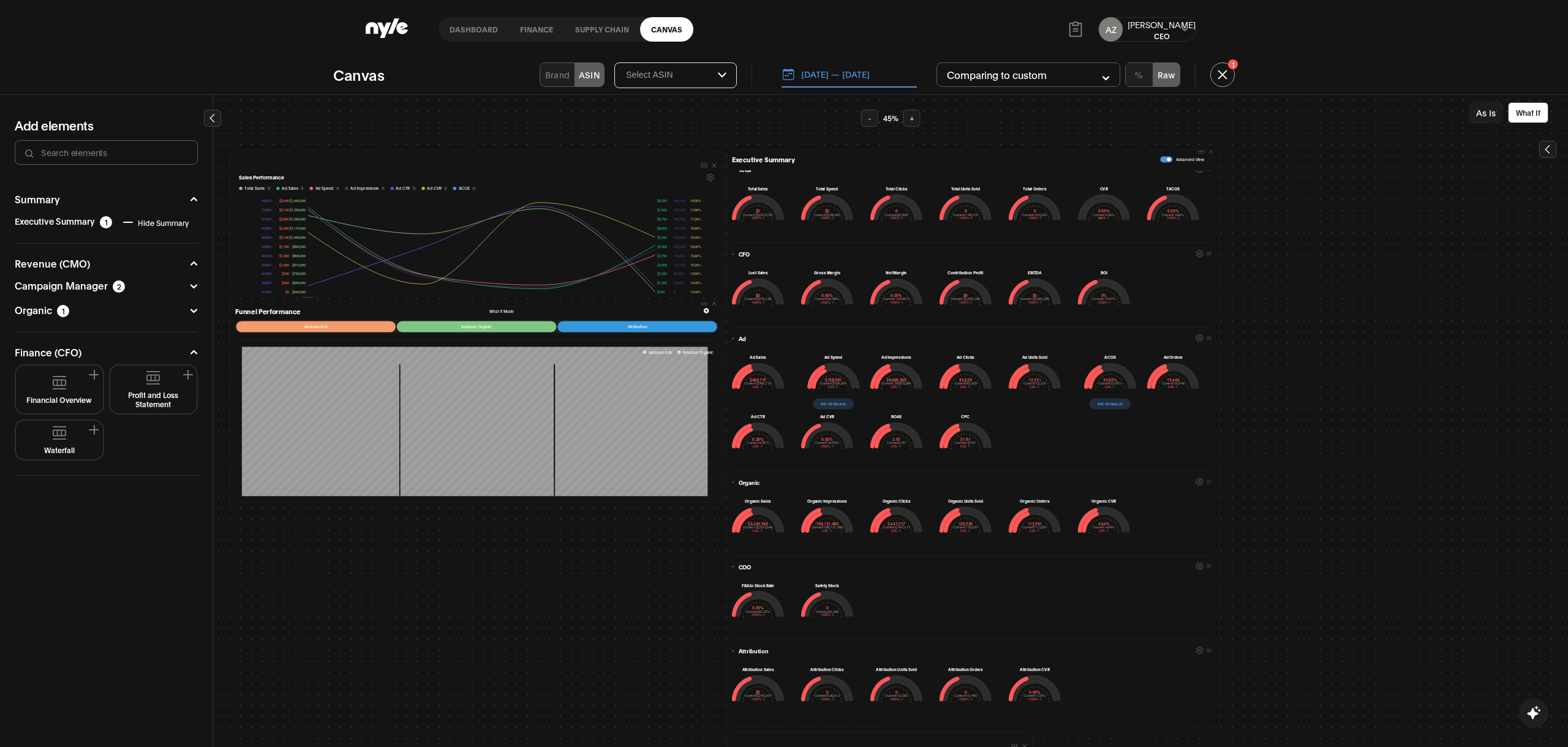
click at [0, 39] on header "Dashboard finance Supply chain Canvas AZ Aleksei CEO" at bounding box center [784, 29] width 1568 height 59
click at [833, 402] on button "Set up goals" at bounding box center [833, 404] width 41 height 11
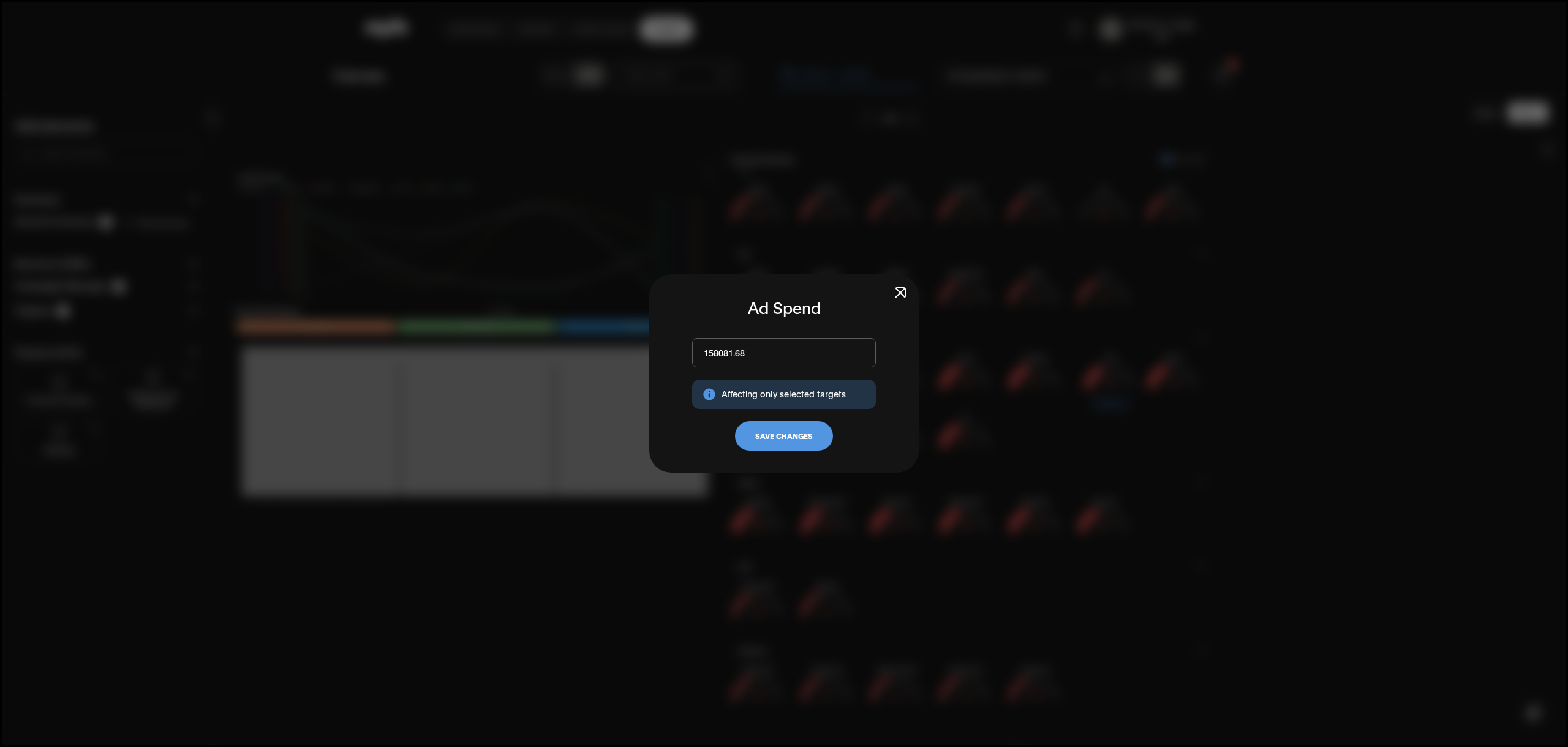
click at [895, 290] on div "Ad Spend Affecting only selected targets Save Changes" at bounding box center [784, 374] width 269 height 199
click at [905, 292] on div "Ad Spend Affecting only selected targets Save Changes" at bounding box center [784, 374] width 269 height 199
click at [900, 292] on span "button" at bounding box center [900, 292] width 8 height 8
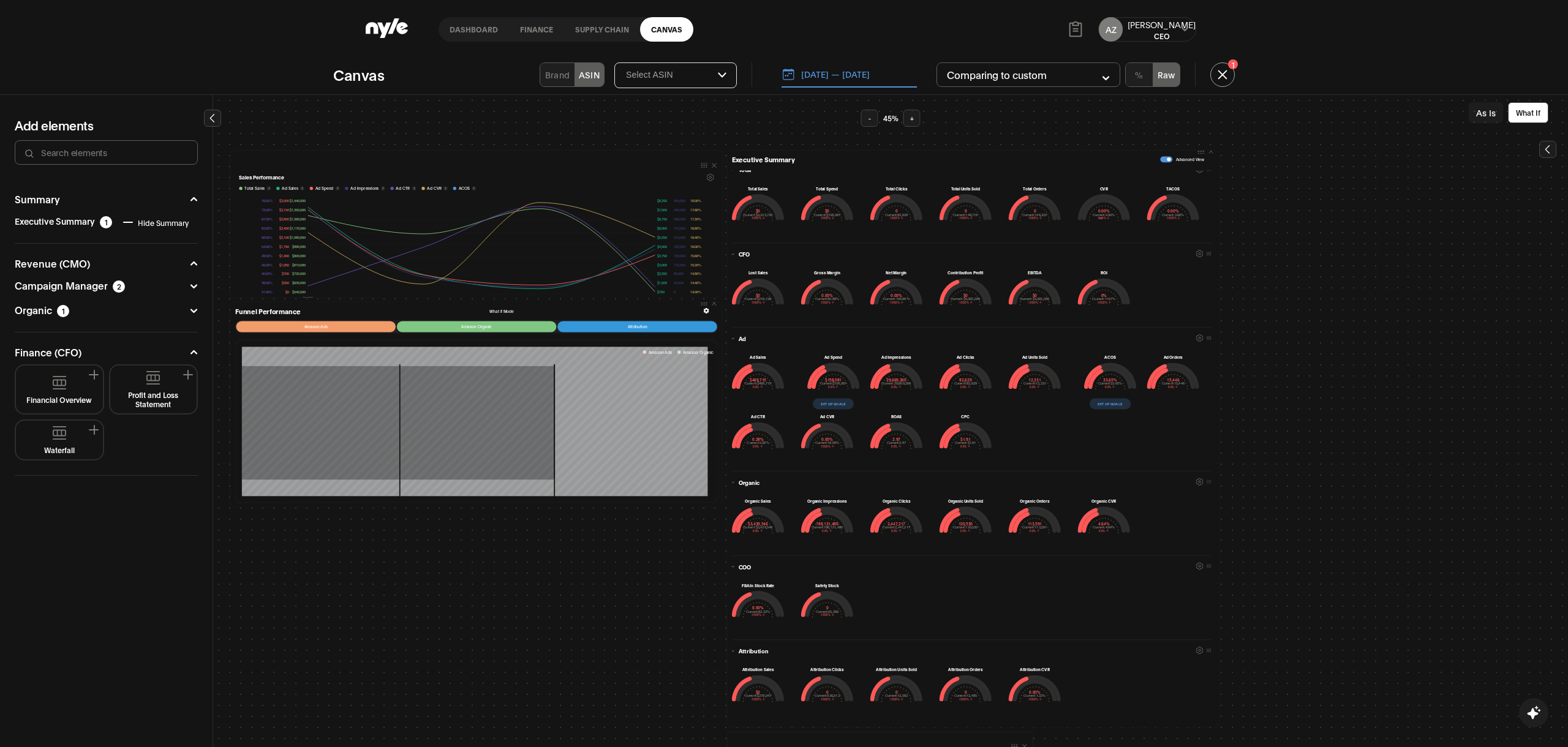
click at [833, 82] on button "[DATE] — [DATE]" at bounding box center [849, 75] width 135 height 25
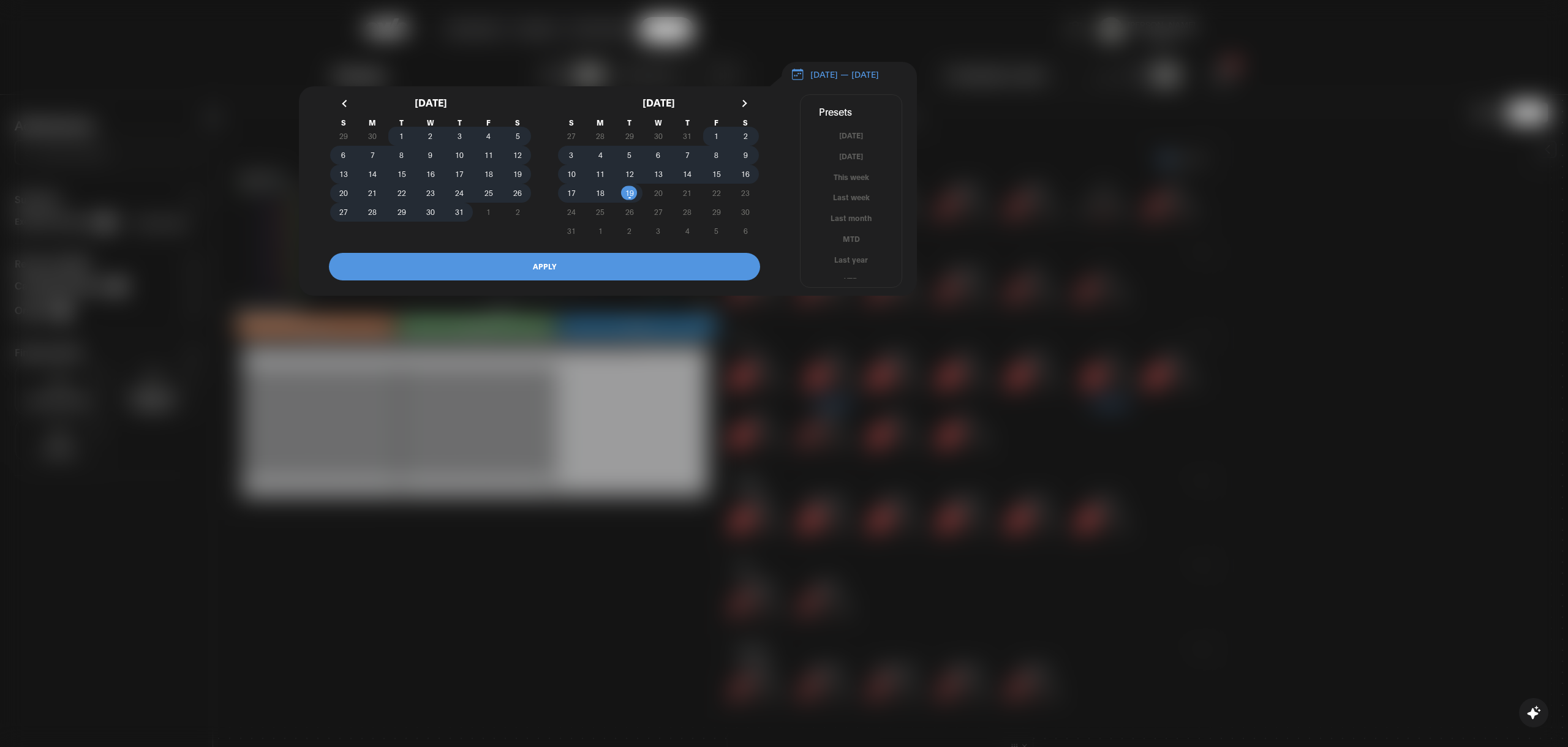
click at [748, 105] on button "button" at bounding box center [743, 103] width 22 height 22
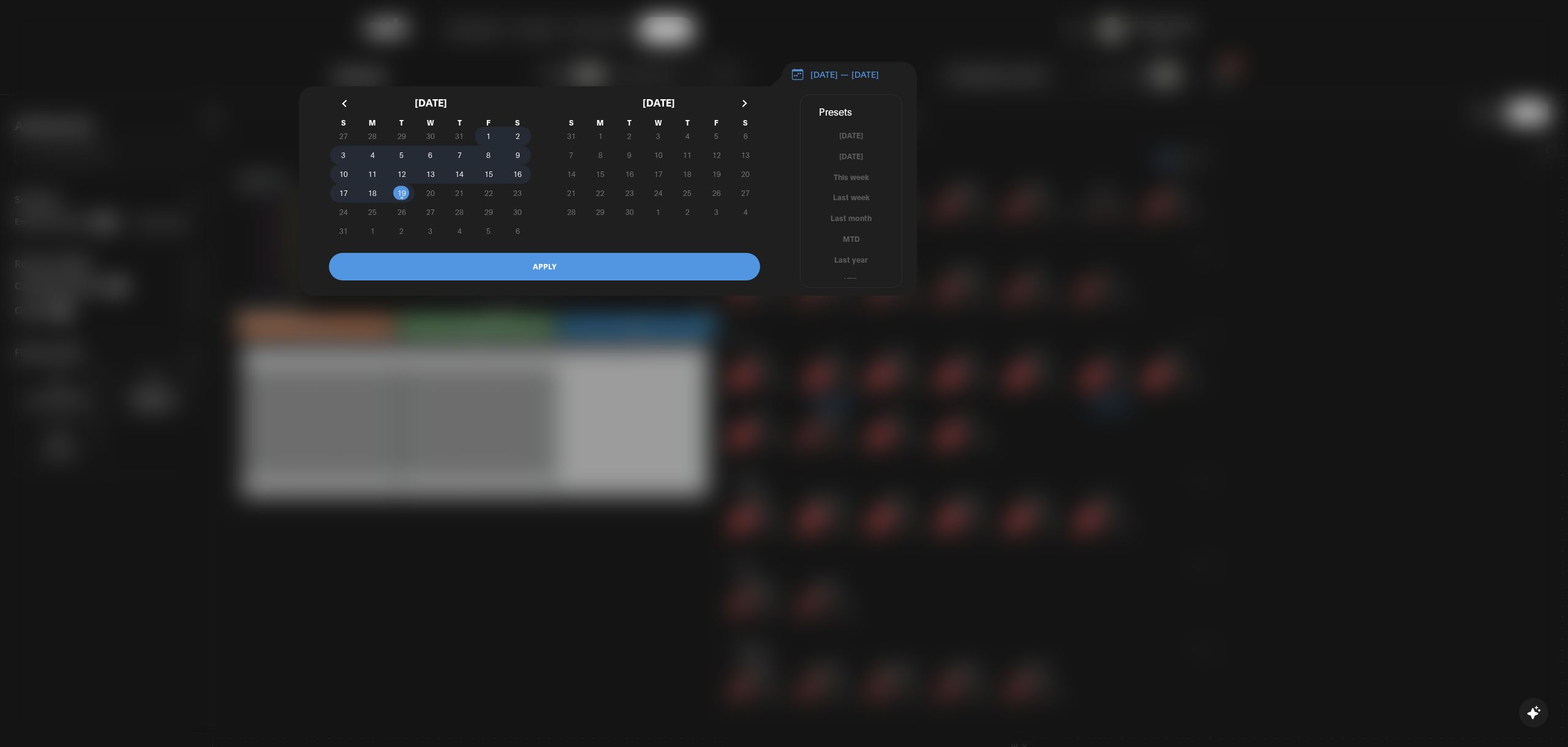
click at [352, 114] on button "button" at bounding box center [346, 103] width 22 height 22
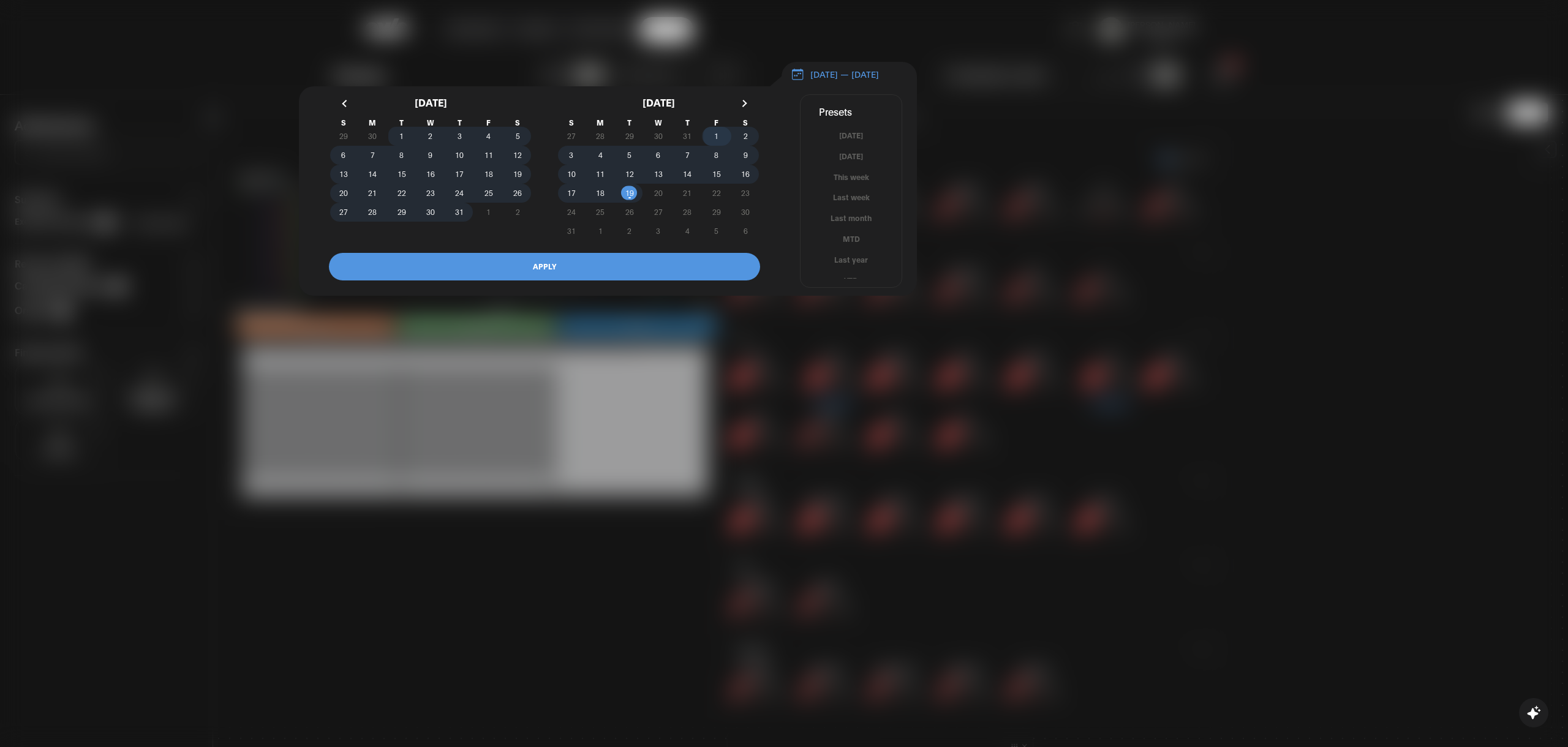
click at [710, 141] on span "1" at bounding box center [716, 137] width 29 height 13
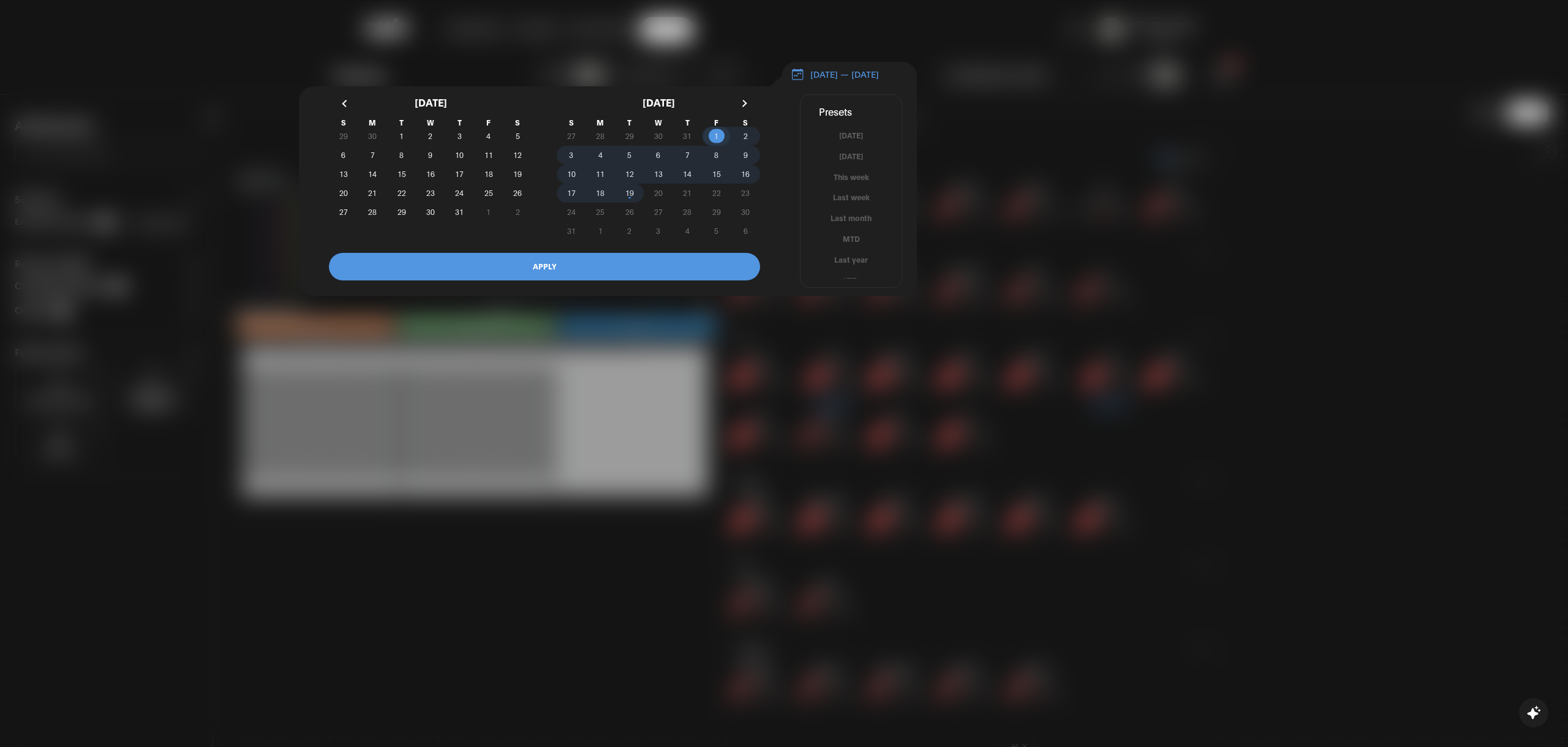
click at [625, 195] on span "19" at bounding box center [629, 193] width 29 height 13
click at [569, 273] on button "APPLY" at bounding box center [544, 267] width 431 height 27
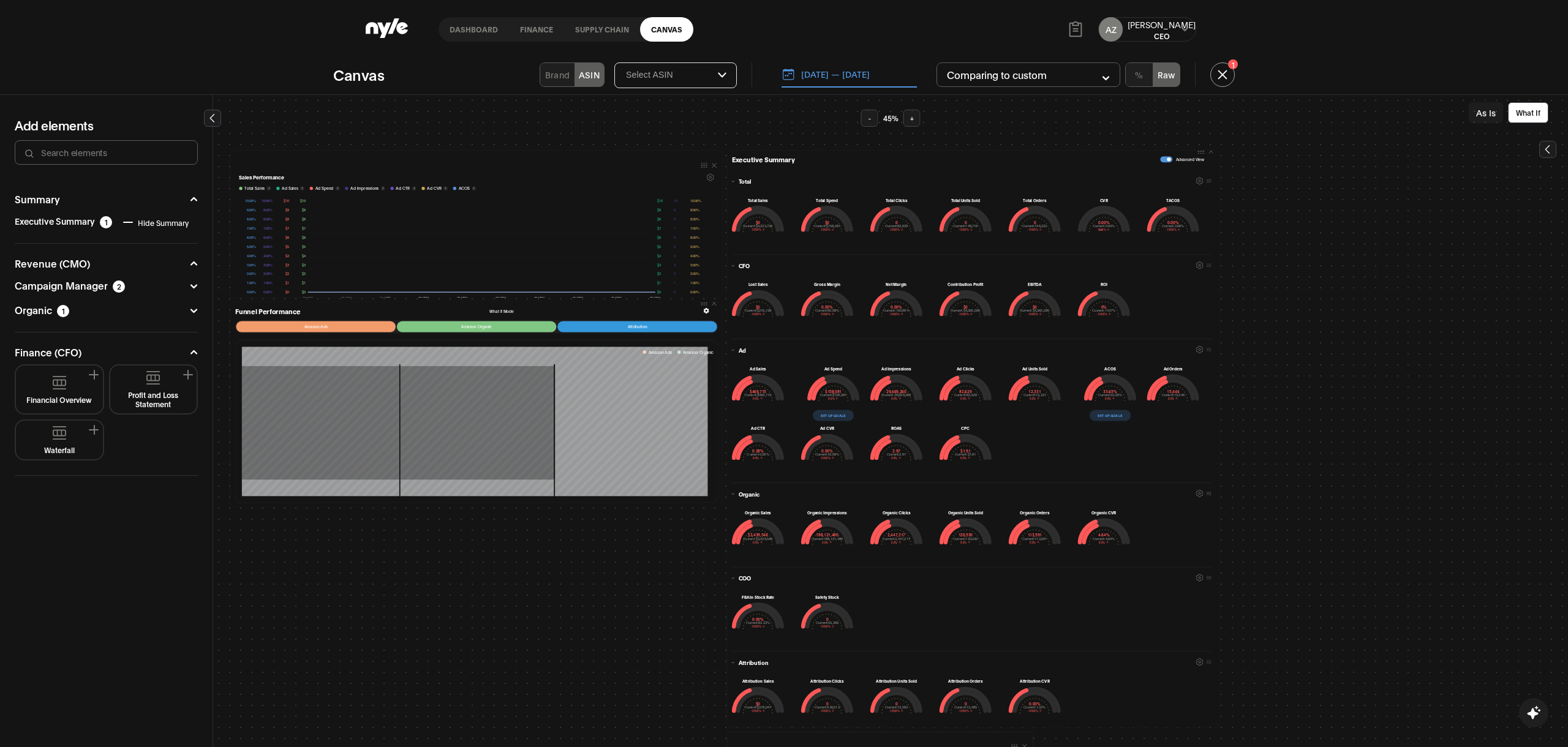
click at [1483, 116] on button "As Is" at bounding box center [1486, 112] width 34 height 21
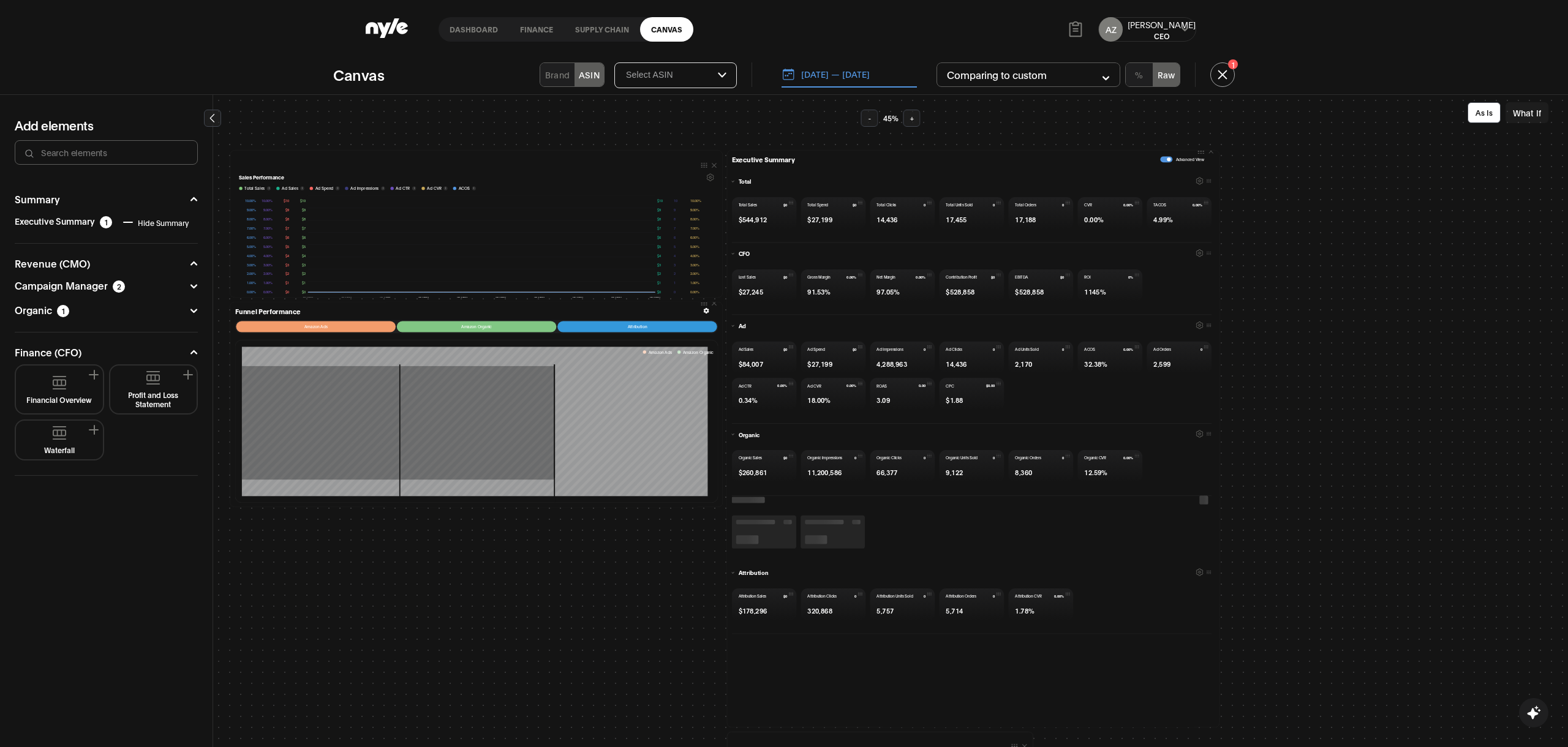
click at [1526, 116] on button "What If" at bounding box center [1527, 112] width 43 height 21
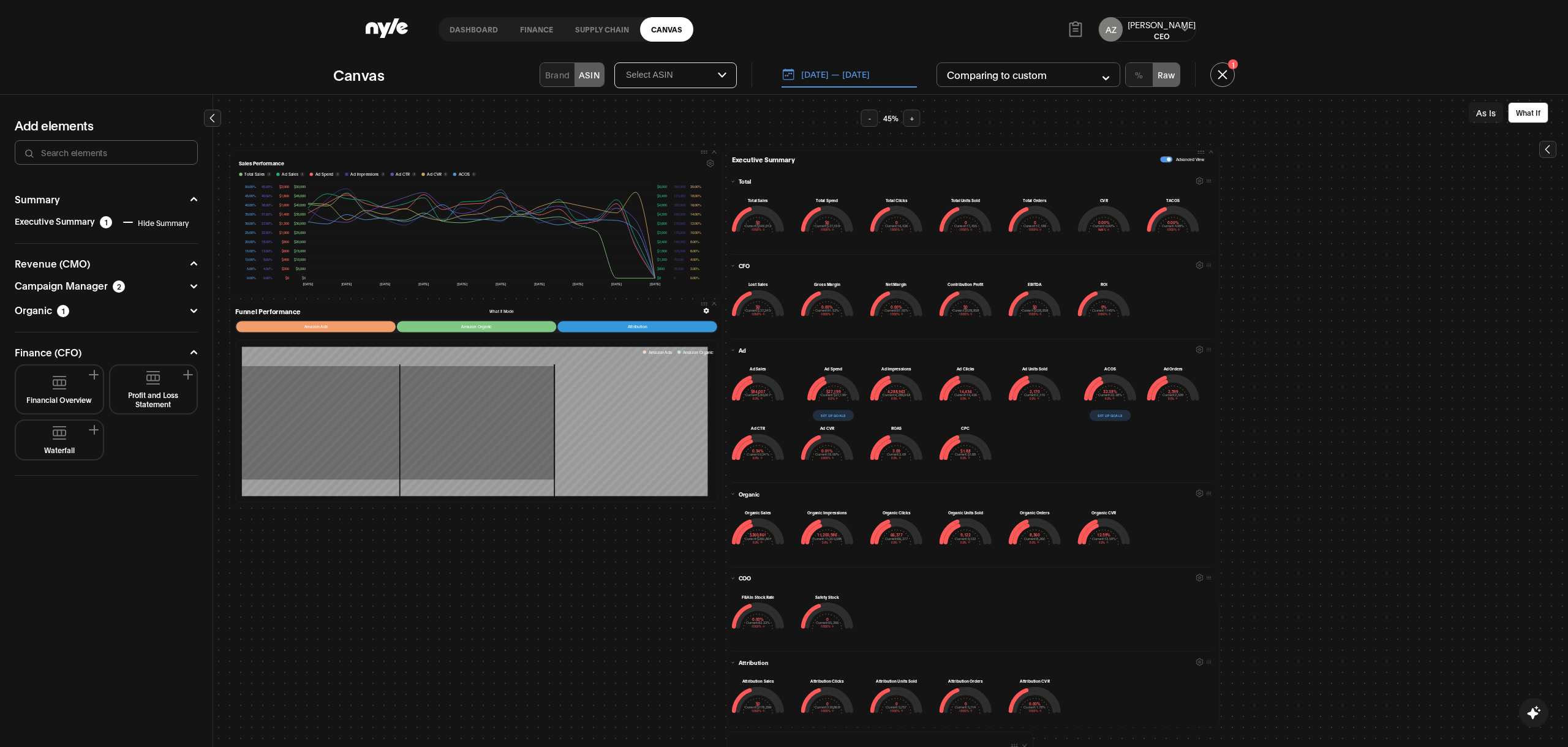
click at [1482, 118] on button "As Is" at bounding box center [1486, 112] width 34 height 21
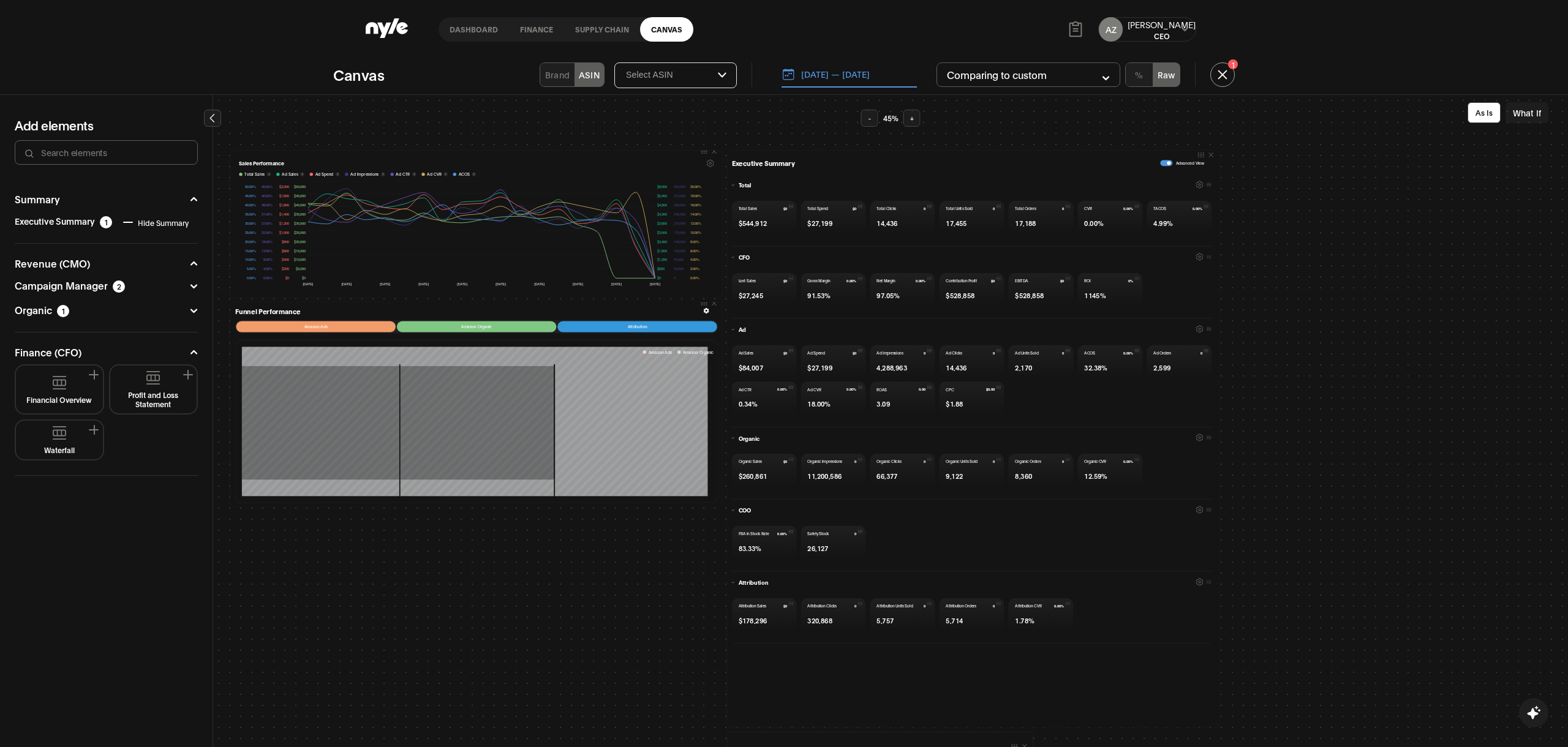
scroll to position [15, 0]
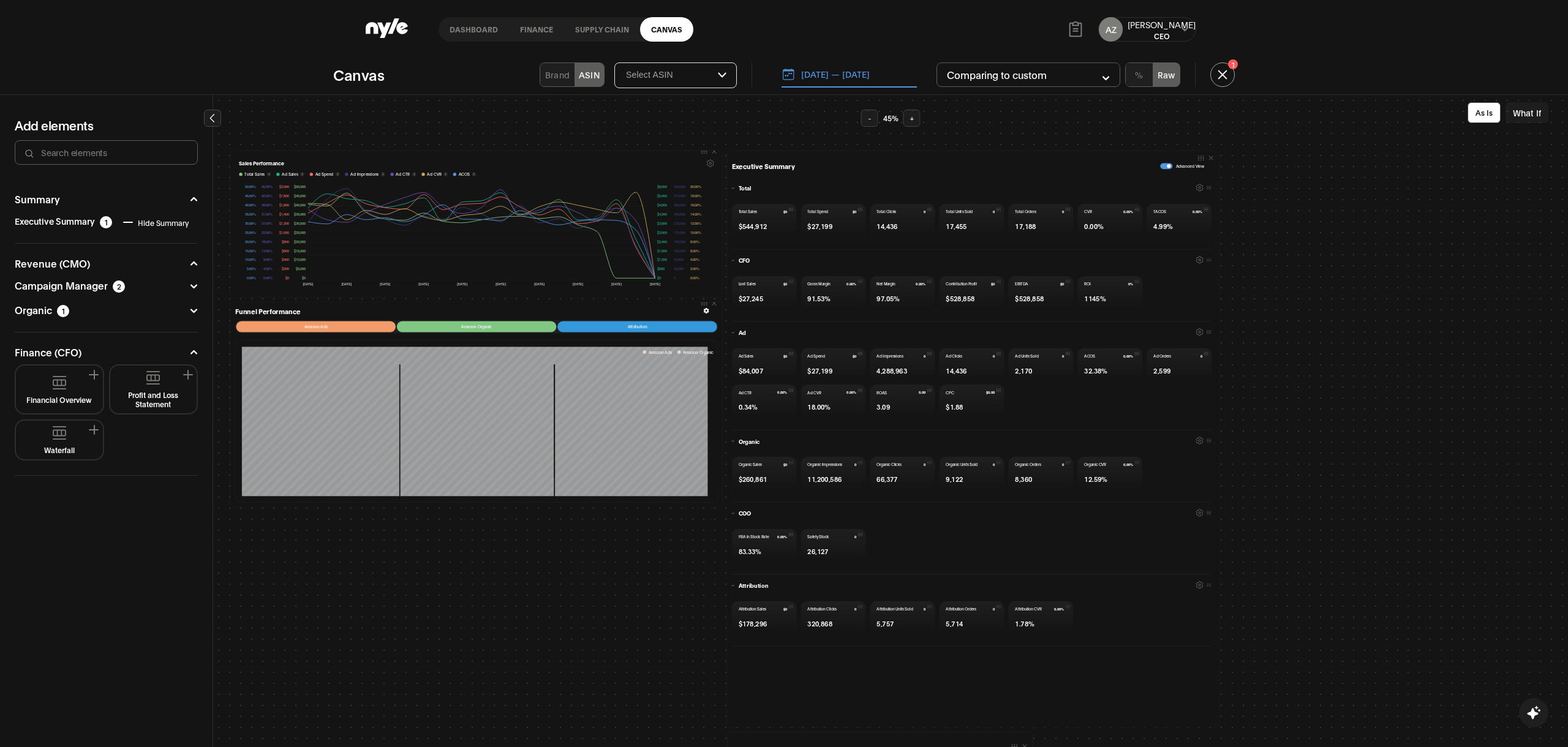
click at [1524, 106] on button "What If" at bounding box center [1527, 112] width 43 height 21
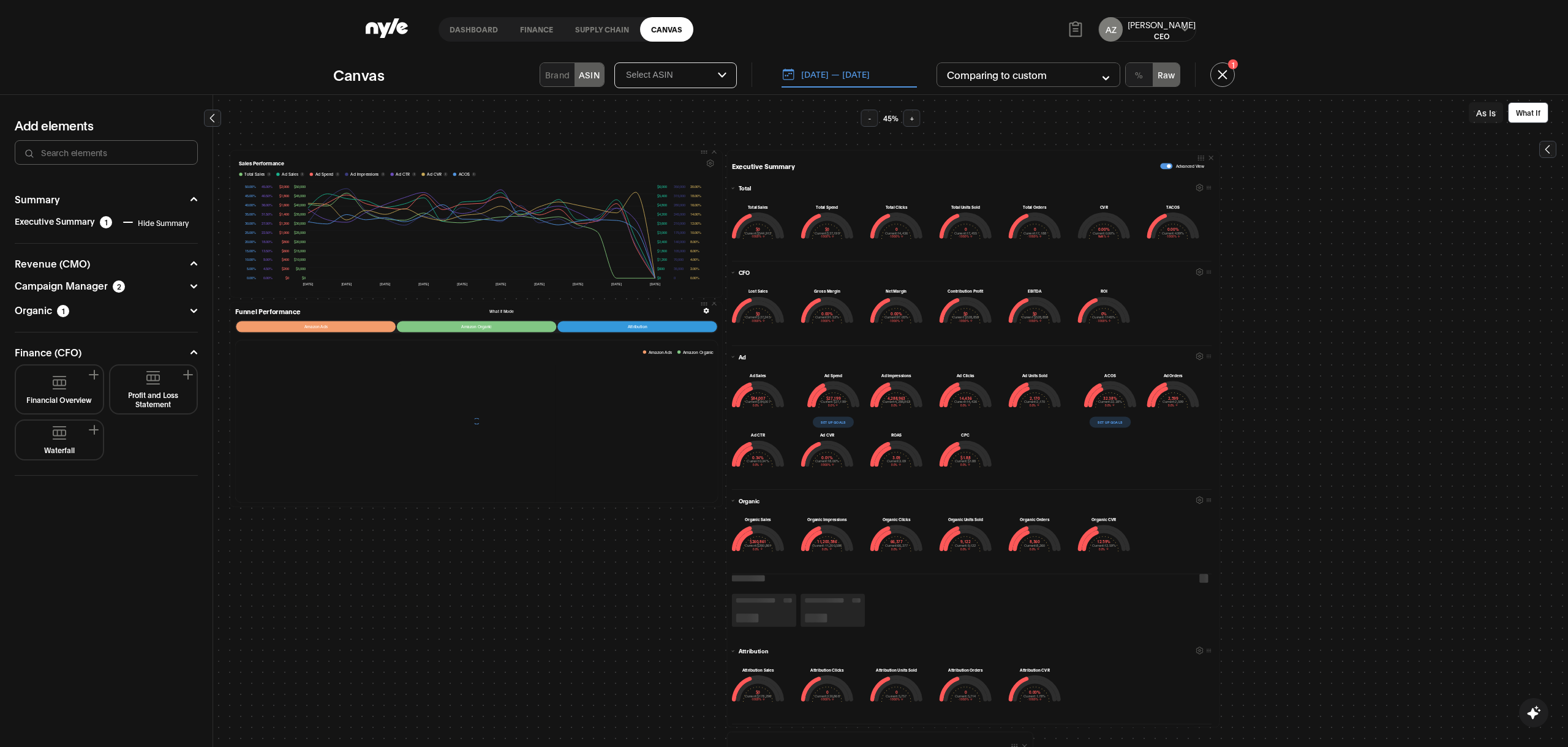
click at [1484, 112] on button "As Is" at bounding box center [1486, 112] width 34 height 21
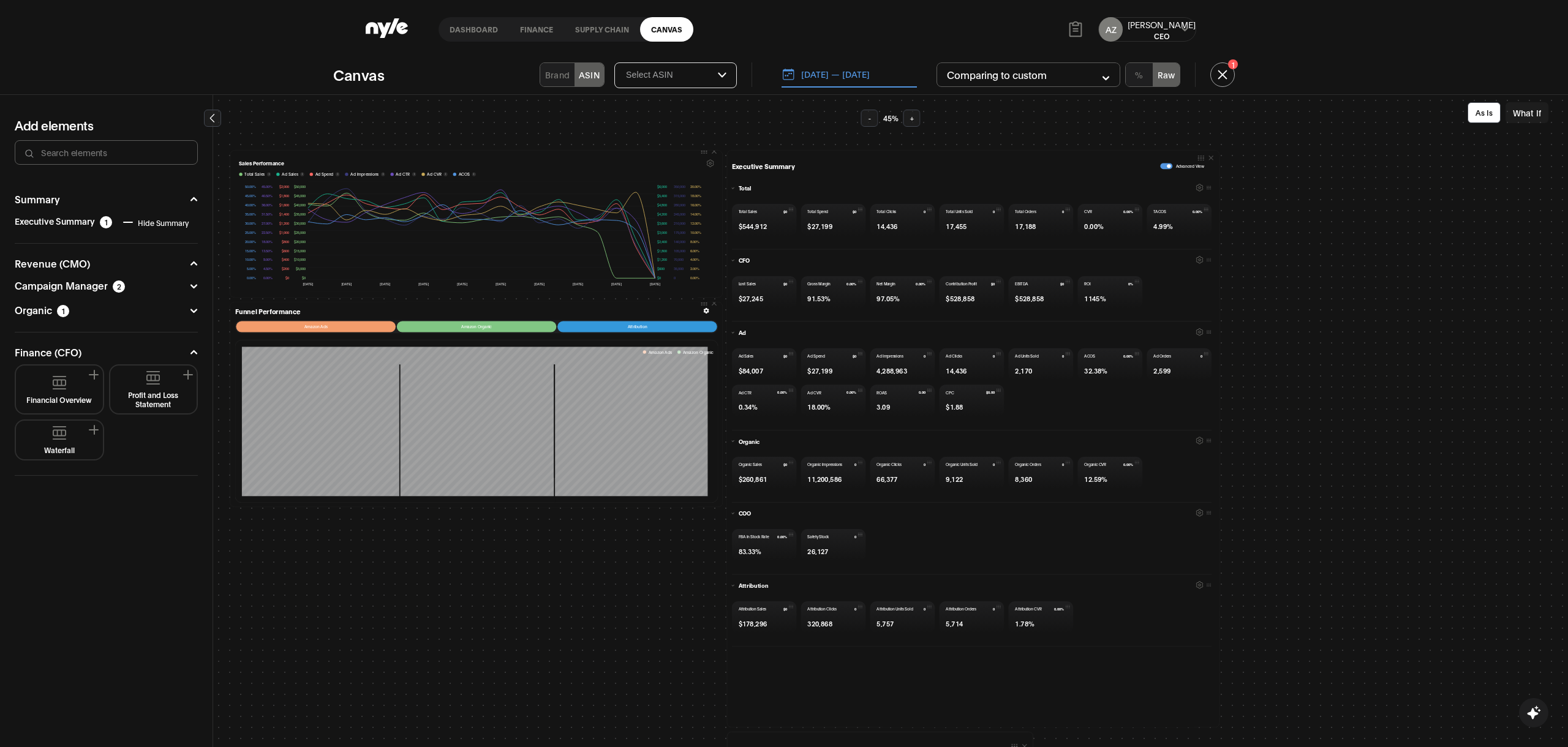
click at [1199, 259] on icon "button" at bounding box center [1199, 259] width 2 height 2
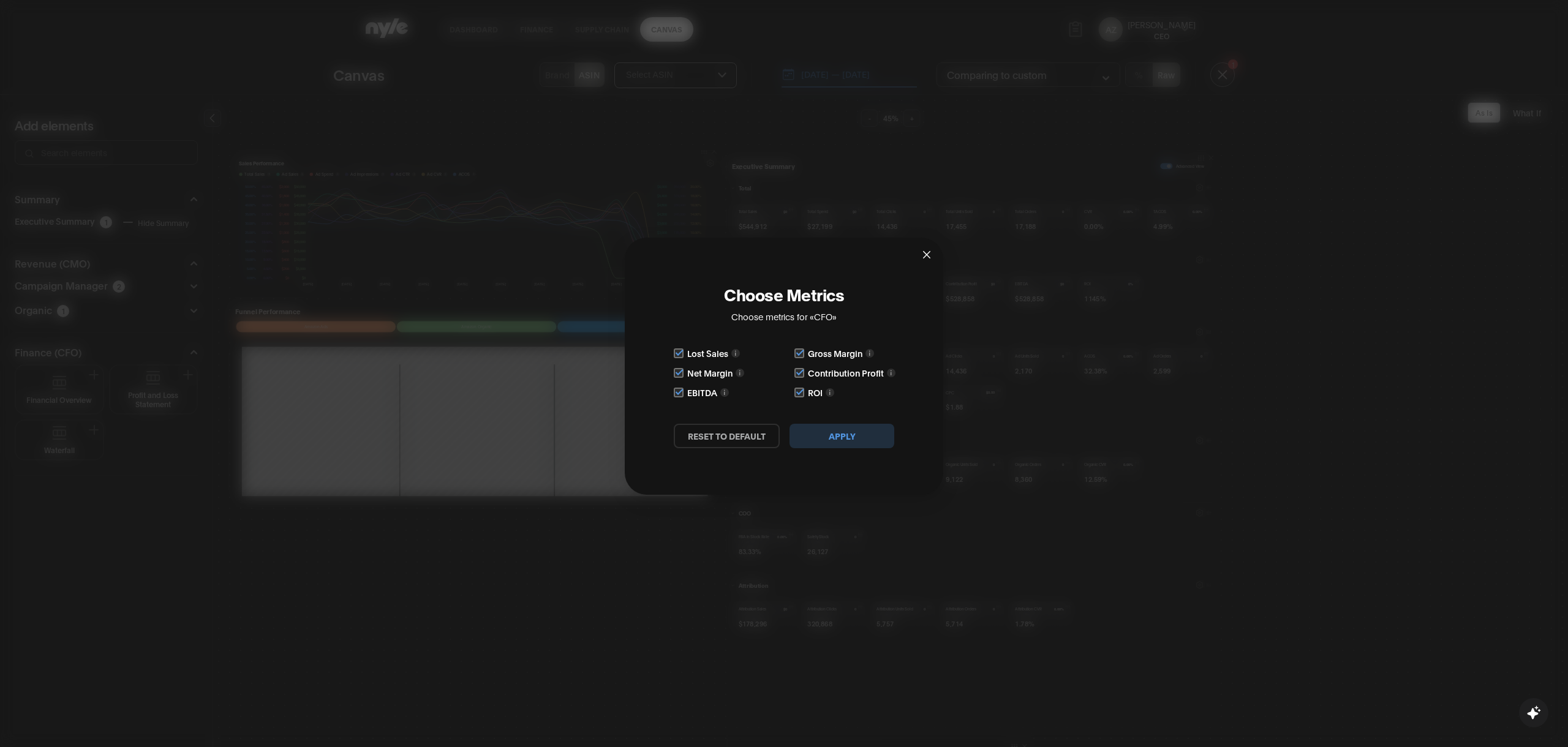
click at [678, 395] on input "checkbox" at bounding box center [678, 392] width 10 height 10
checkbox input "false"
click at [795, 373] on input "checkbox" at bounding box center [799, 373] width 10 height 10
checkbox input "false"
click at [828, 435] on button "Apply" at bounding box center [842, 435] width 105 height 24
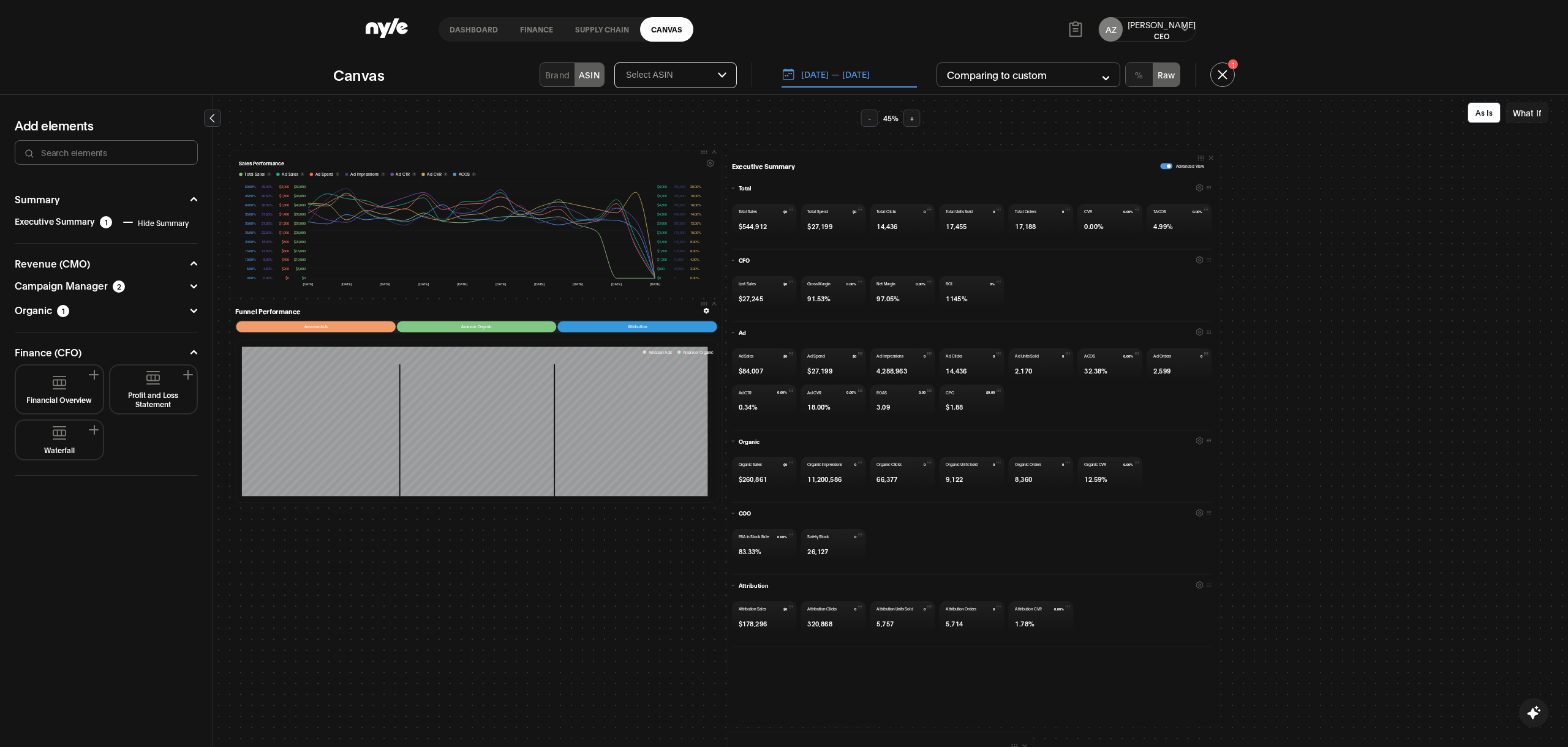
click at [1199, 259] on icon "button" at bounding box center [1199, 259] width 2 height 2
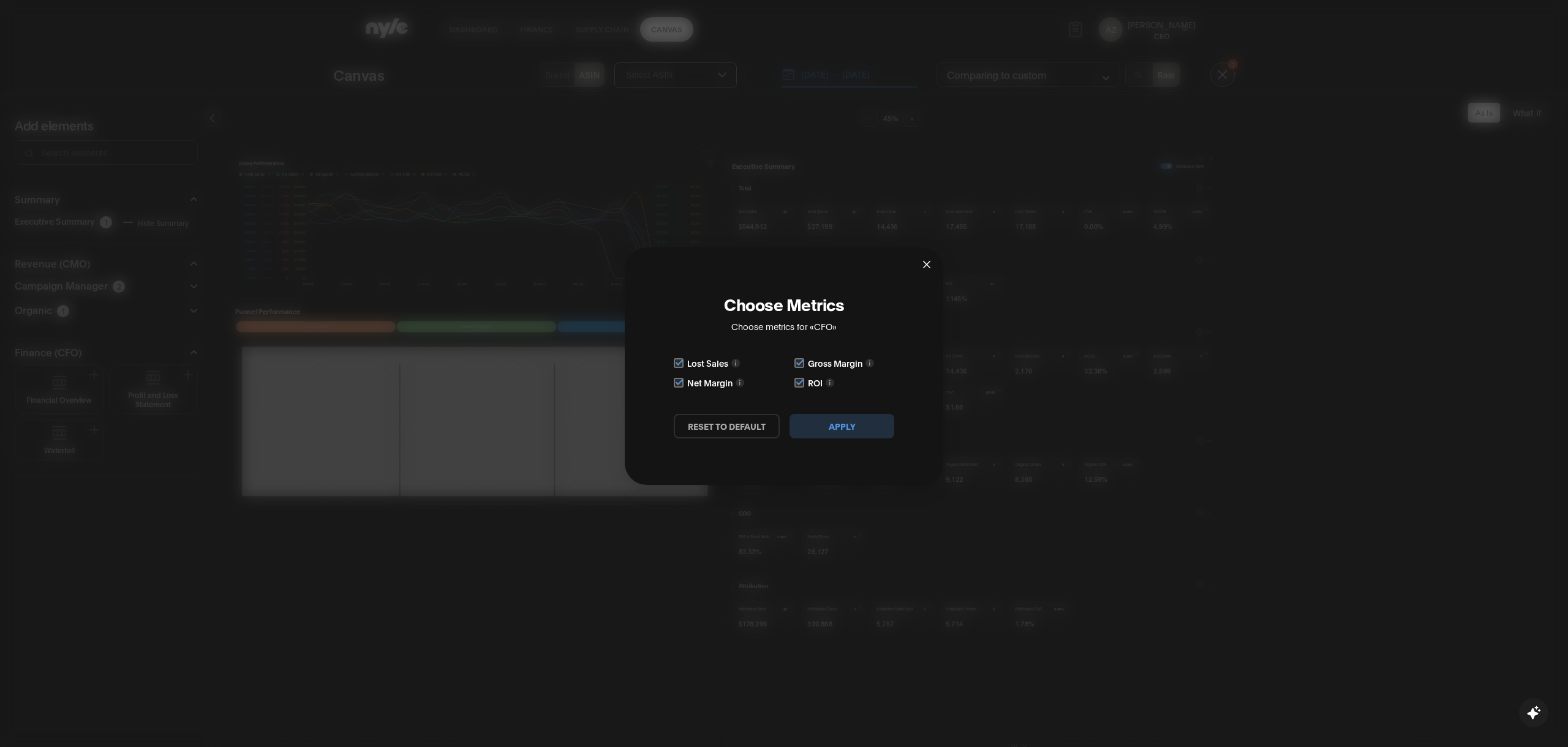
click at [681, 384] on input "checkbox" at bounding box center [678, 382] width 10 height 10
checkbox input "false"
click at [929, 248] on span "Close" at bounding box center [926, 264] width 33 height 33
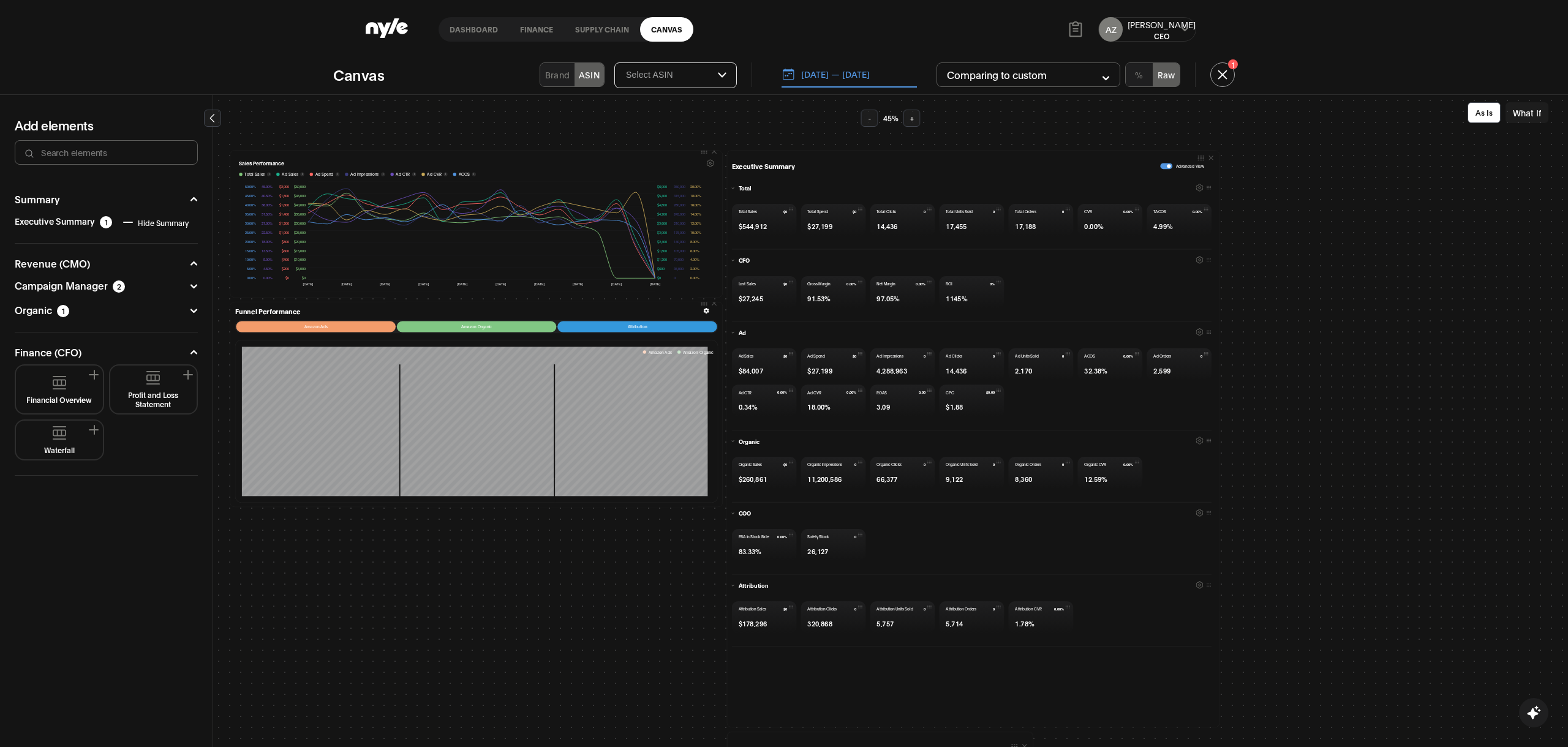
click at [1196, 258] on icon "button" at bounding box center [1199, 260] width 7 height 8
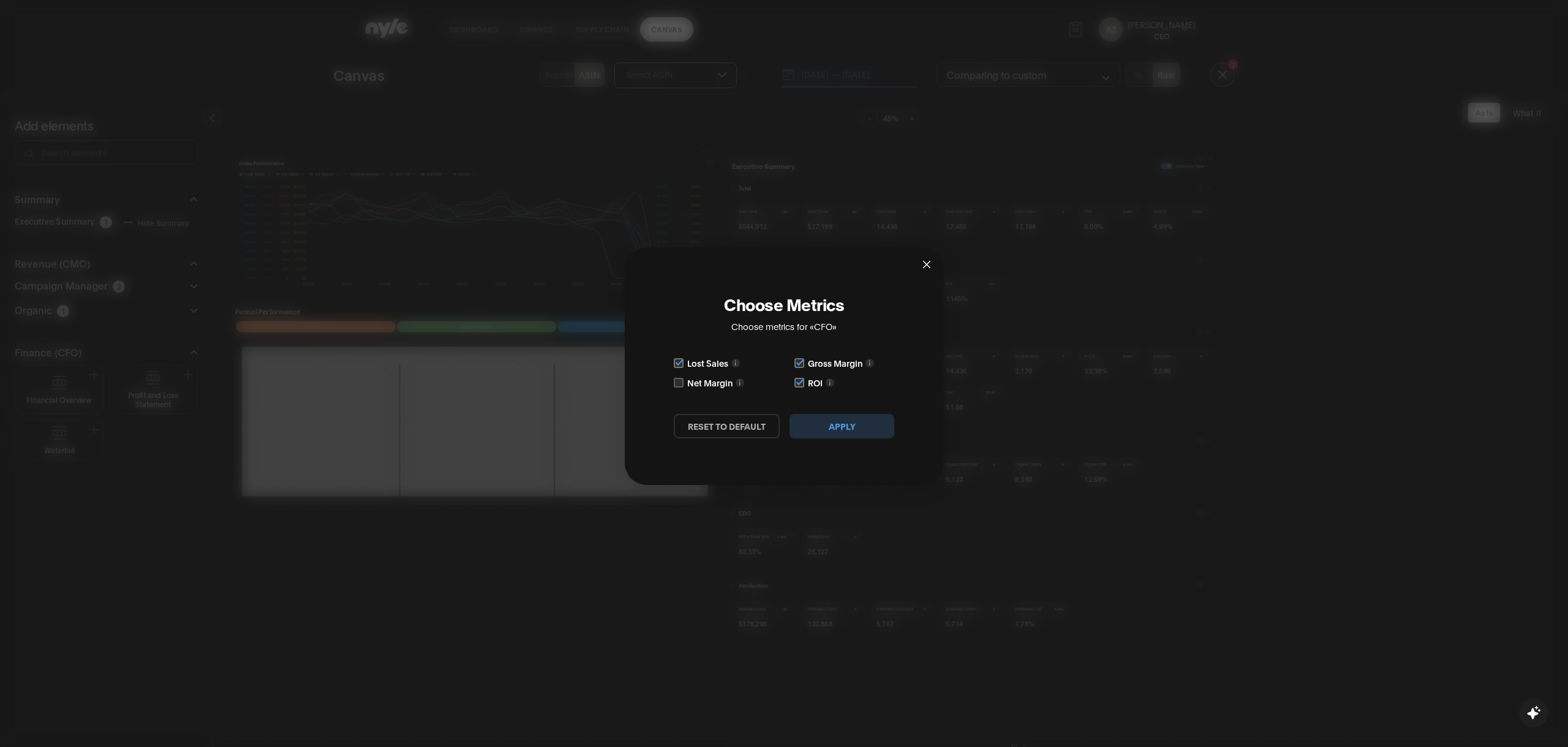
click at [841, 427] on button "Apply" at bounding box center [842, 425] width 105 height 24
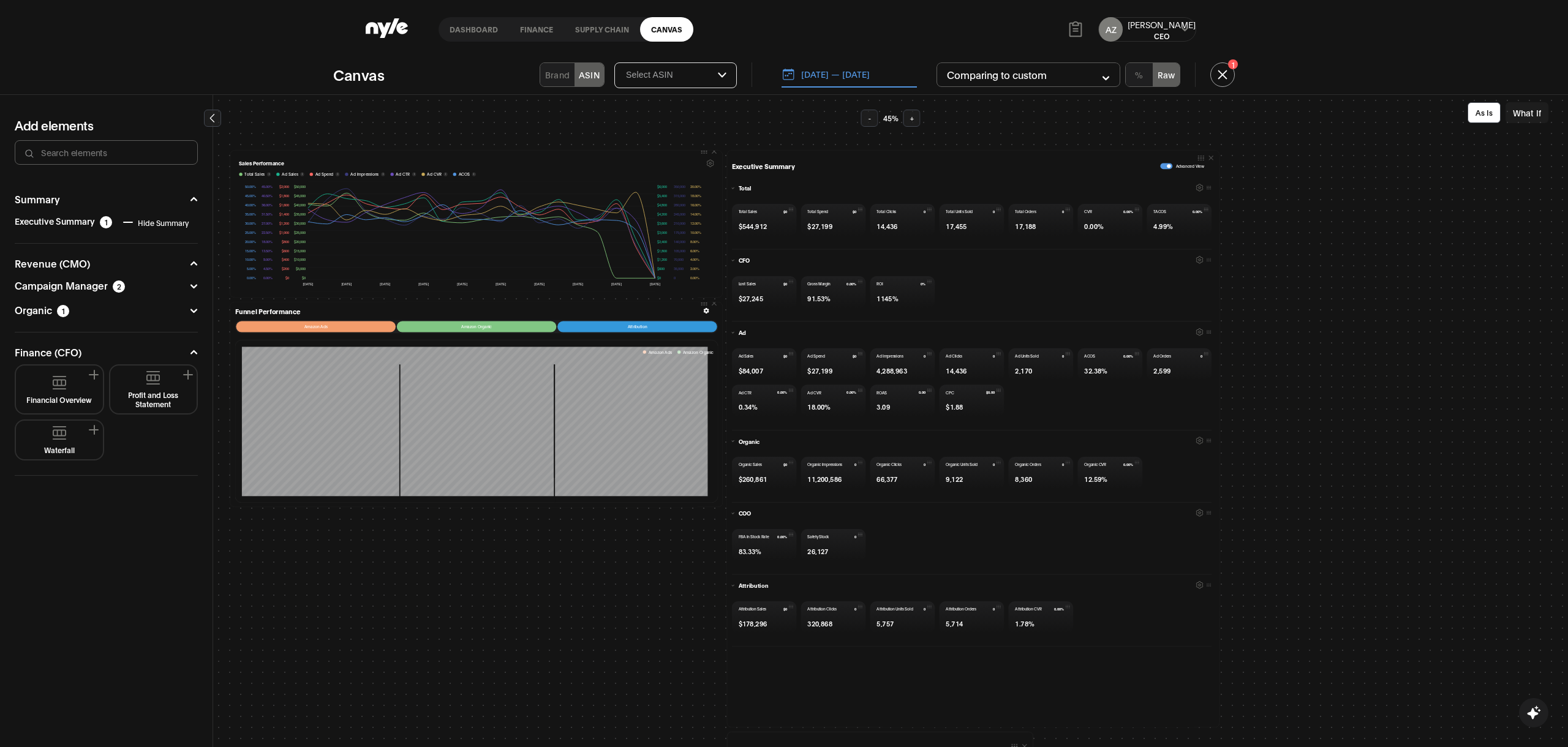
click at [715, 80] on input "Select Brand" at bounding box center [671, 75] width 93 height 11
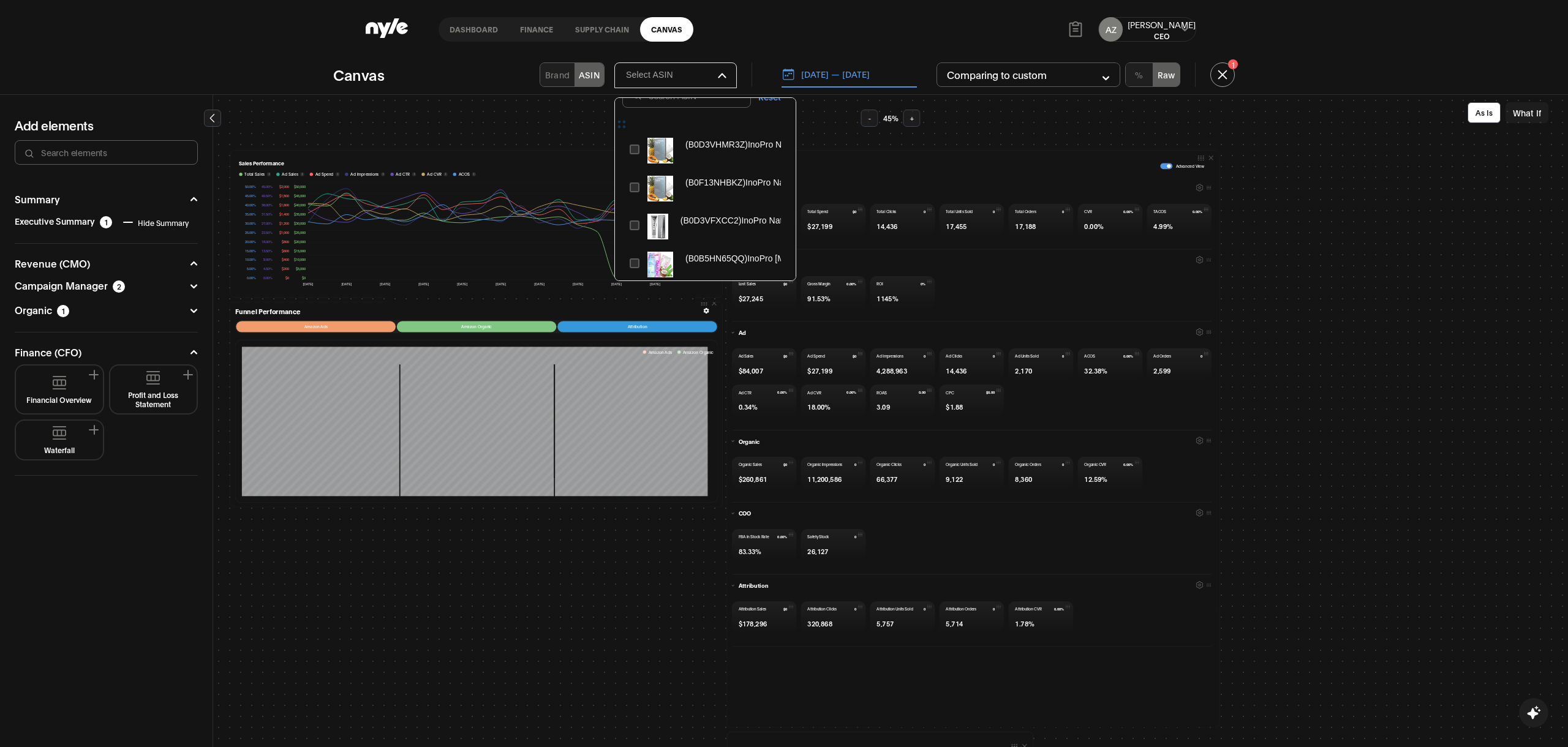
scroll to position [23, 0]
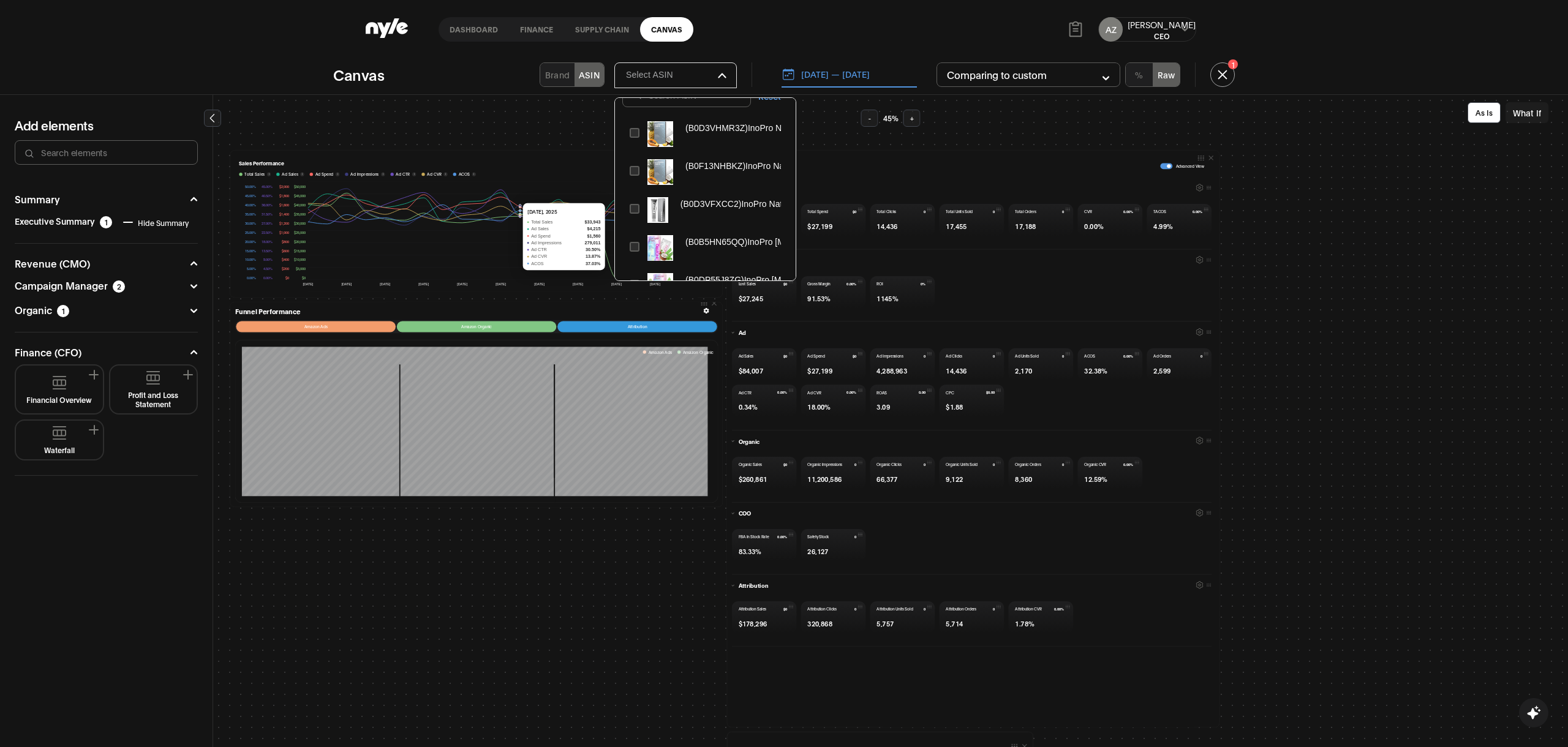
type input "Select ASIN"
click at [722, 78] on icon "button" at bounding box center [722, 76] width 8 height 5
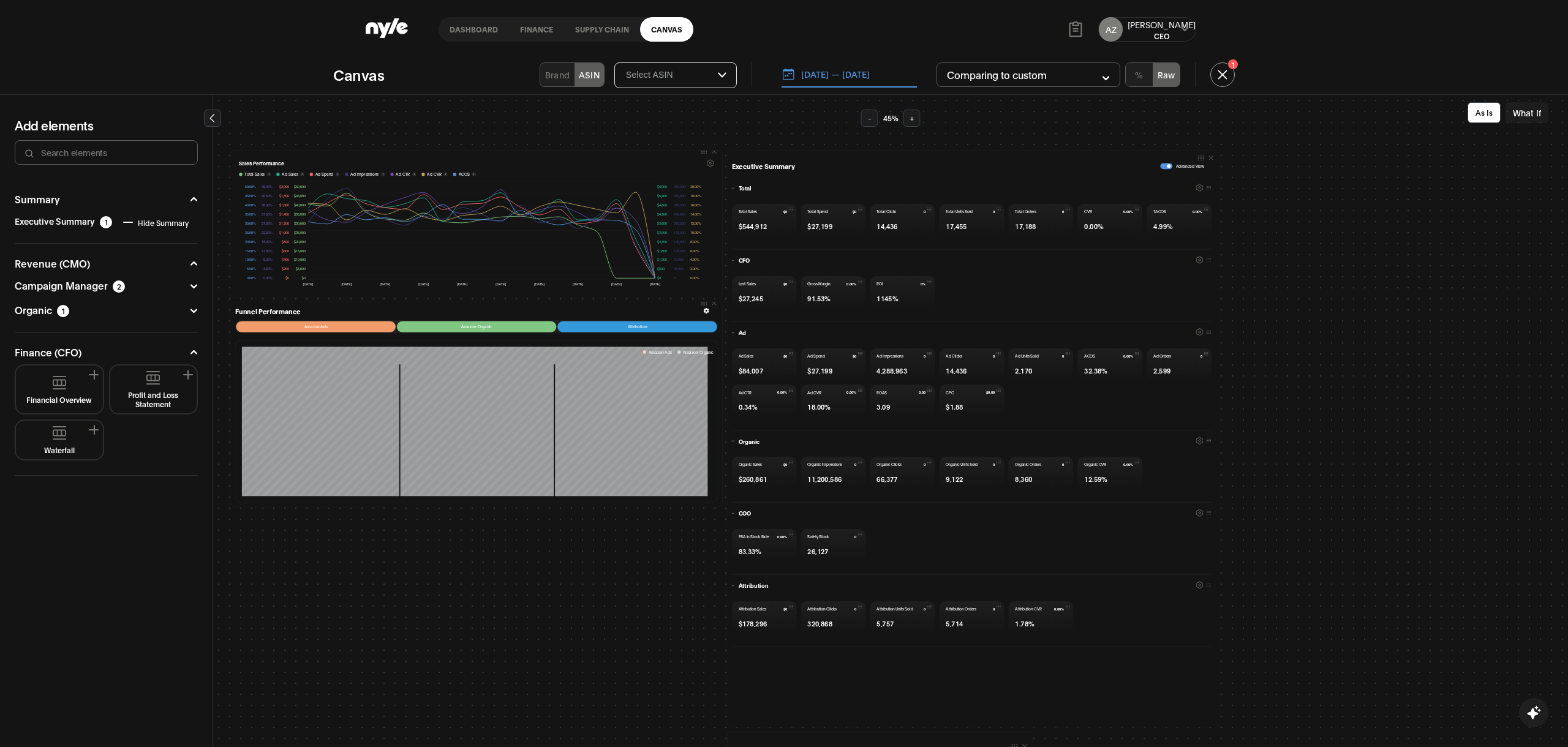
click at [707, 165] on icon at bounding box center [710, 163] width 7 height 7
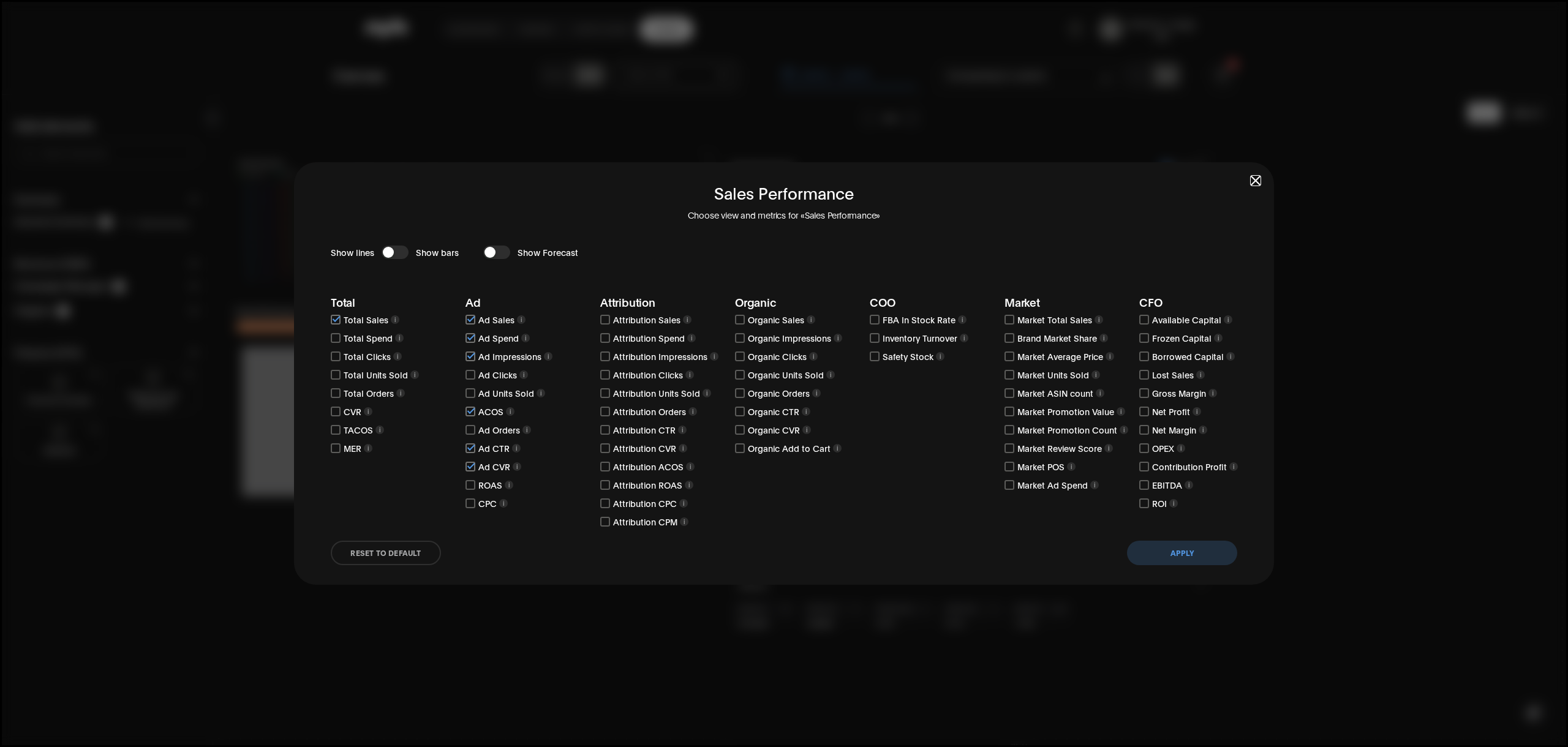
click at [470, 449] on input "checkbox" at bounding box center [470, 448] width 10 height 10
checkbox input "false"
click at [1165, 556] on button "Apply" at bounding box center [1182, 552] width 110 height 24
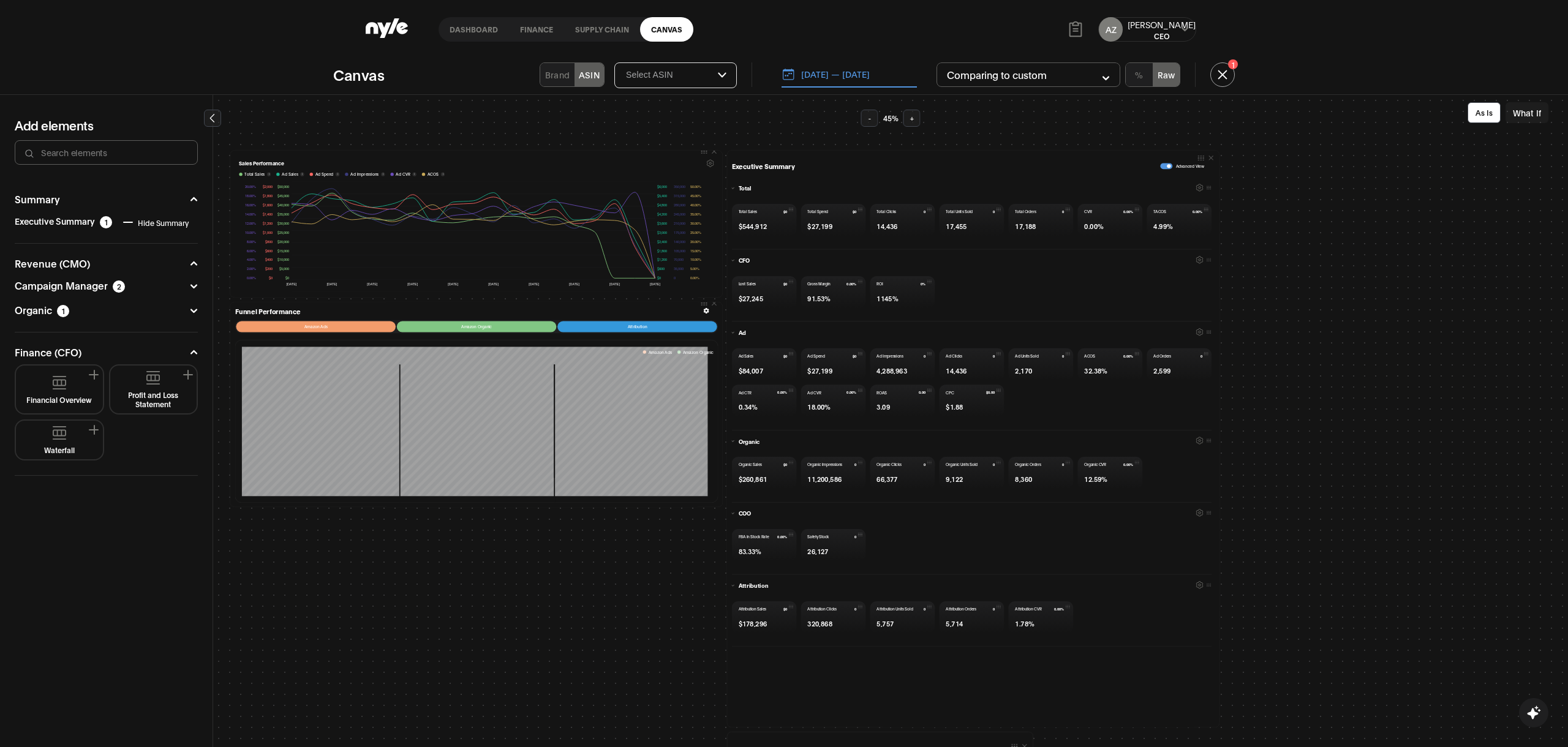
click at [724, 81] on button "Select ASIN" at bounding box center [676, 75] width 122 height 21
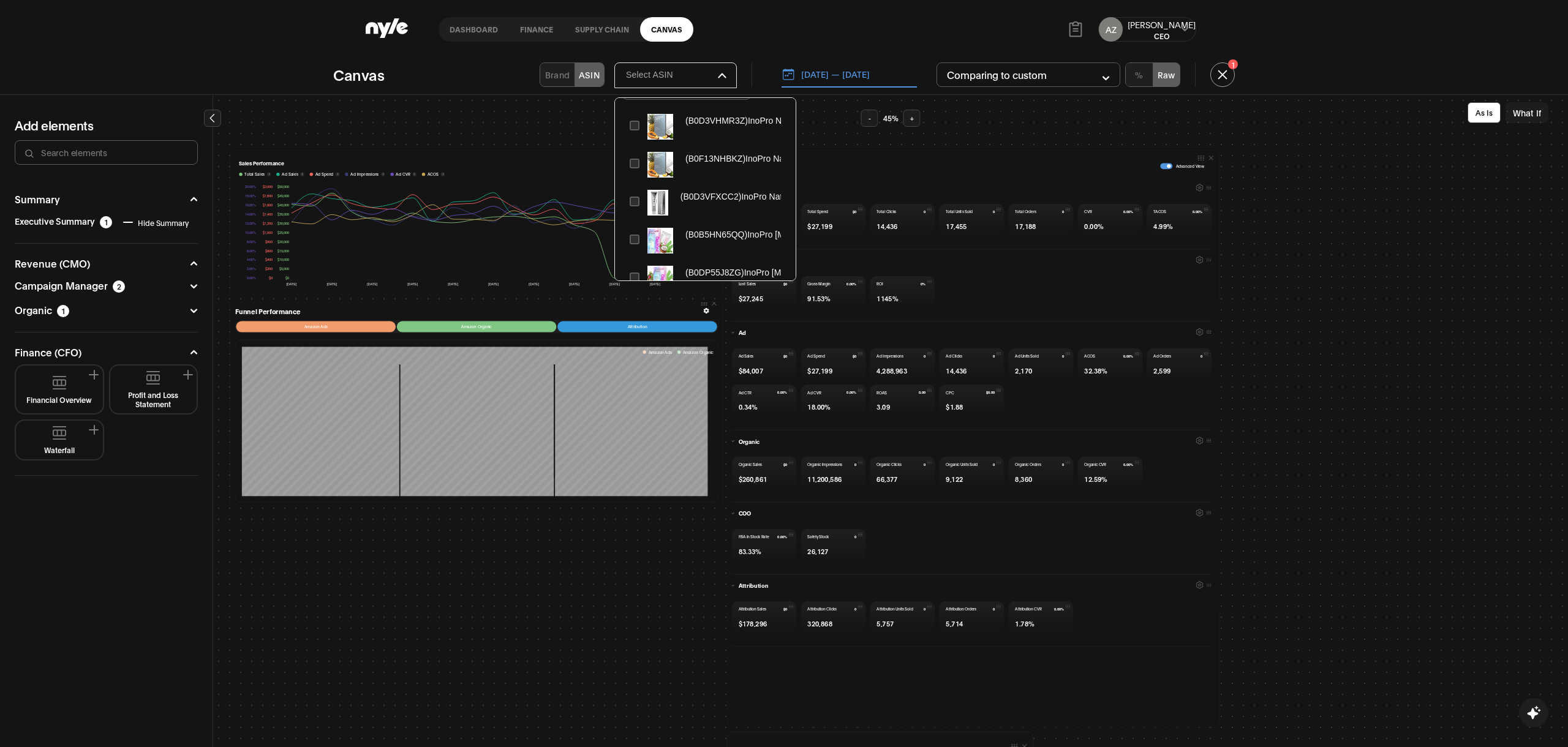
scroll to position [44, 0]
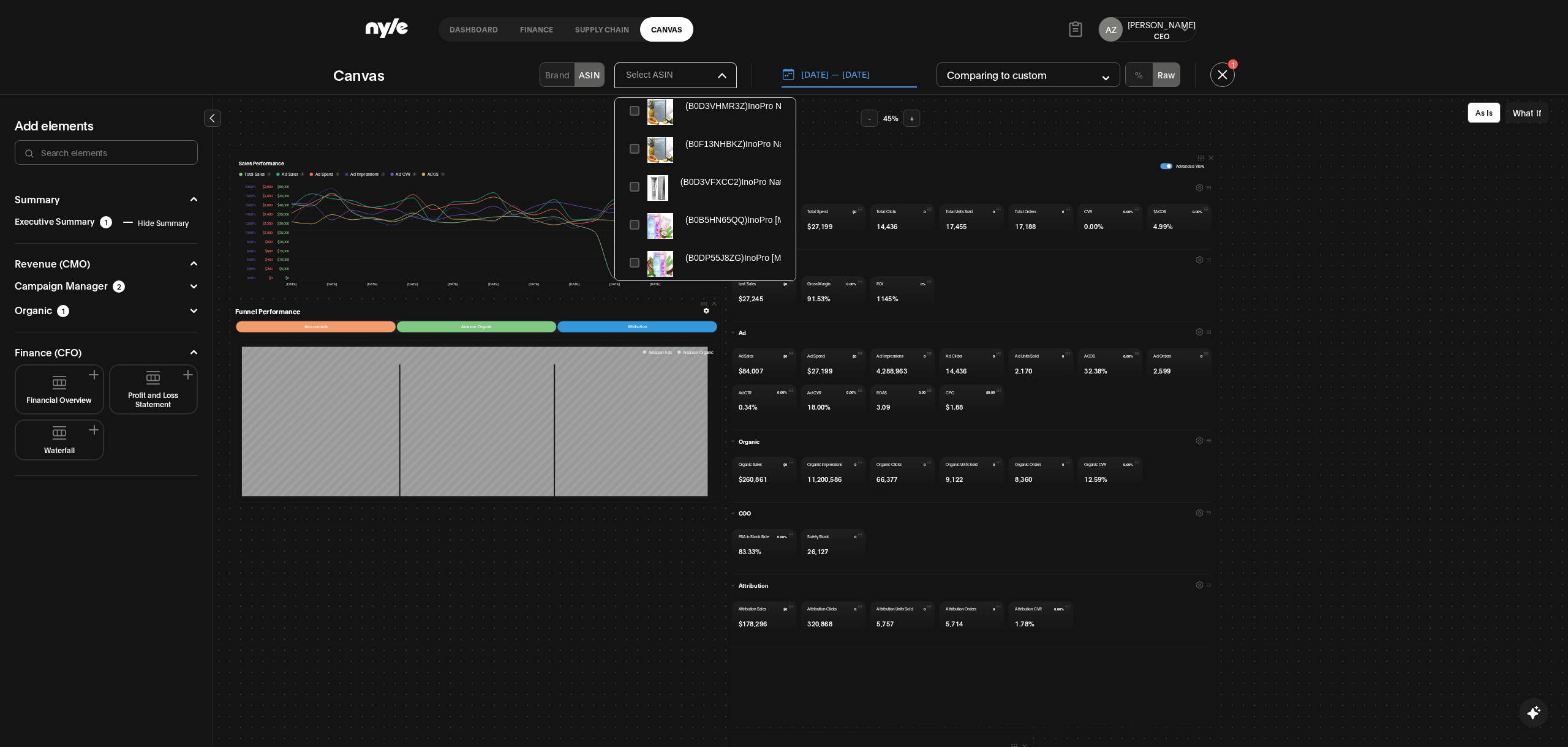
click at [1524, 112] on button "What If" at bounding box center [1527, 112] width 43 height 21
